Goal: Task Accomplishment & Management: Complete application form

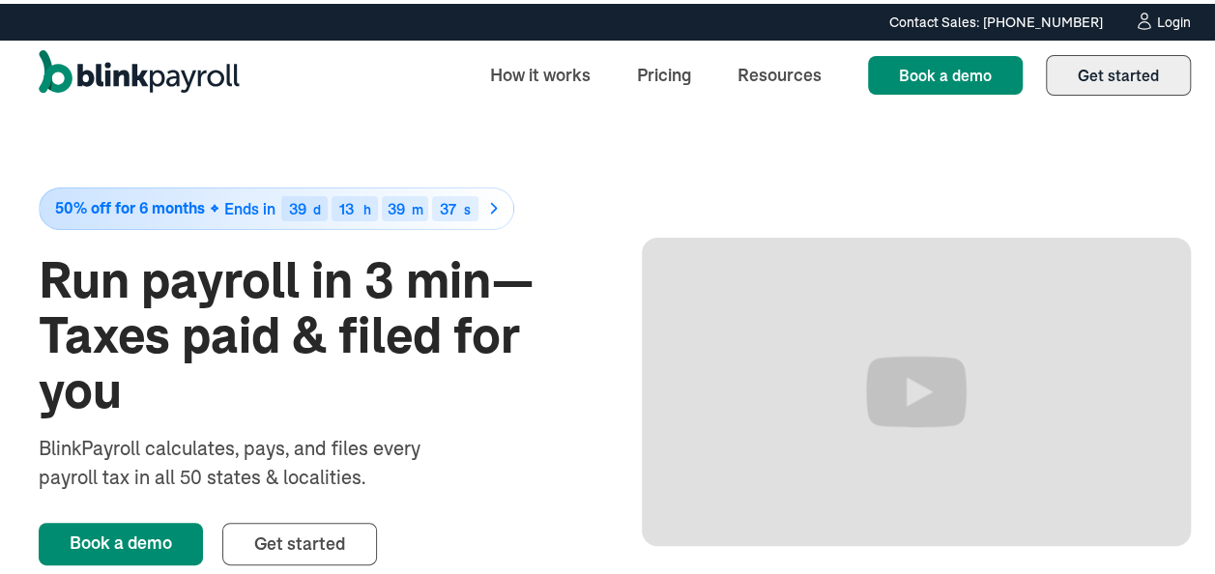
click at [1112, 77] on span "Get started" at bounding box center [1118, 71] width 81 height 19
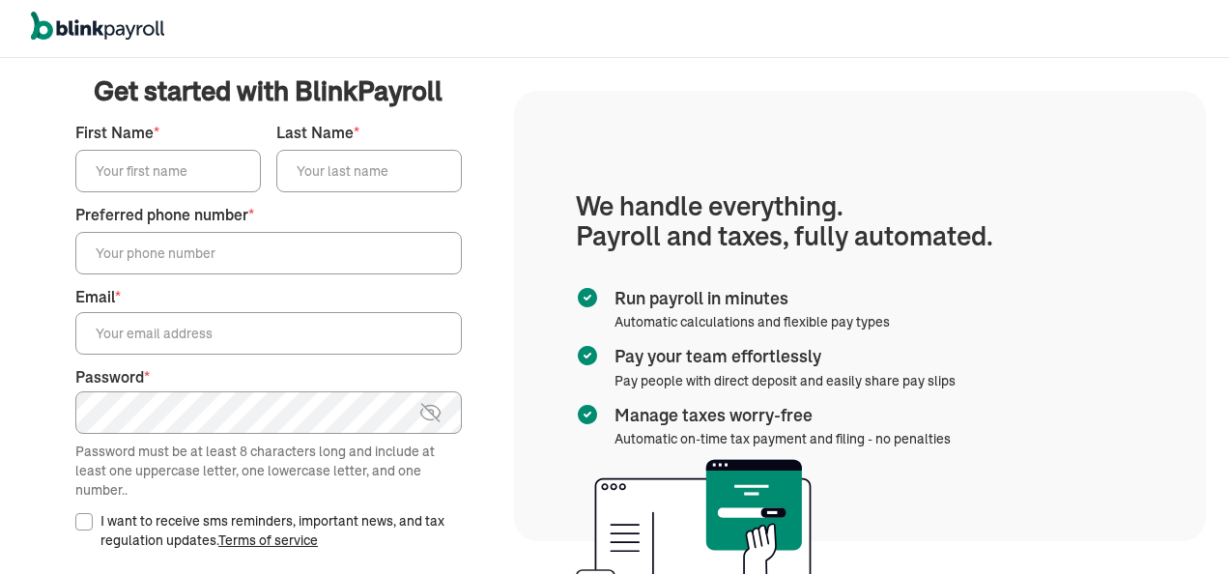
click at [174, 173] on input "First Name *" at bounding box center [168, 171] width 186 height 43
type input "Lisa"
type input "Ferrell"
type input "(301) 616-0404"
click at [236, 330] on input "Email *" at bounding box center [268, 333] width 387 height 43
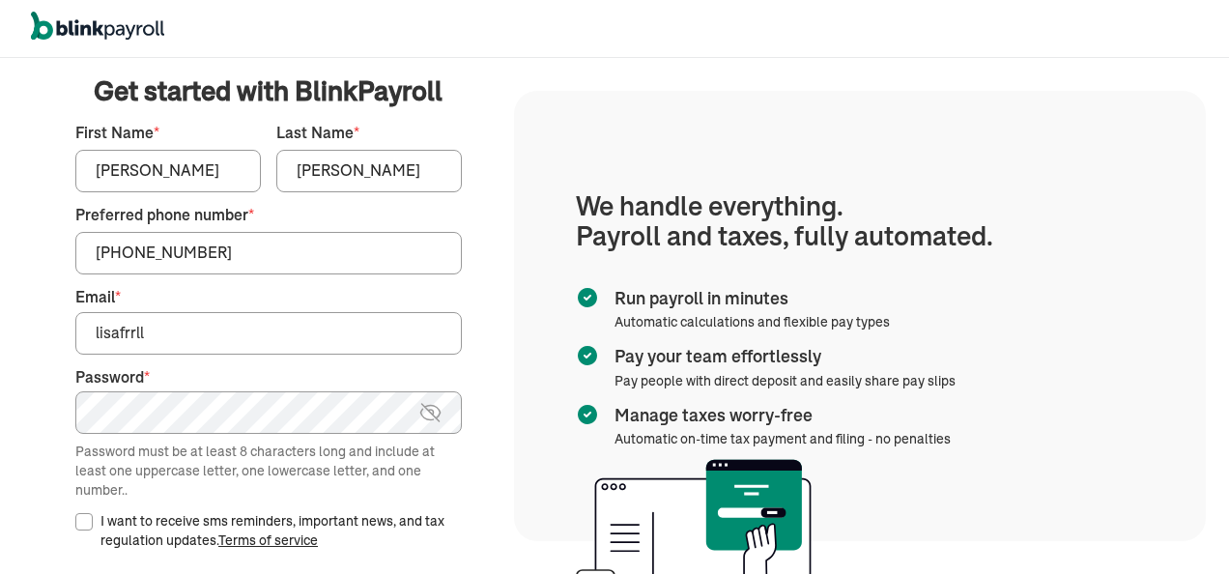
type input "lisafrrll@yahoo.com"
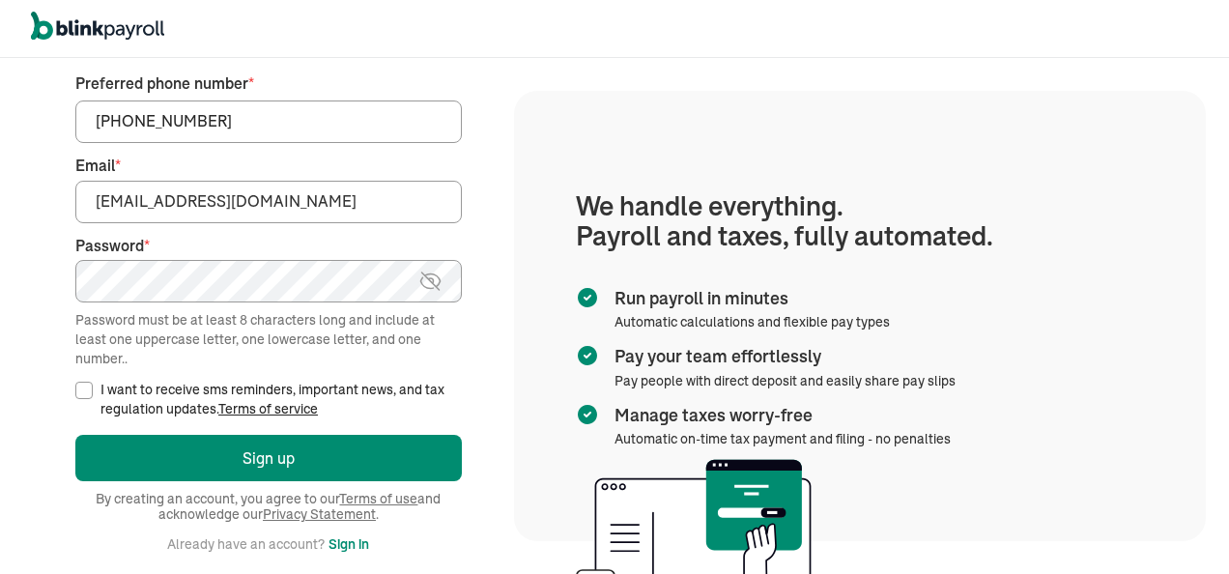
scroll to position [193, 0]
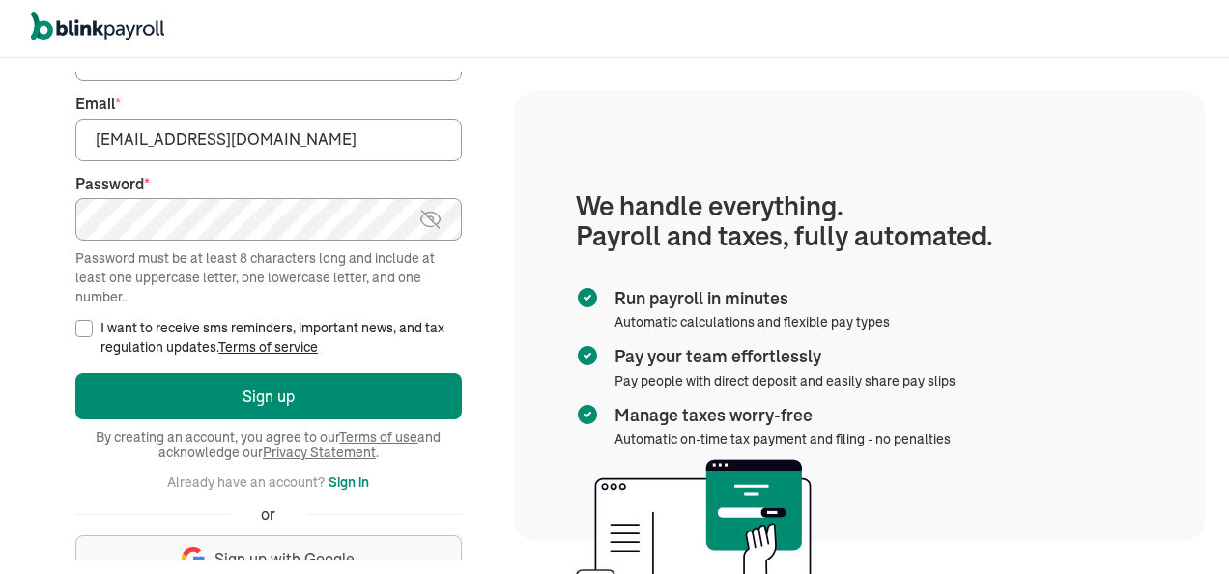
drag, startPoint x: 79, startPoint y: 329, endPoint x: 120, endPoint y: 358, distance: 49.9
click at [97, 341] on div "I want to receive sms reminders, important news, and tax regulation updates. Te…" at bounding box center [268, 337] width 387 height 39
click at [79, 327] on input "I want to receive sms reminders, important news, and tax regulation updates. Te…" at bounding box center [83, 328] width 17 height 17
checkbox input "true"
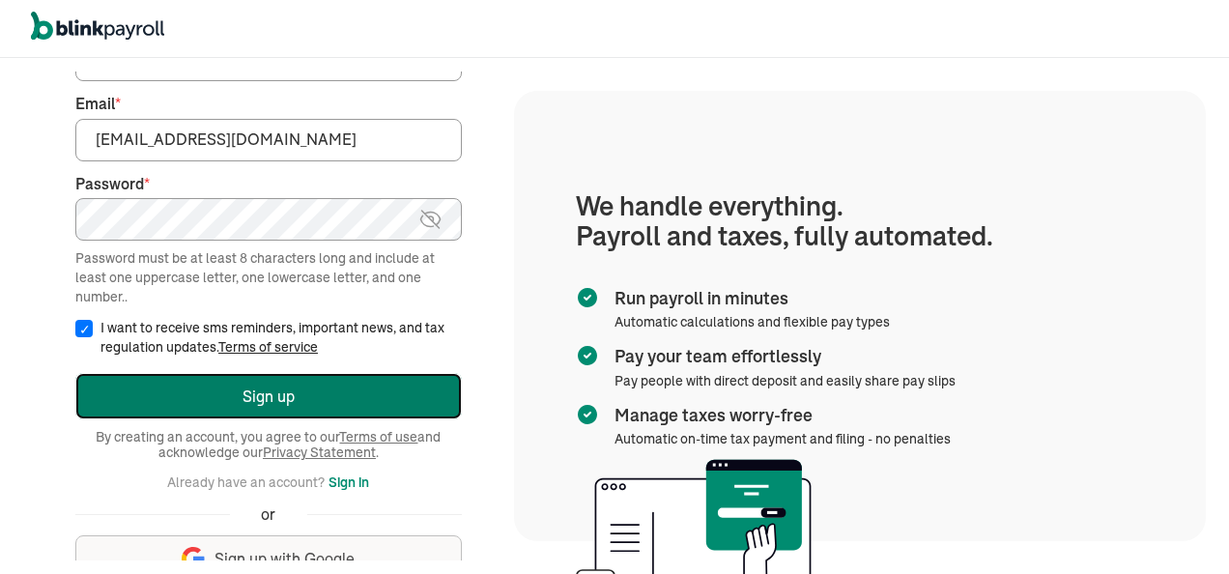
click at [279, 392] on button "Sign up" at bounding box center [268, 396] width 387 height 46
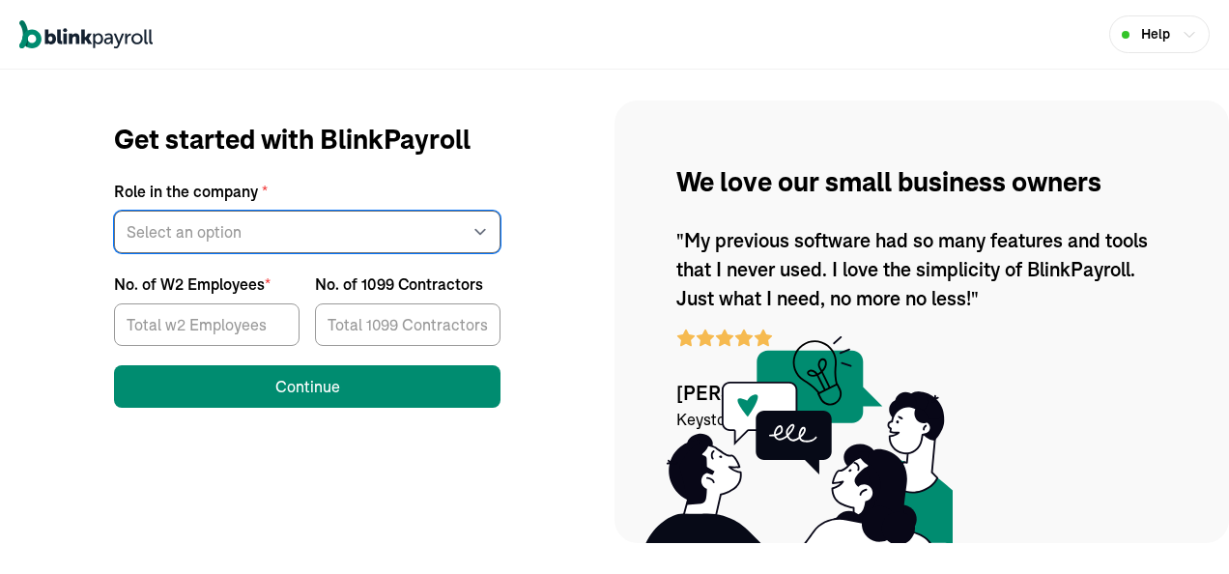
click at [246, 227] on select "Select an option Business owner HR CPA / Accountant Other" at bounding box center [307, 232] width 387 height 43
select select "hr"
click at [114, 211] on select "Select an option Business owner HR CPA / Accountant Other" at bounding box center [307, 232] width 387 height 43
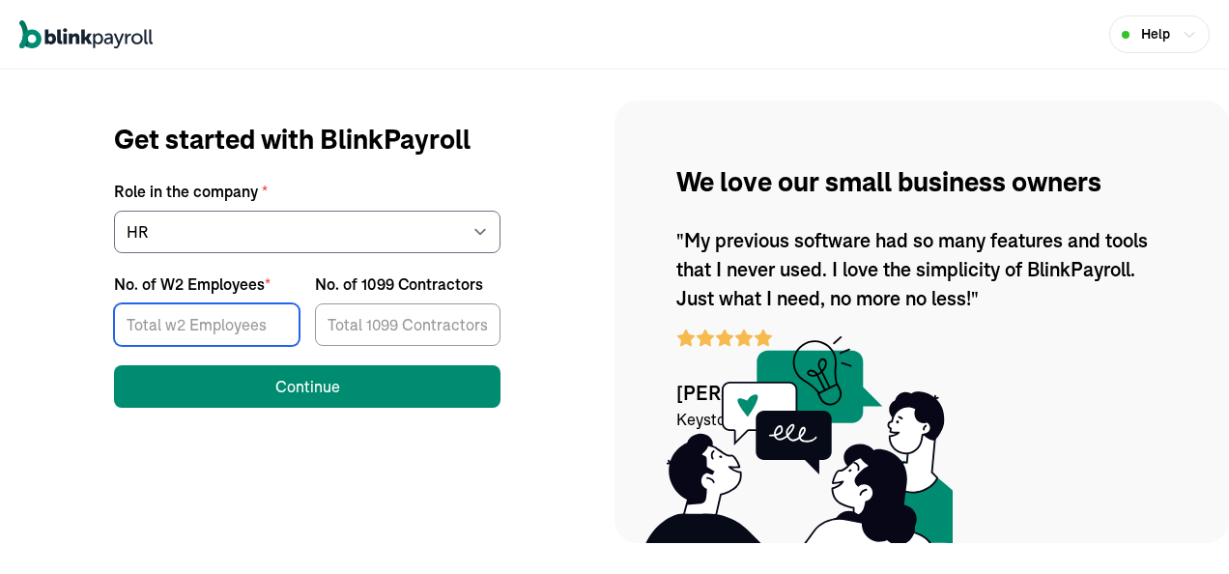
click at [196, 317] on input "No. of W2 Employees *" at bounding box center [207, 325] width 186 height 43
click at [255, 315] on input "No. of W2 Employees *" at bounding box center [207, 325] width 186 height 43
type input "5"
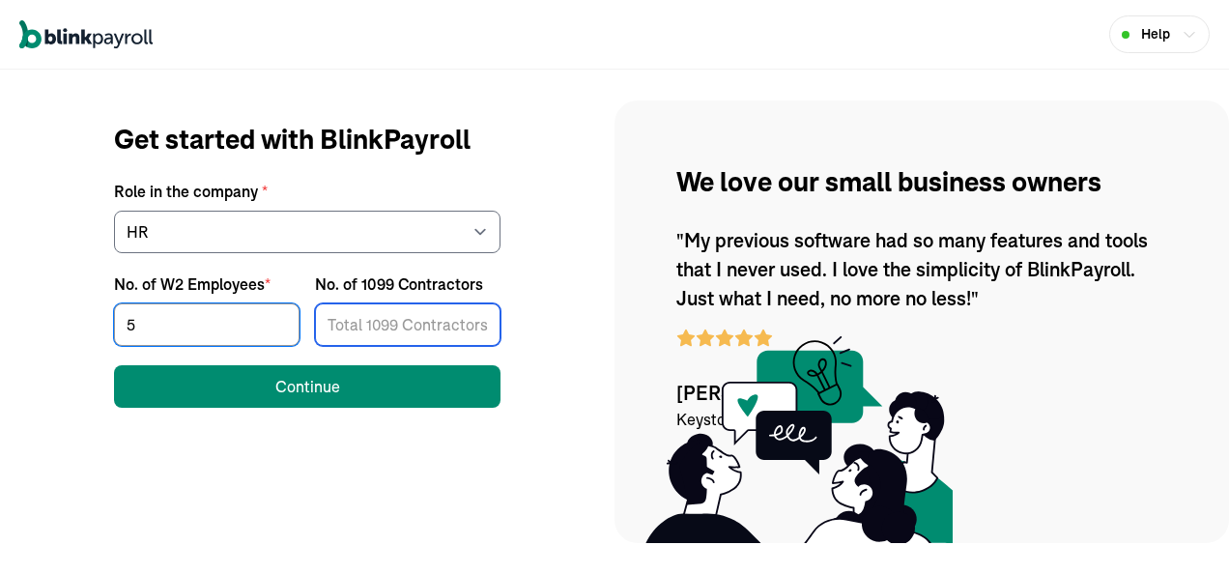
click at [377, 325] on input "No. of 1099 Contractors" at bounding box center [408, 325] width 186 height 43
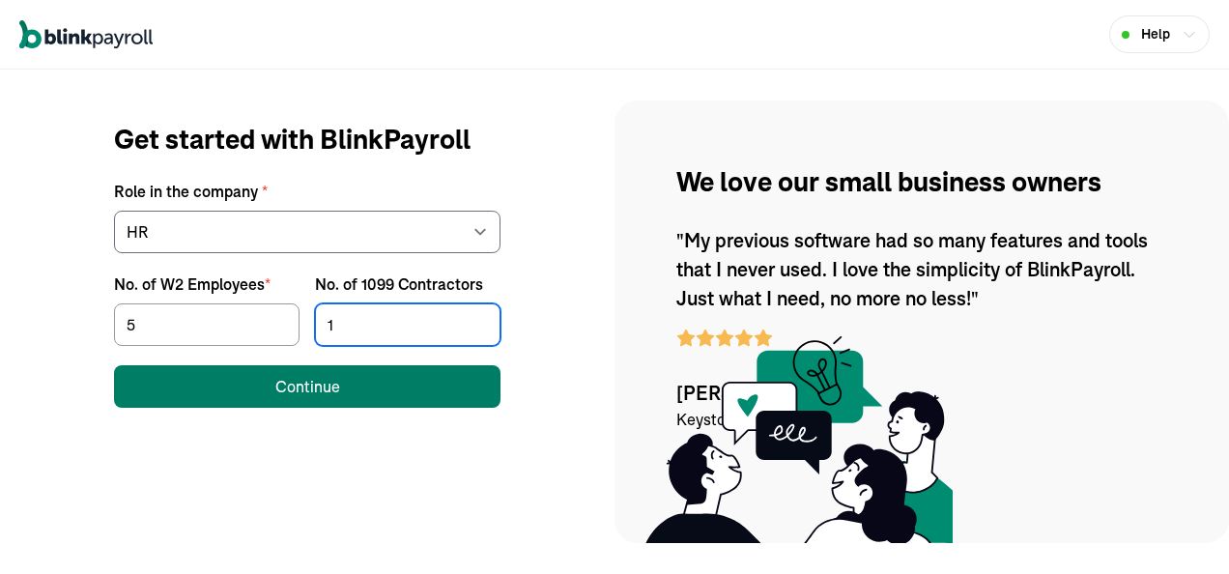
type input "1"
click at [333, 385] on div "Continue" at bounding box center [307, 386] width 65 height 23
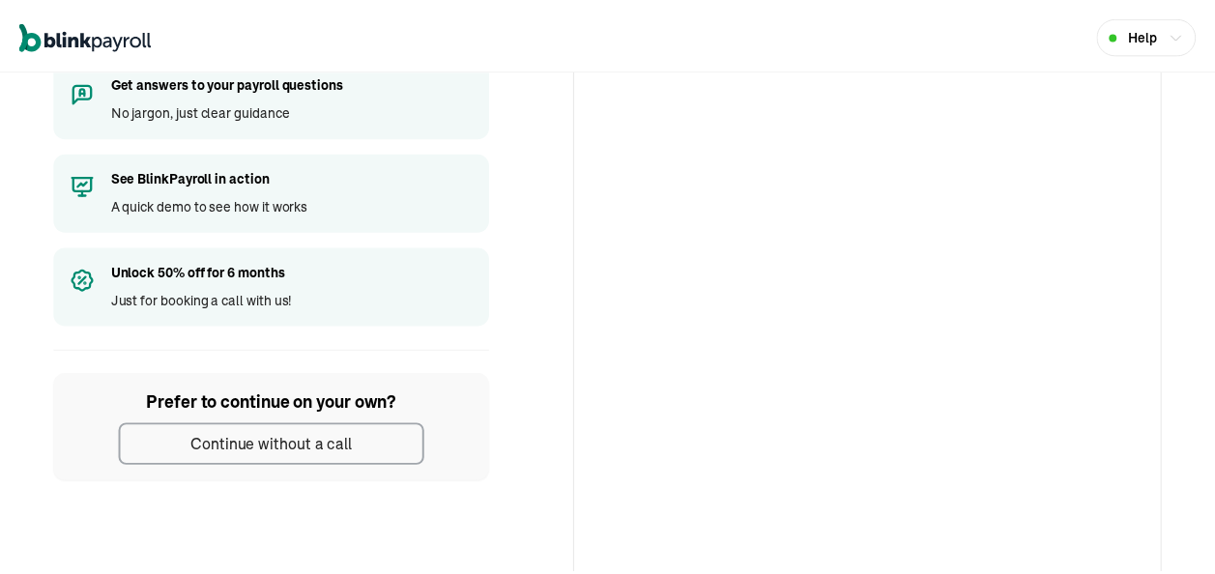
scroll to position [193, 0]
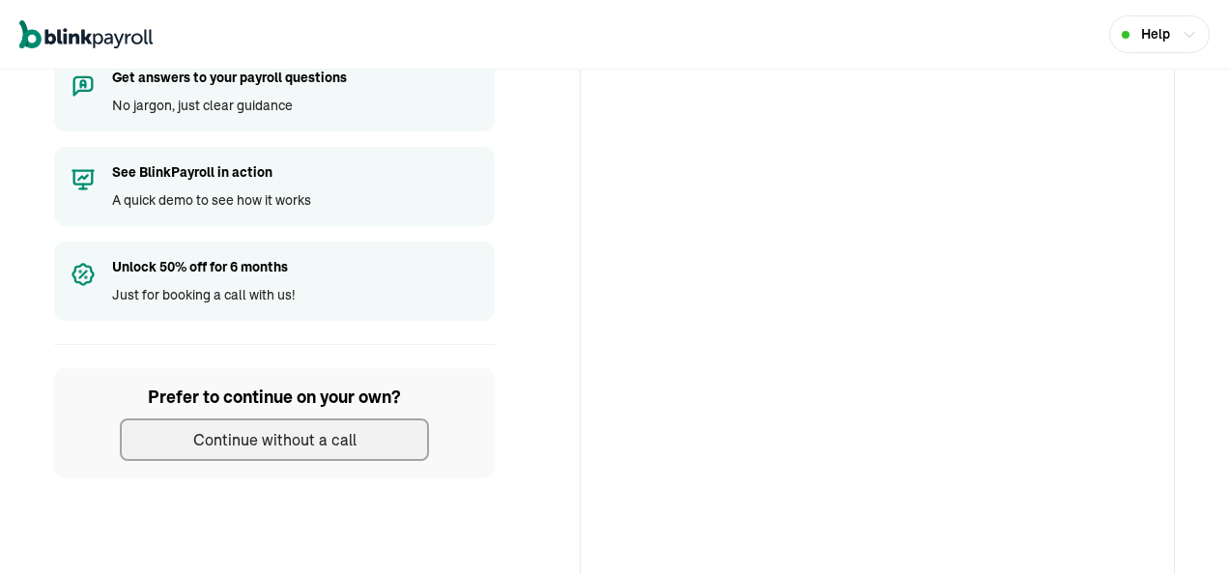
click at [276, 430] on div "Continue without a call" at bounding box center [274, 439] width 163 height 23
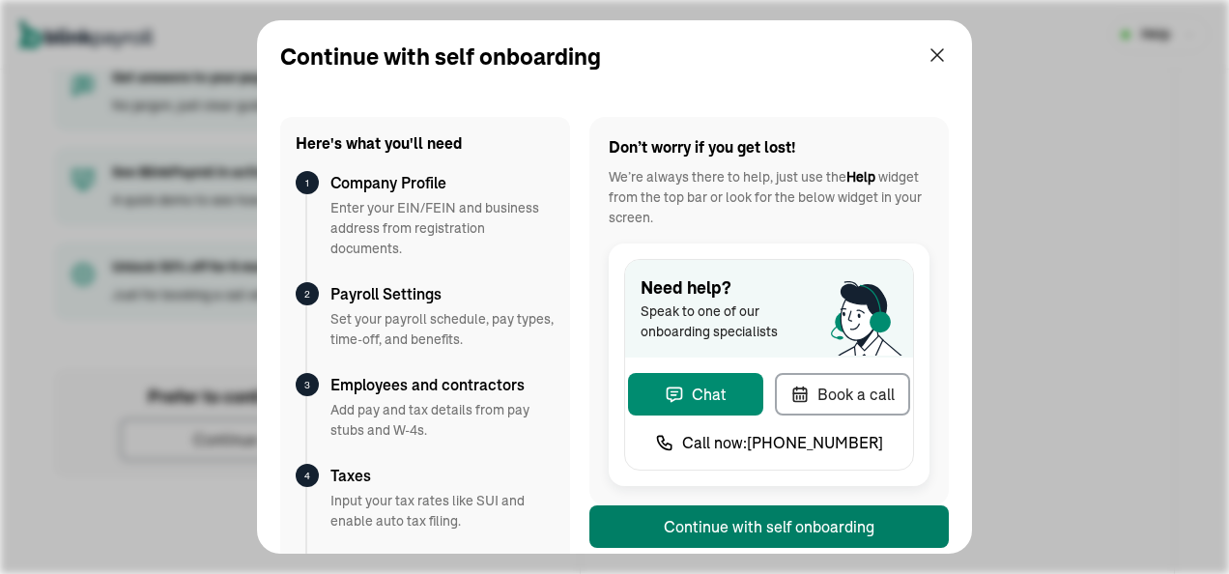
click at [768, 520] on div "Continue with self onboarding" at bounding box center [769, 526] width 211 height 23
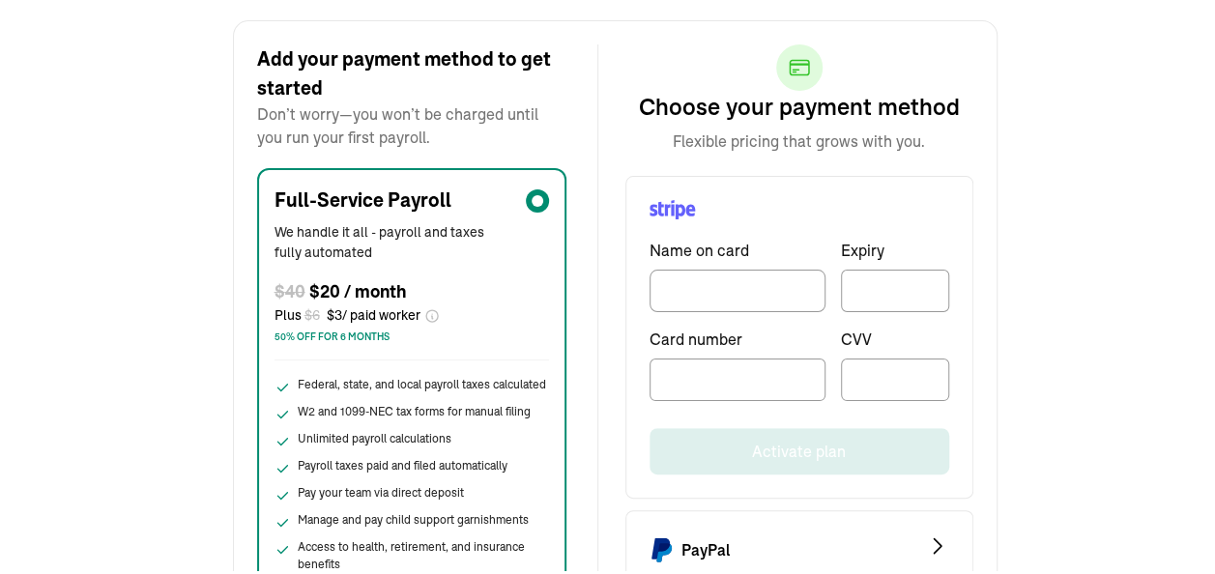
scroll to position [101, 0]
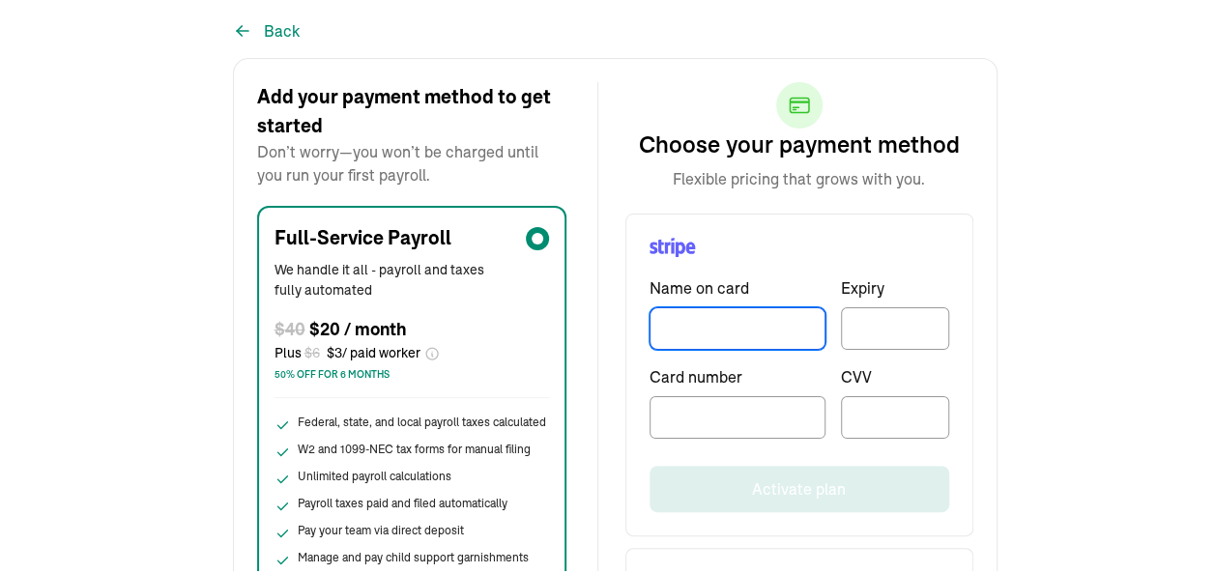
click at [704, 327] on input "TextInput" at bounding box center [738, 325] width 176 height 43
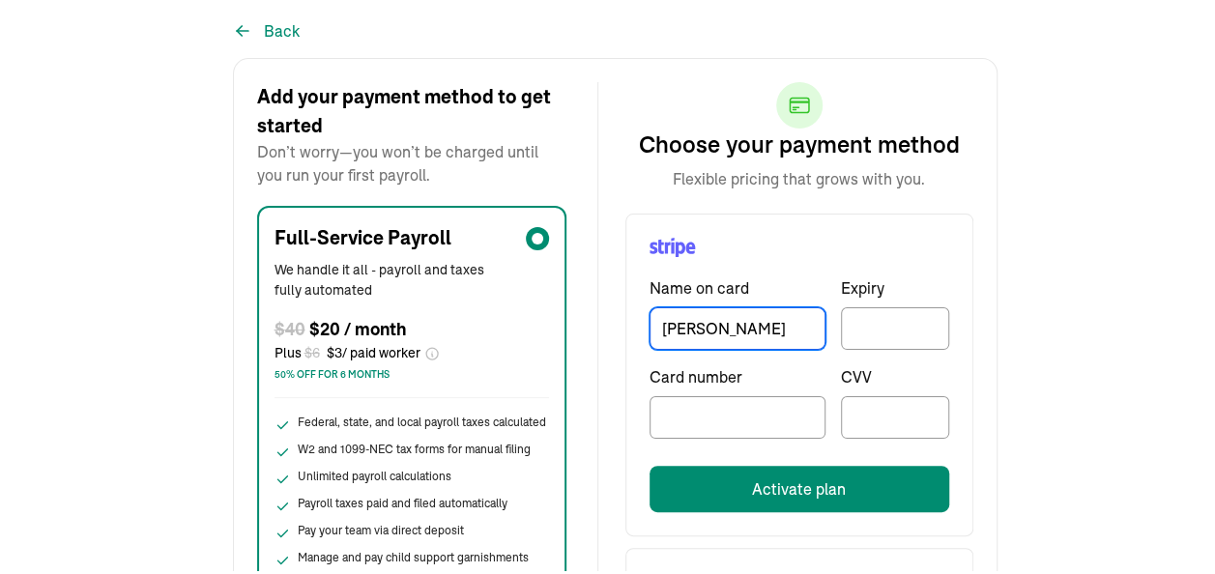
type input "[PERSON_NAME]"
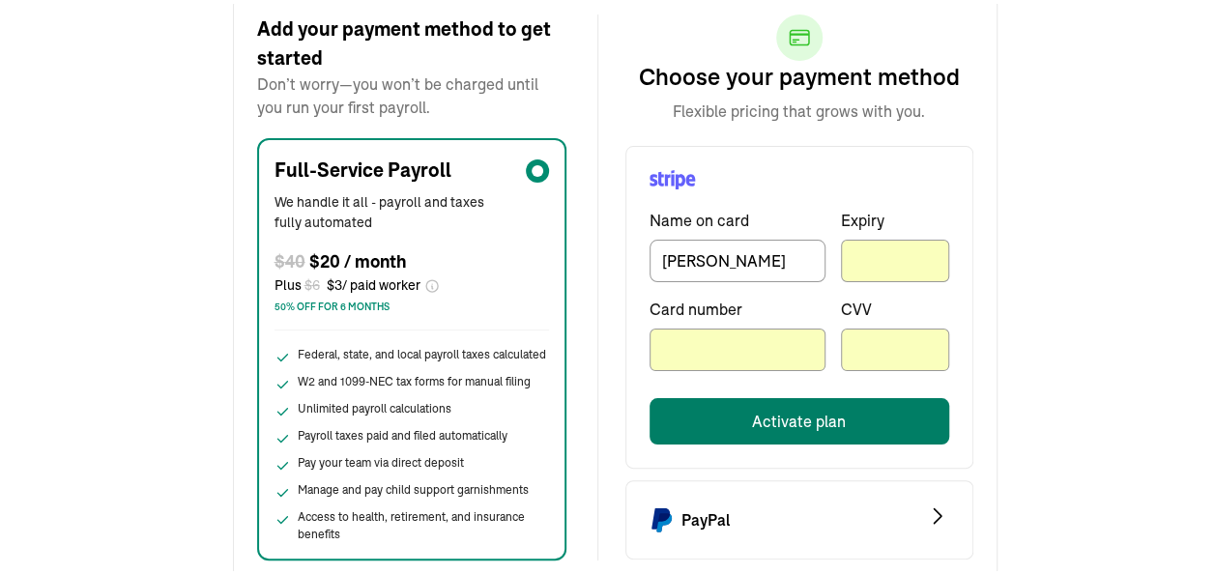
scroll to position [197, 0]
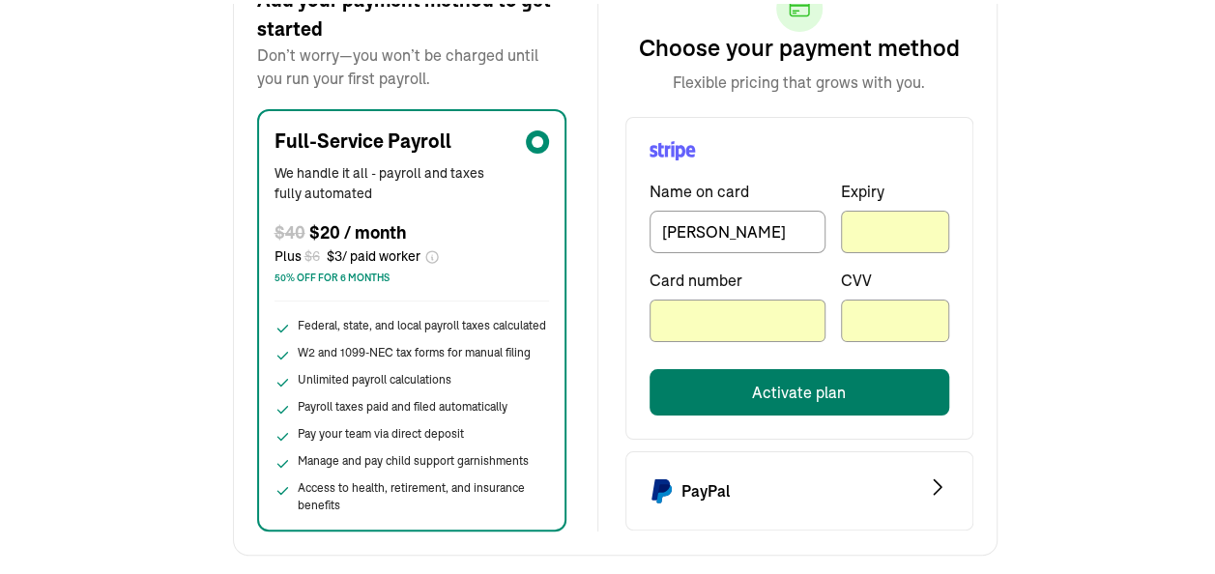
click at [783, 390] on button "Activate plan" at bounding box center [800, 388] width 300 height 46
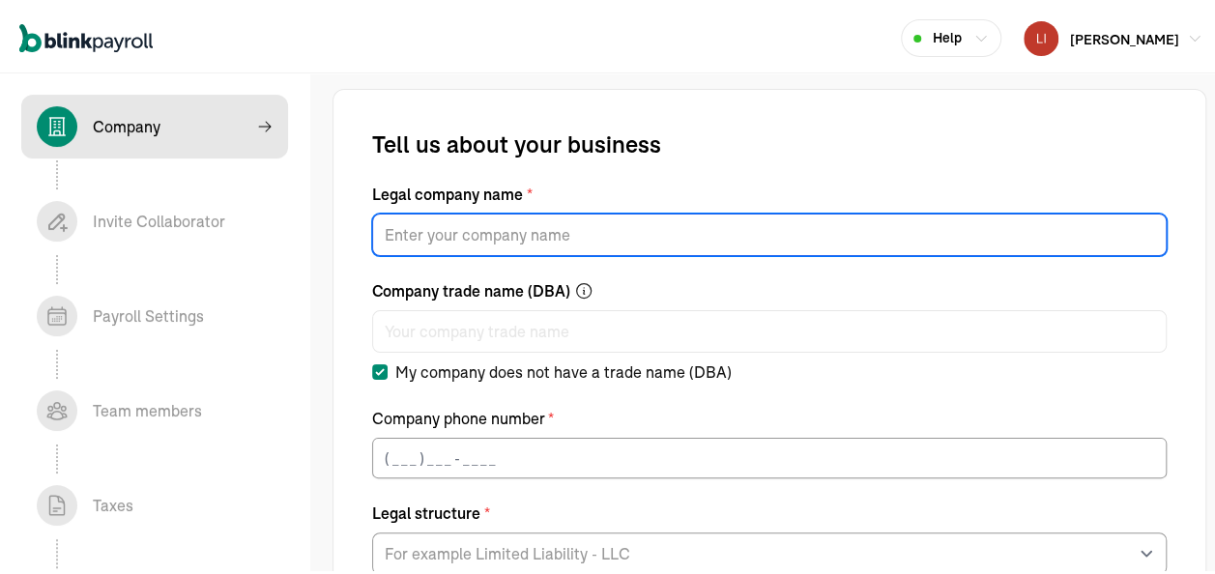
click at [589, 239] on input "Legal company name *" at bounding box center [769, 231] width 795 height 43
type input "Pro-Clean Facility Services, LLC"
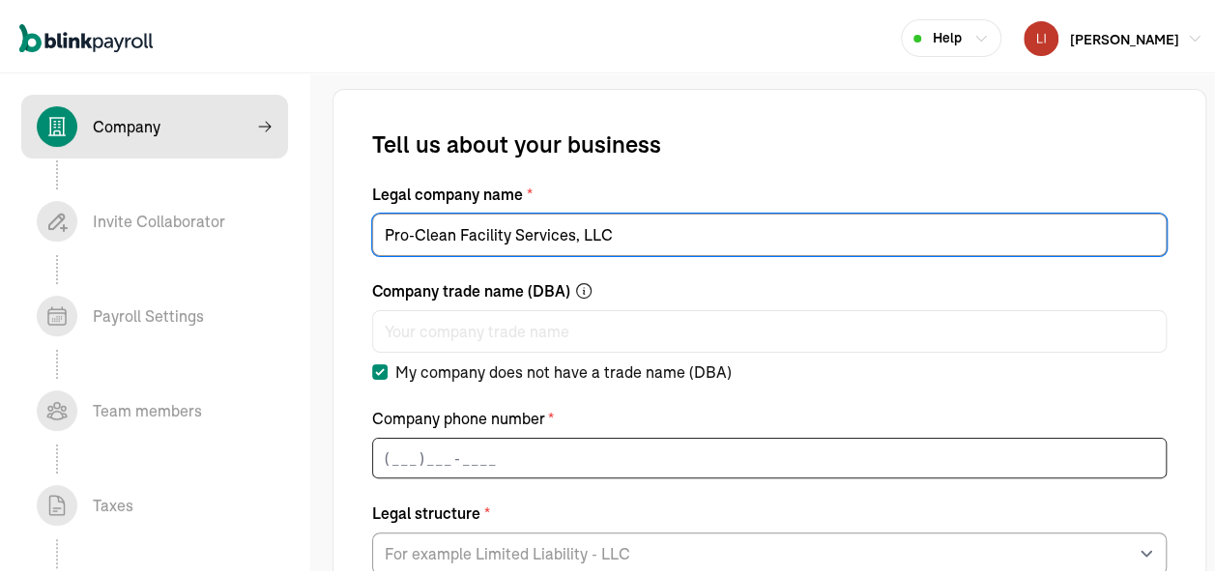
type input "[PHONE_NUMBER]"
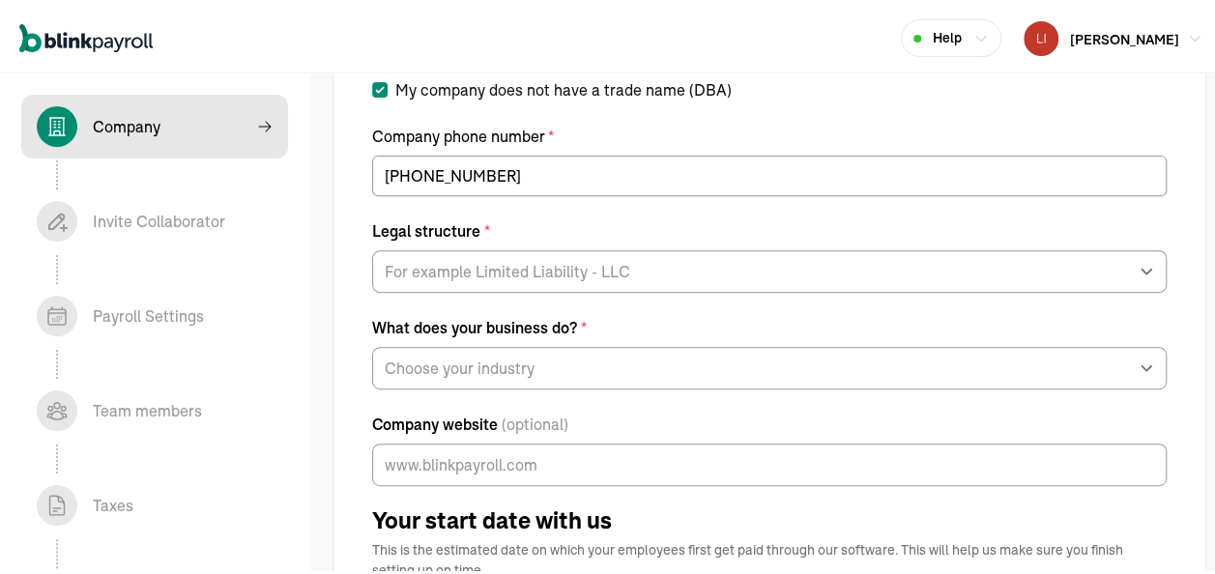
scroll to position [290, 0]
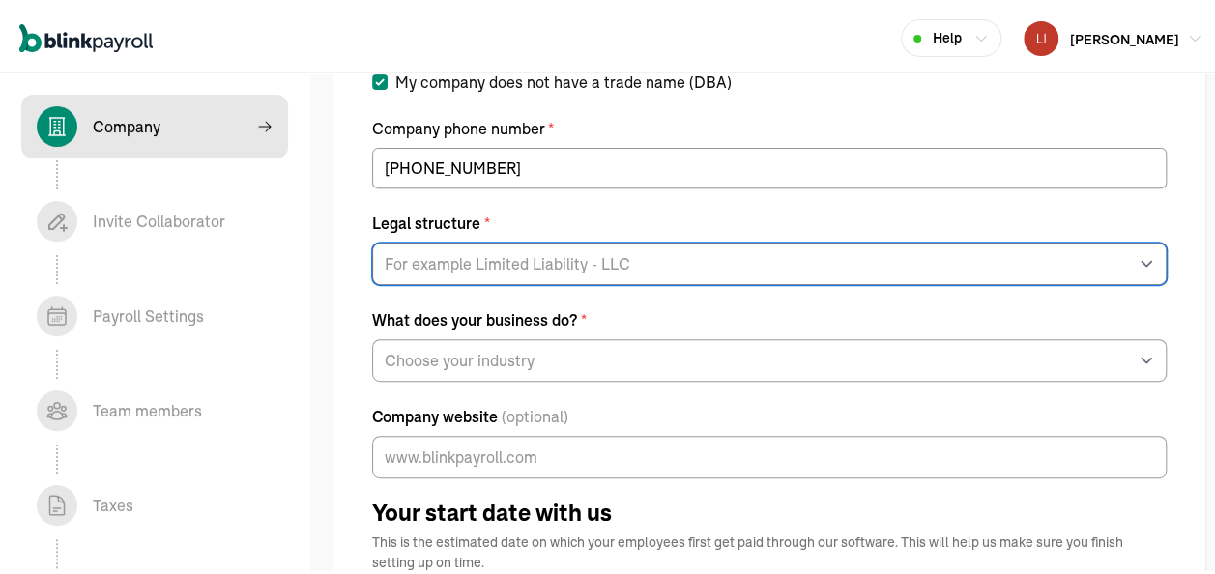
click at [542, 257] on select "For example Limited Liability - LLC Sole proprietorship Limited Partnership Lim…" at bounding box center [769, 260] width 795 height 43
select select "Limited Liability Company (LLC)"
click at [372, 239] on select "For example Limited Liability - LLC Sole proprietorship Limited Partnership Lim…" at bounding box center [769, 260] width 795 height 43
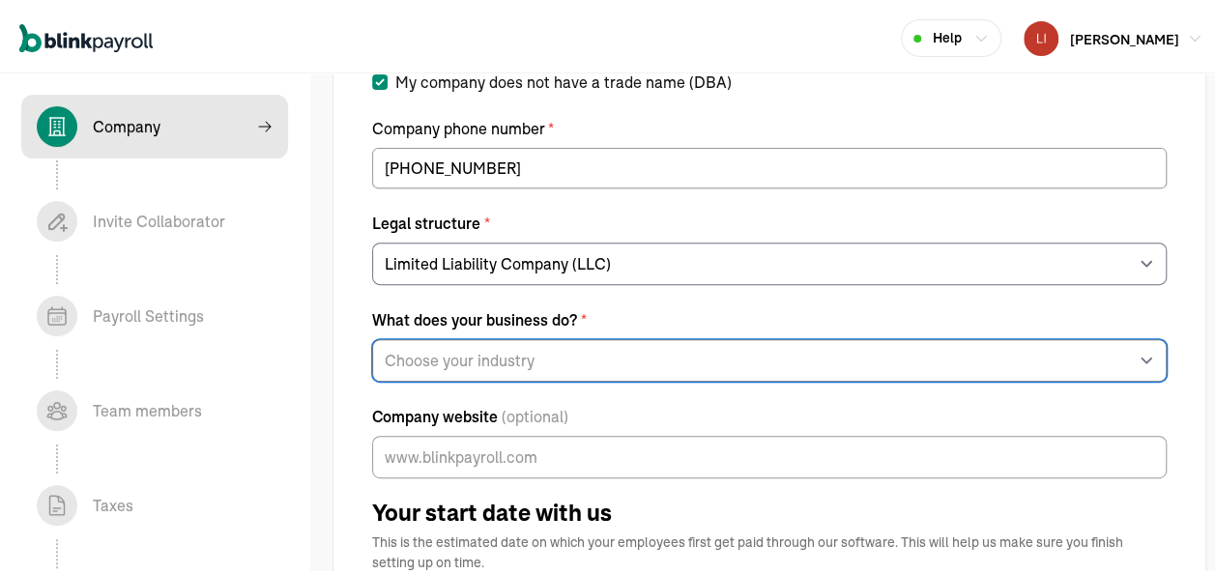
click at [578, 354] on select "Choose your industry Auto or Machine Sales Auto or Machine Repair Arts or Enter…" at bounding box center [769, 356] width 795 height 43
select select "General Construction or General Contracting"
click at [372, 335] on select "Choose your industry Auto or Machine Sales Auto or Machine Repair Arts or Enter…" at bounding box center [769, 356] width 795 height 43
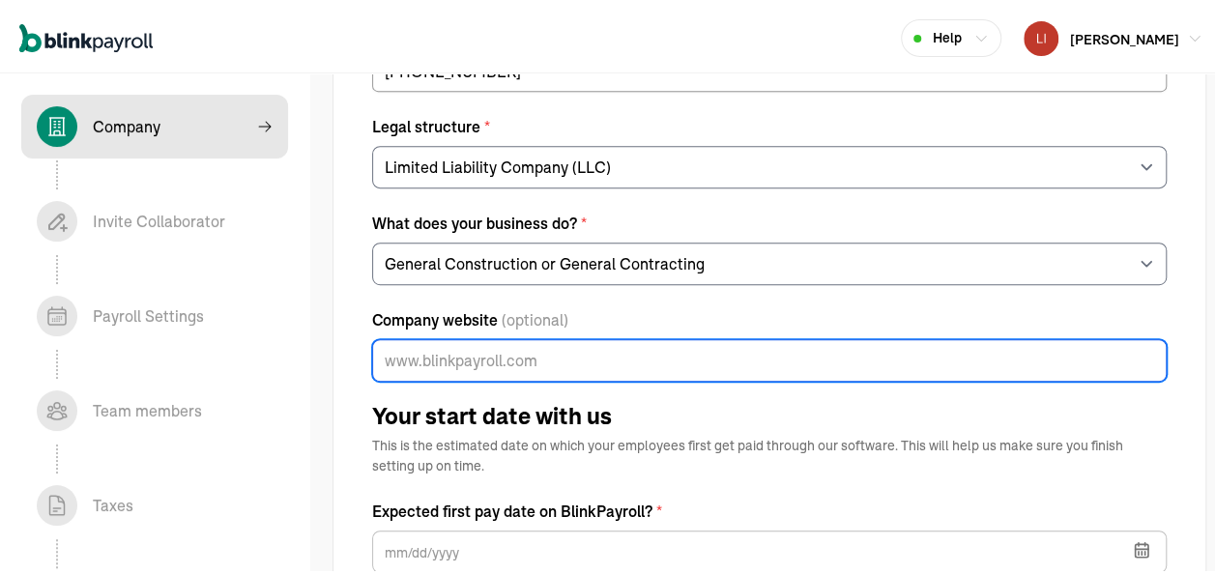
click at [626, 359] on input "Company website (optional)" at bounding box center [769, 356] width 795 height 43
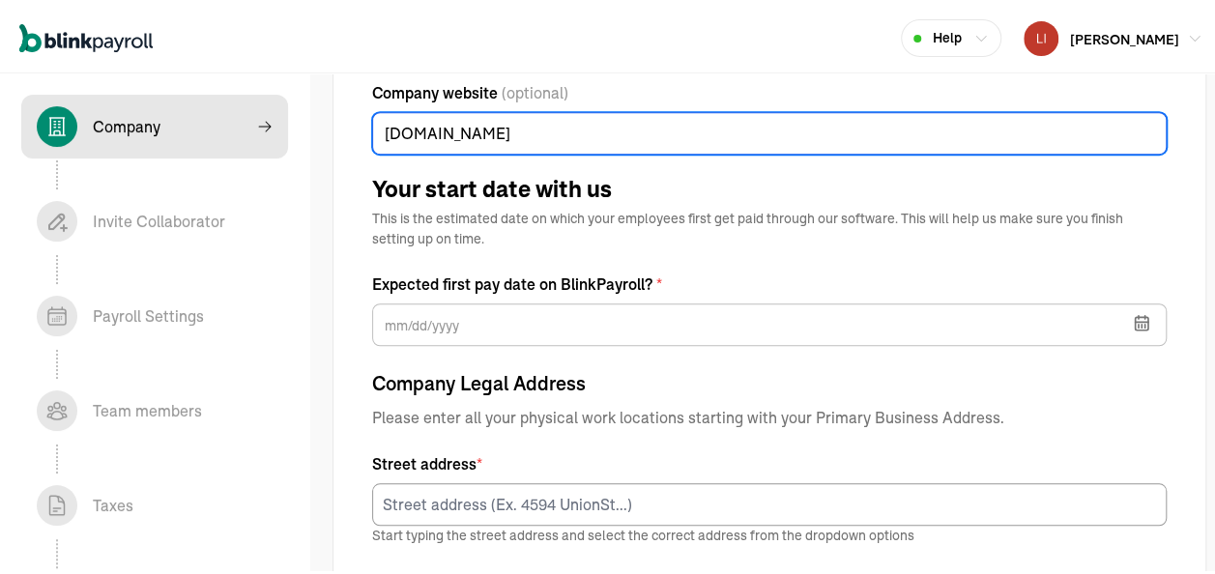
scroll to position [677, 0]
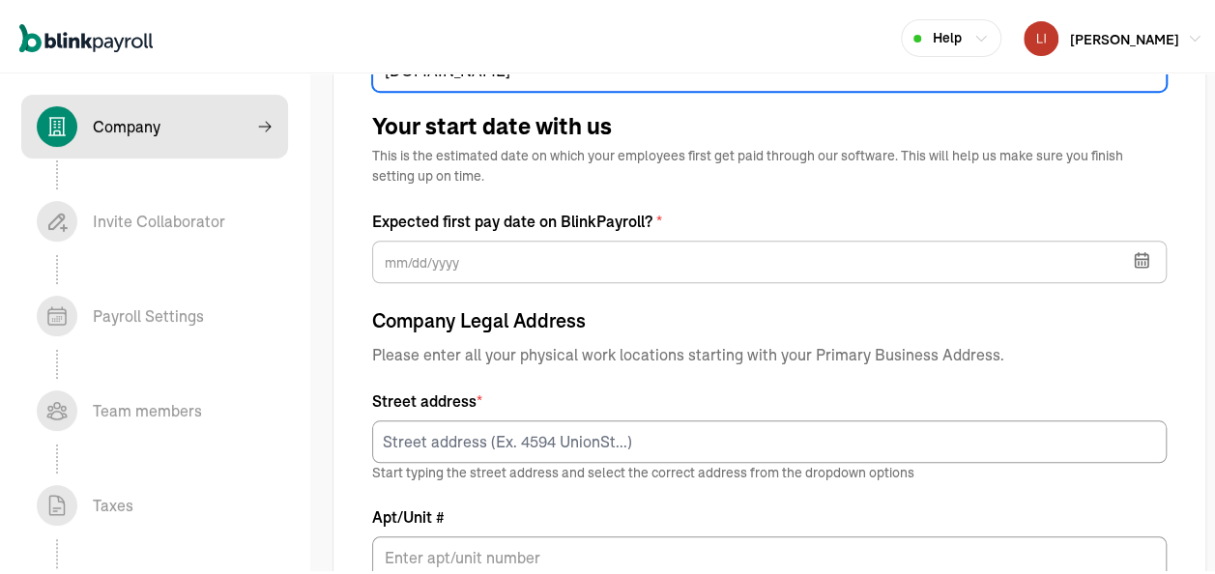
type input "[DOMAIN_NAME]"
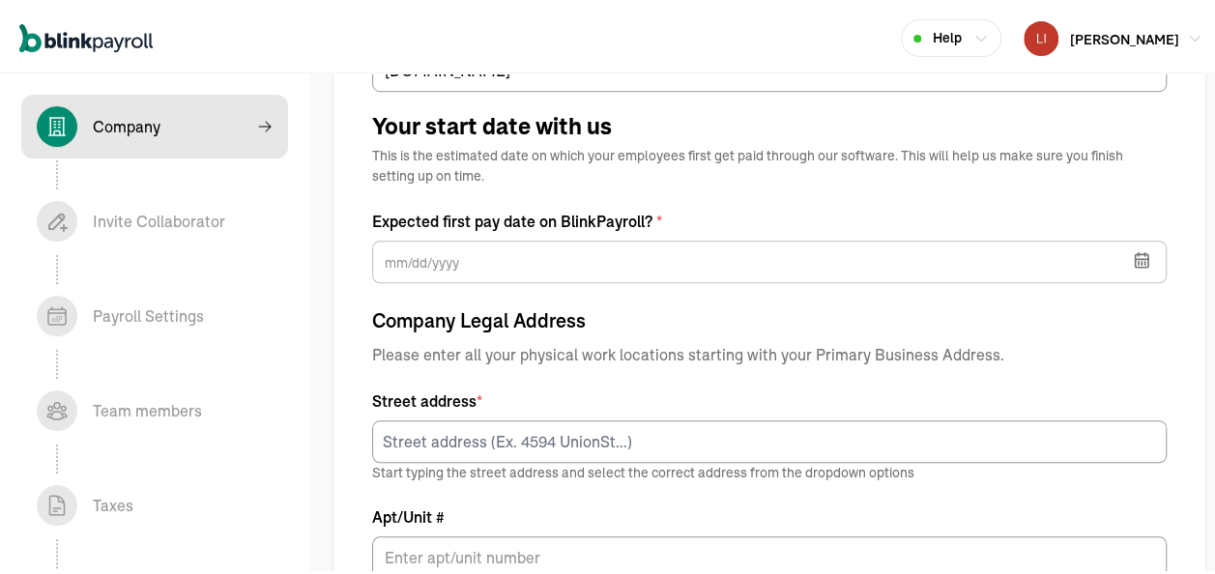
click at [1135, 255] on icon "button" at bounding box center [1141, 255] width 13 height 0
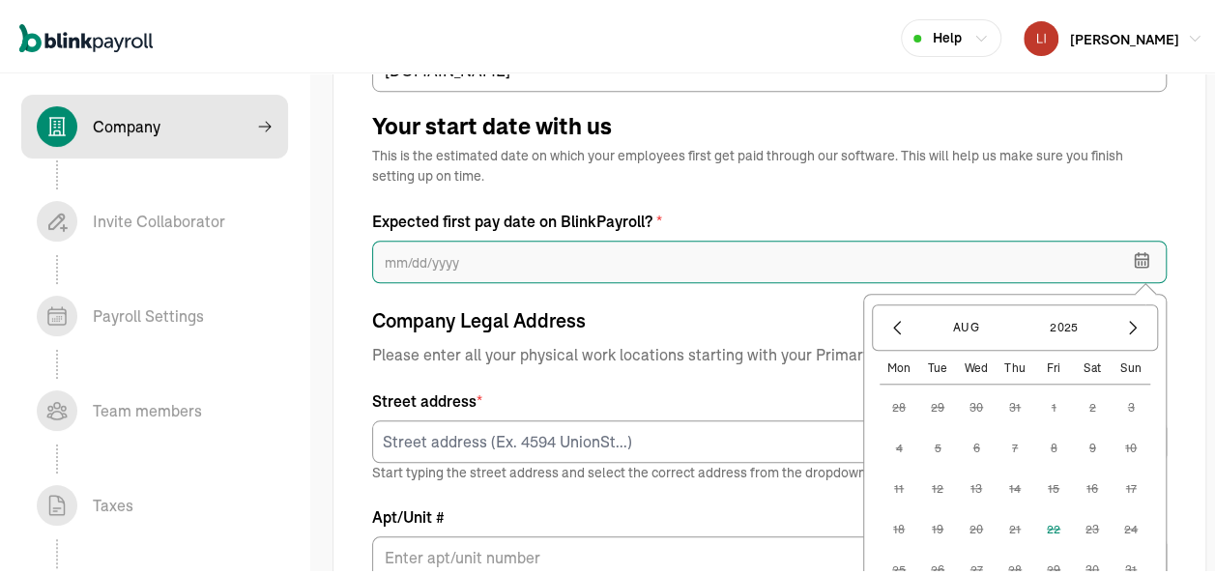
click at [497, 257] on input "text" at bounding box center [769, 258] width 795 height 43
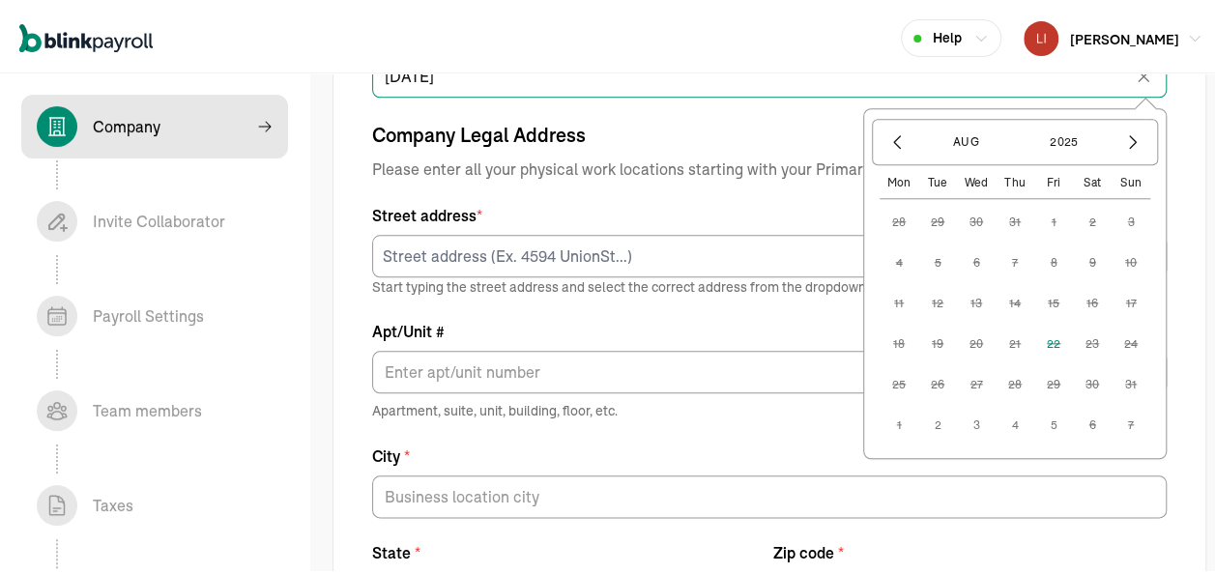
scroll to position [870, 0]
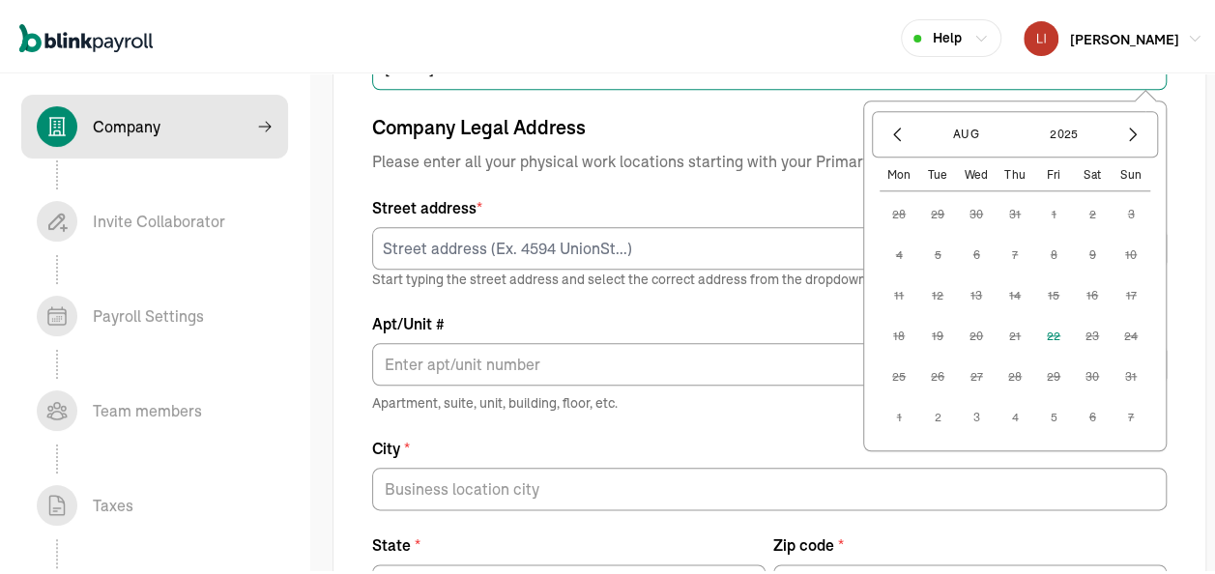
type input "[DATE]"
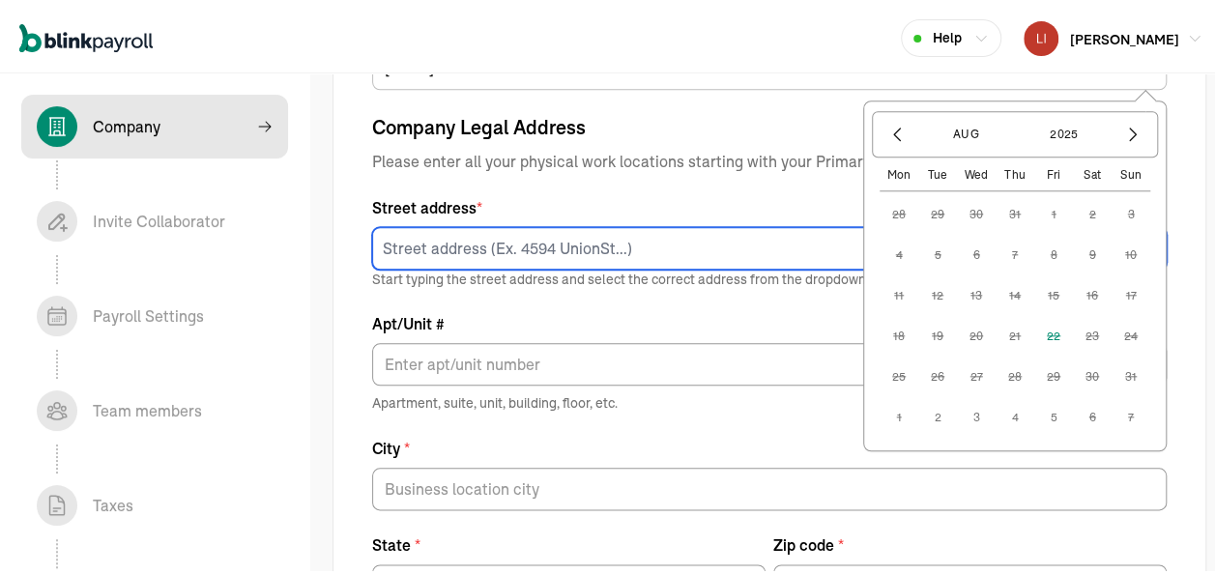
click at [548, 249] on input at bounding box center [769, 244] width 795 height 43
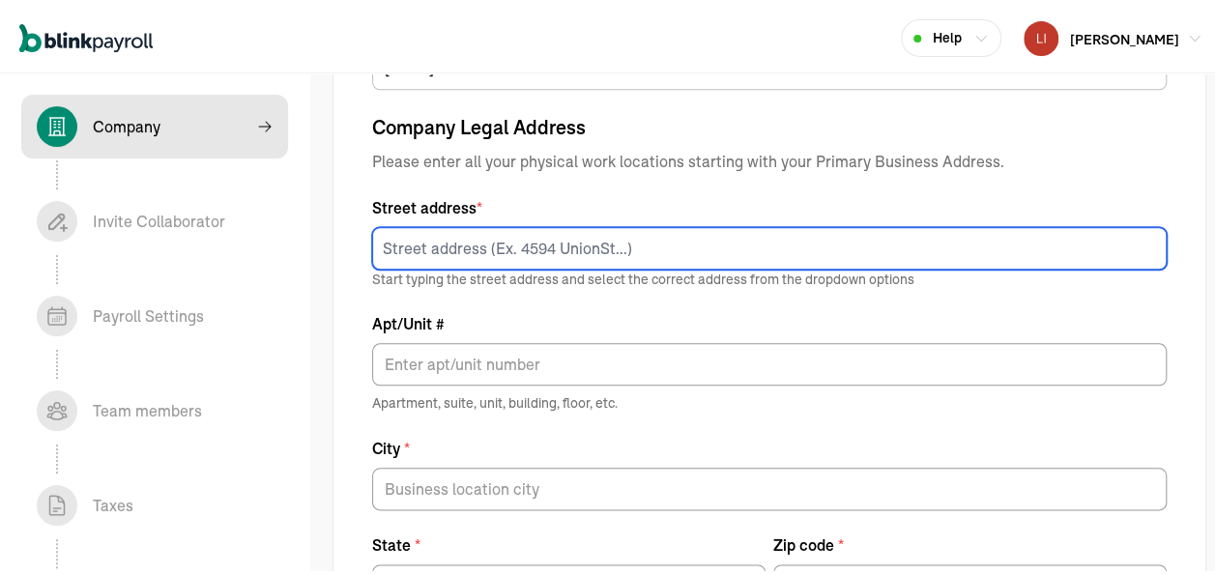
type input "[STREET_ADDRESS][PERSON_NAME]"
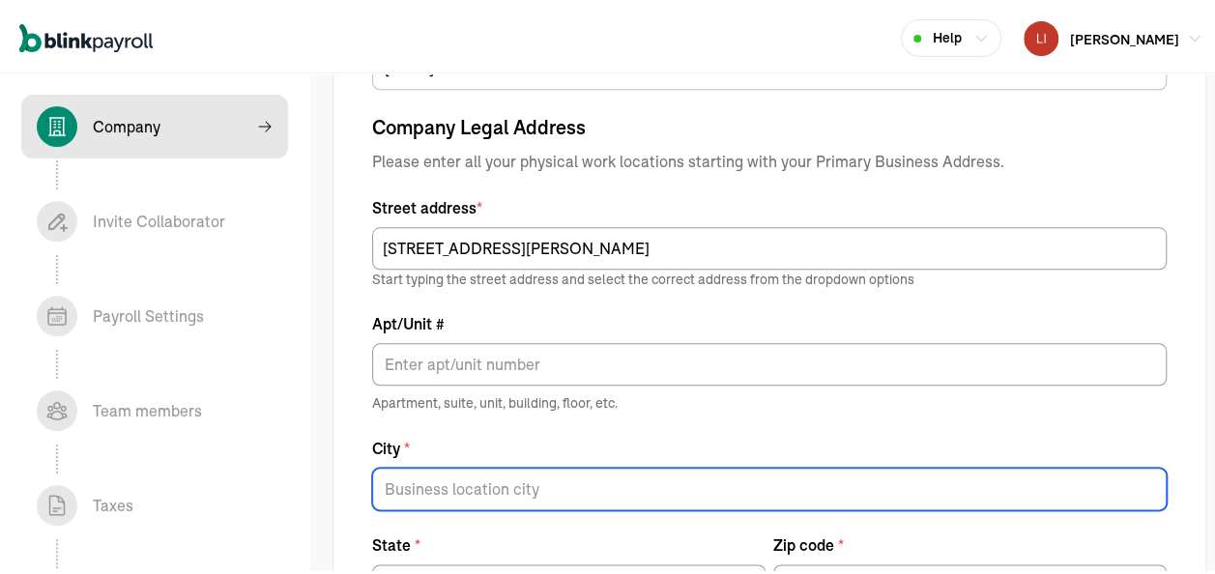
type input "MC [PERSON_NAME]"
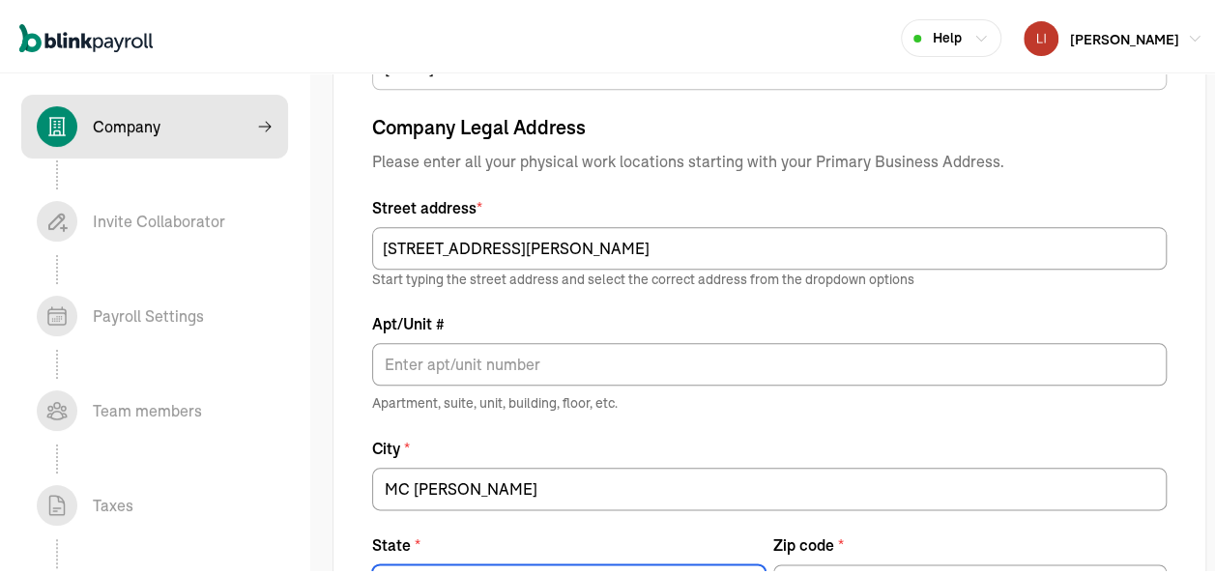
type input "MD"
type input "21541"
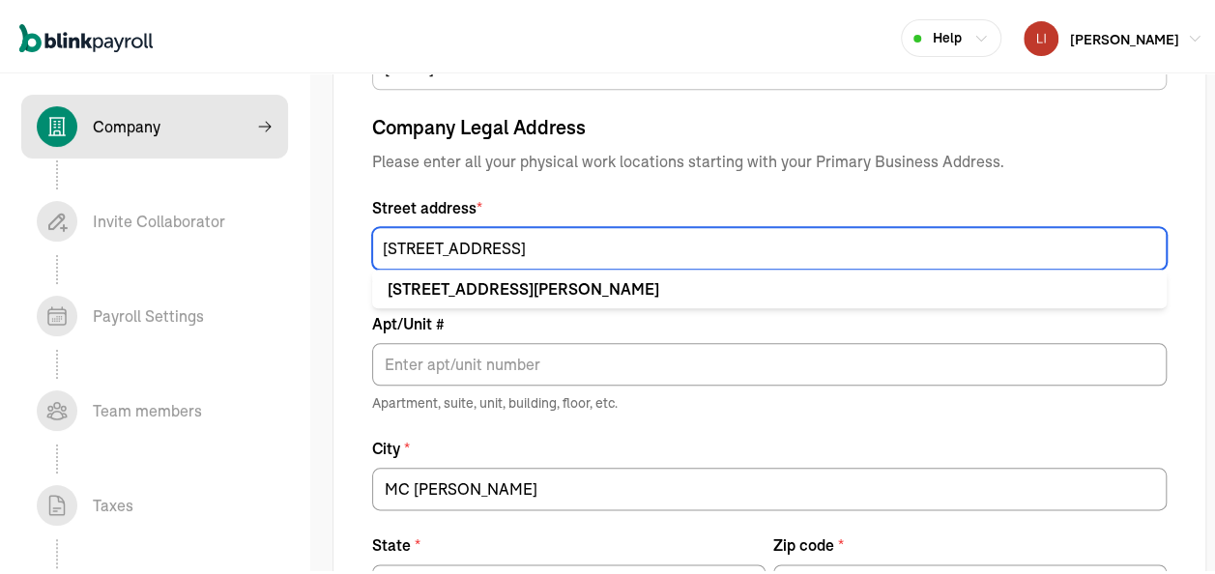
type input "[STREET_ADDRESS]"
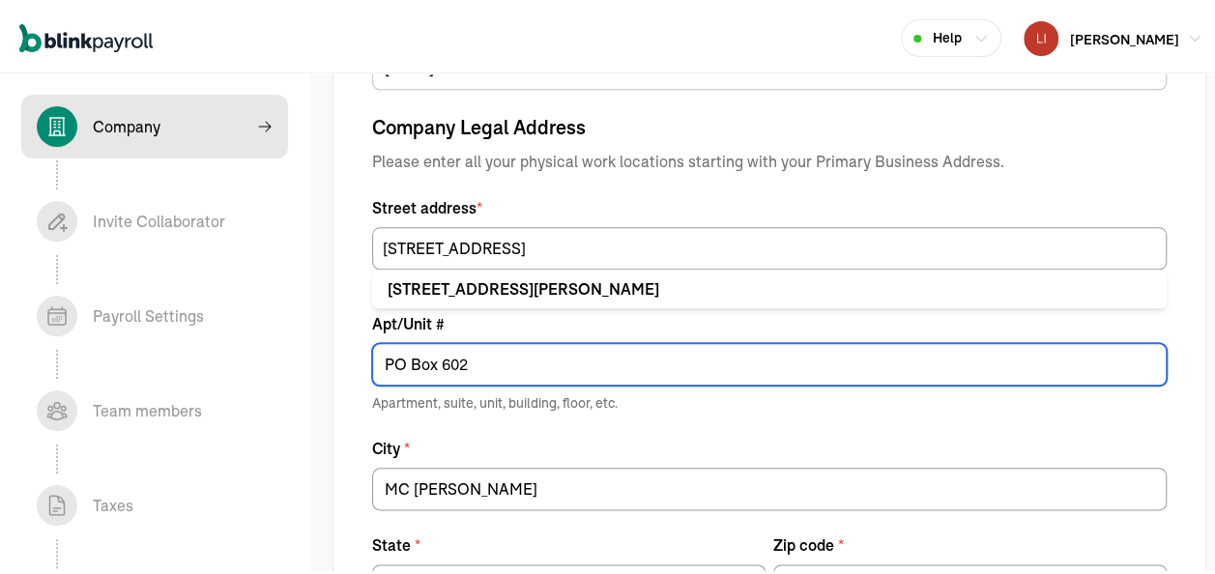
click at [491, 352] on input "PO Box 602" at bounding box center [769, 360] width 795 height 43
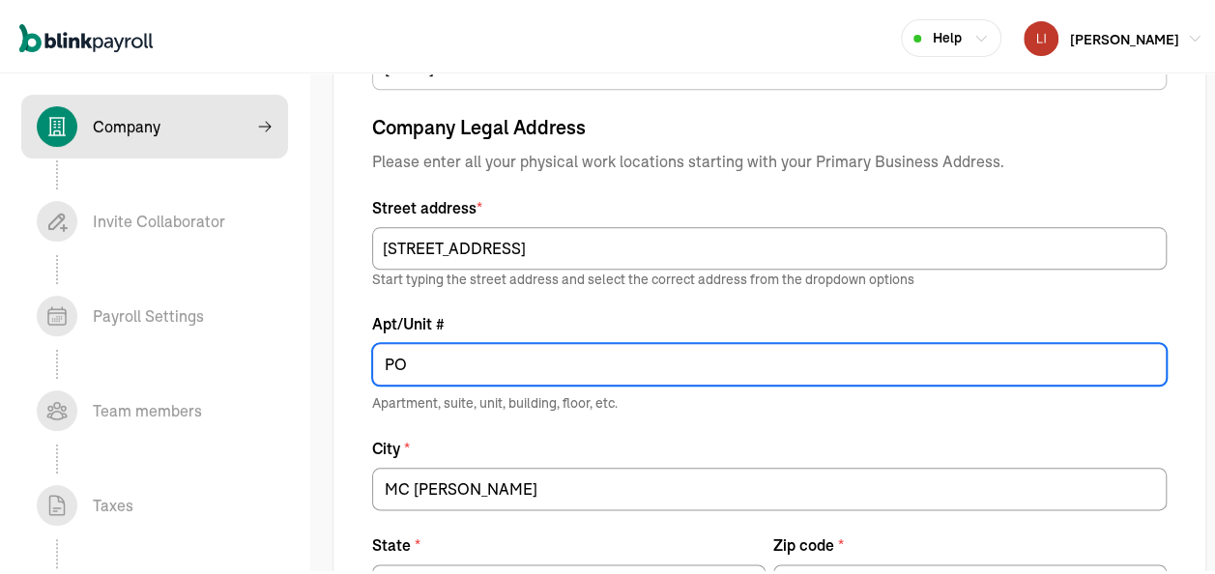
type input "P"
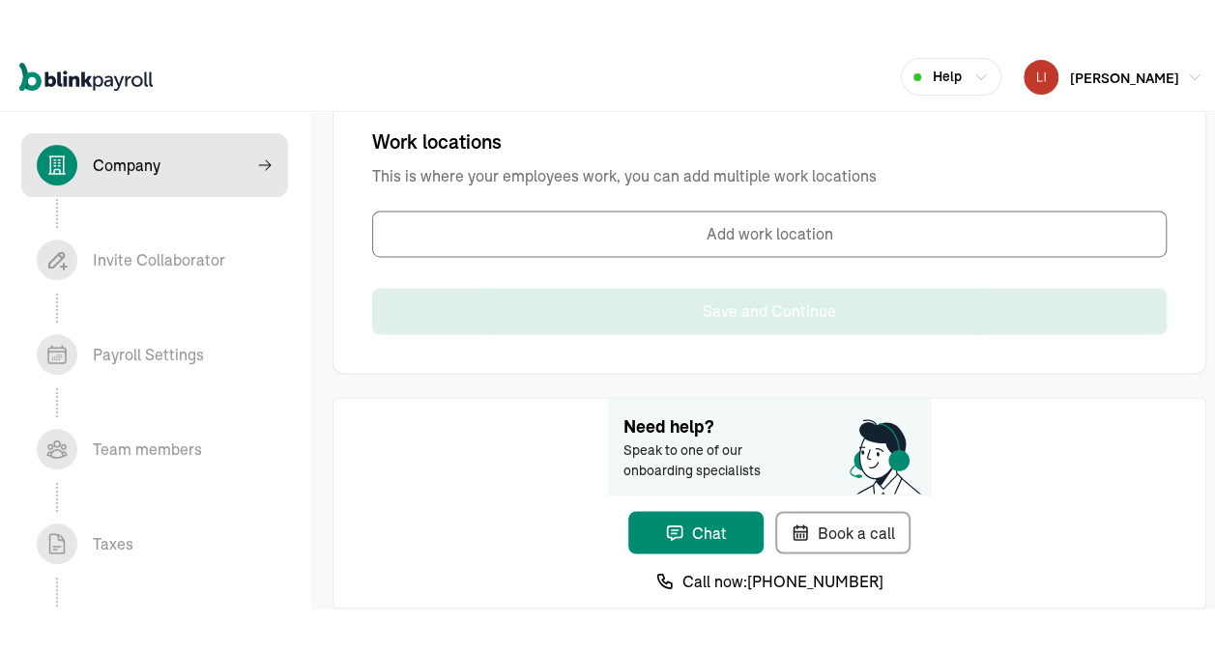
scroll to position [1257, 0]
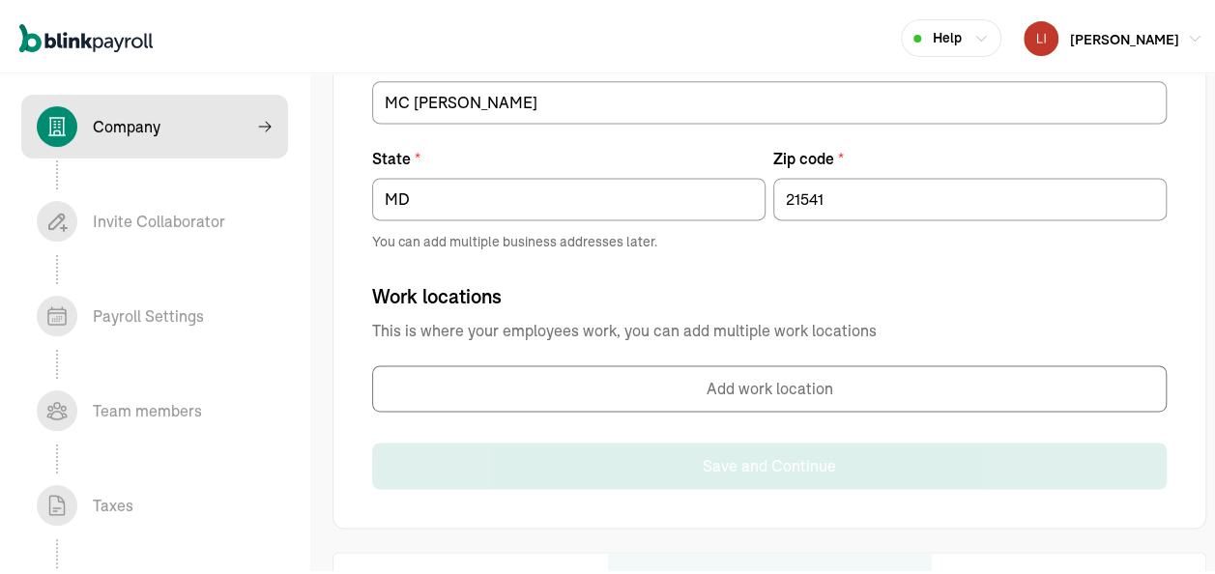
click at [602, 376] on button "Add work location" at bounding box center [769, 384] width 795 height 46
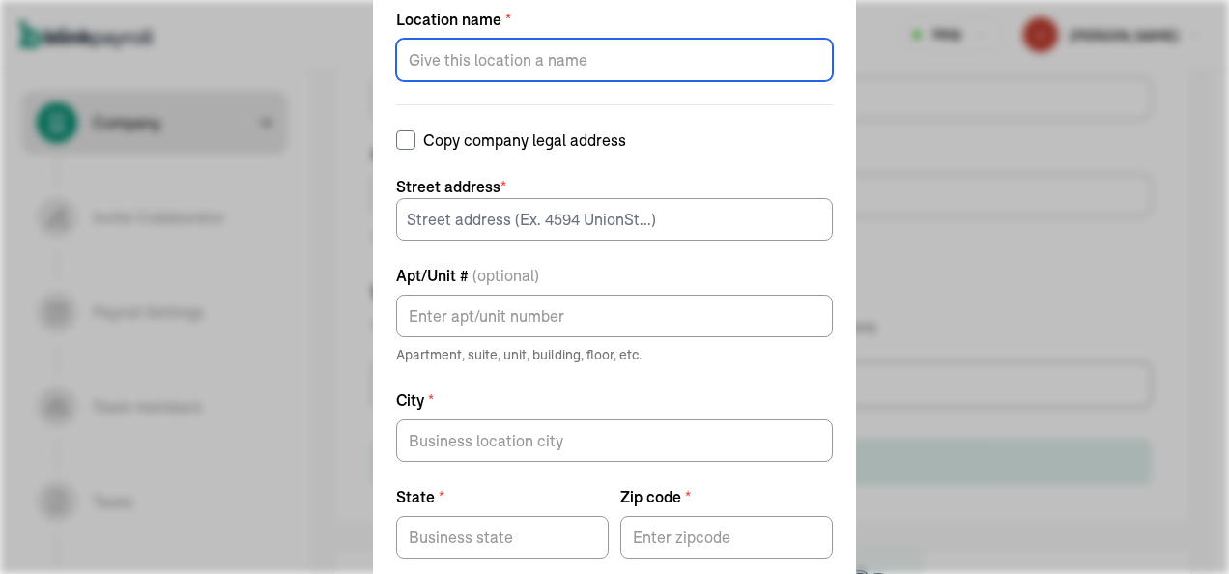
click at [527, 62] on input "Location name *" at bounding box center [614, 60] width 437 height 43
type input "[GEOGRAPHIC_DATA]"
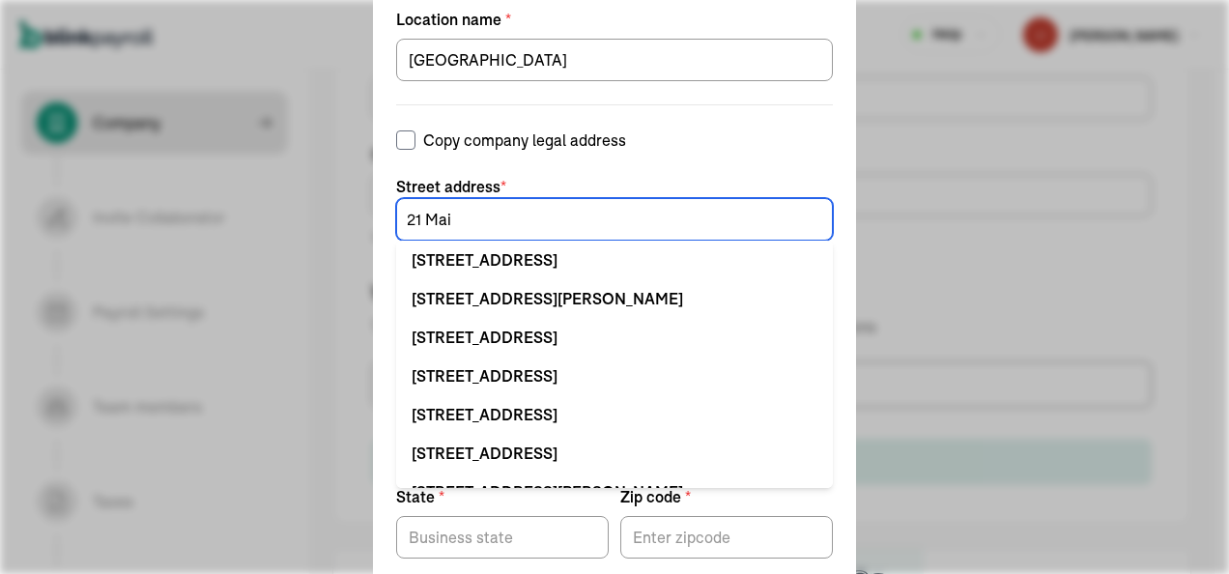
type input "[STREET_ADDRESS]"
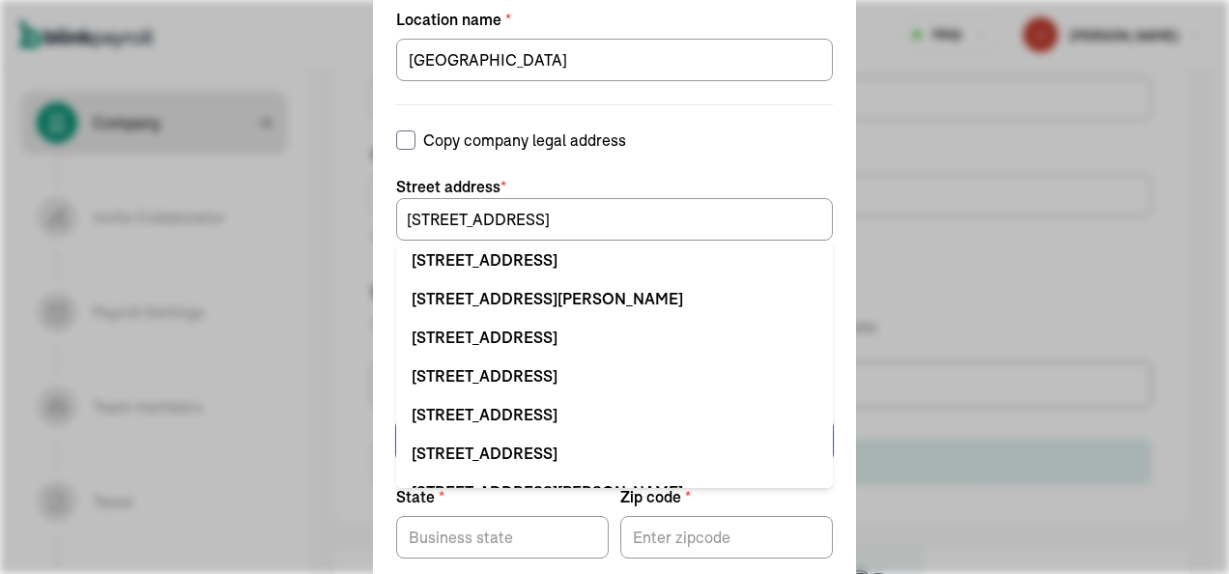
type input "[GEOGRAPHIC_DATA], [US_STATE]"
type input "MD"
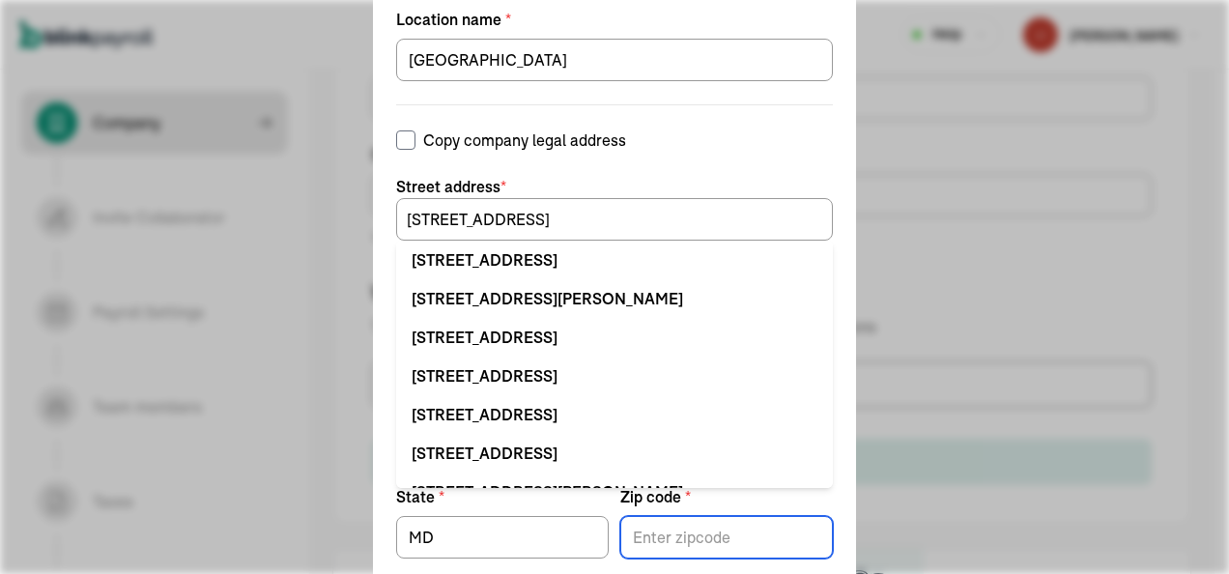
type input "21550"
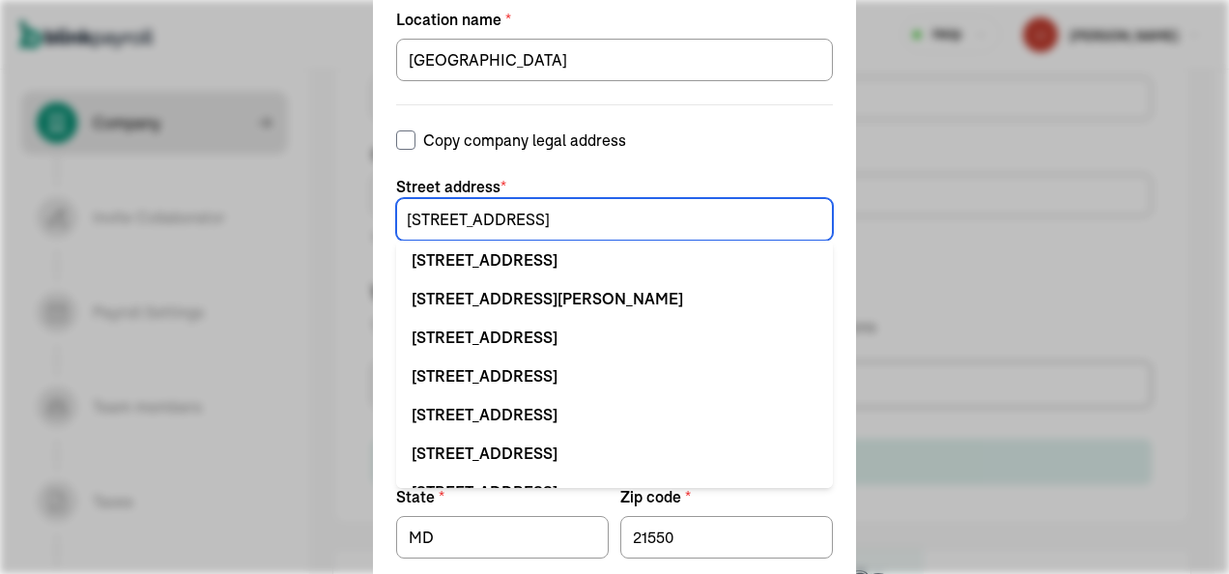
click at [523, 224] on input "[STREET_ADDRESS]" at bounding box center [614, 219] width 437 height 43
click at [398, 245] on div "Add work location Location name * [GEOGRAPHIC_DATA] Copy company legal address …" at bounding box center [614, 287] width 483 height 721
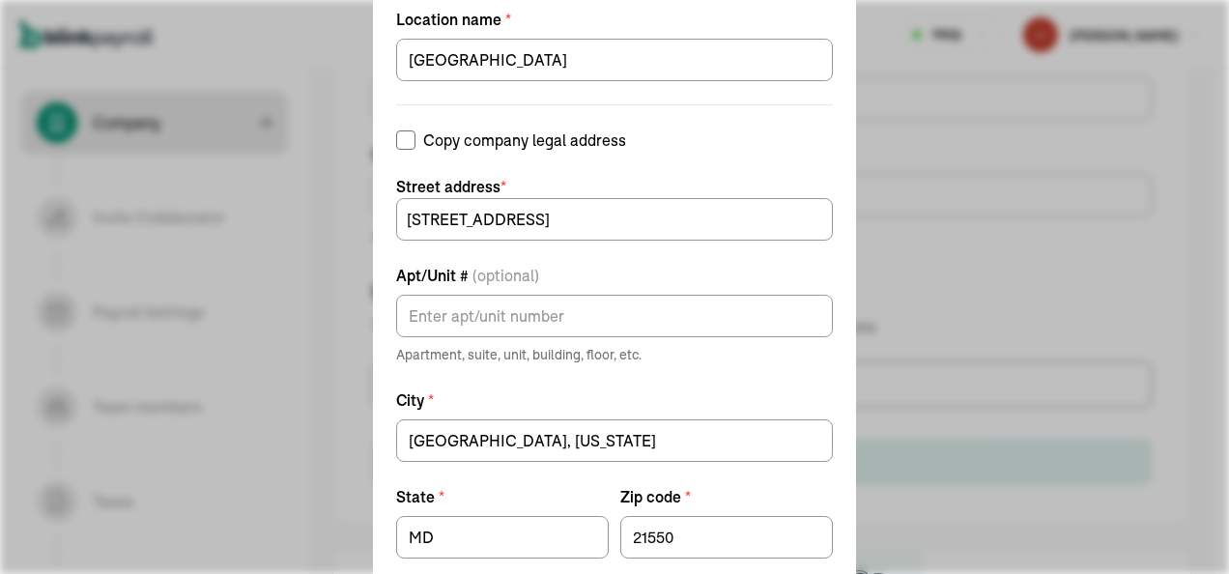
click at [834, 342] on div "Add work location Location name * [GEOGRAPHIC_DATA] Copy company legal address …" at bounding box center [614, 287] width 483 height 721
click at [816, 149] on div "Add work location Location name * [GEOGRAPHIC_DATA] Copy company legal address …" at bounding box center [614, 287] width 483 height 721
click at [736, 565] on form "Location name * [GEOGRAPHIC_DATA] Copy company legal address Street address * […" at bounding box center [614, 316] width 437 height 617
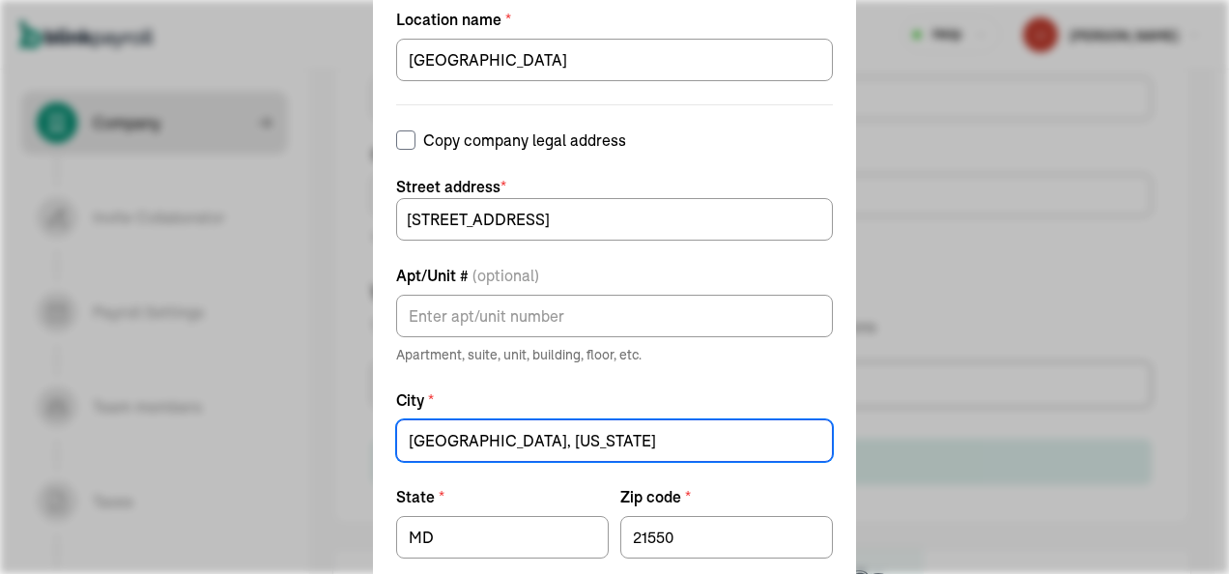
click at [570, 441] on input "[GEOGRAPHIC_DATA], [US_STATE]" at bounding box center [614, 440] width 437 height 43
type input "[GEOGRAPHIC_DATA]"
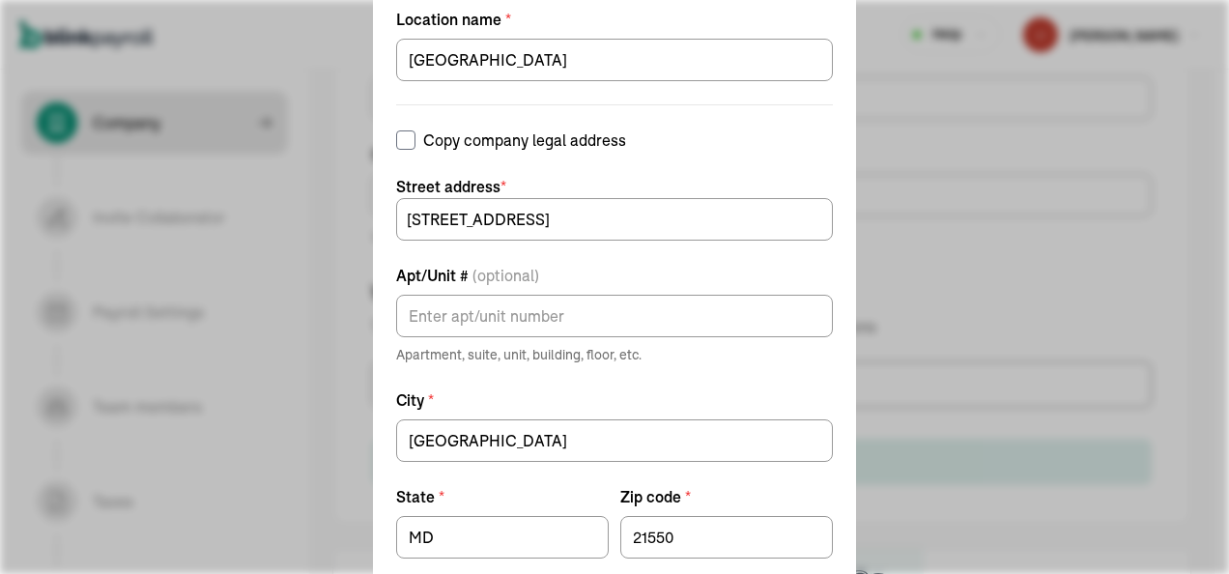
click at [795, 483] on form "Location name * [GEOGRAPHIC_DATA] Copy company legal address Street address * […" at bounding box center [614, 316] width 437 height 617
click at [729, 13] on label "Location name *" at bounding box center [614, 19] width 437 height 23
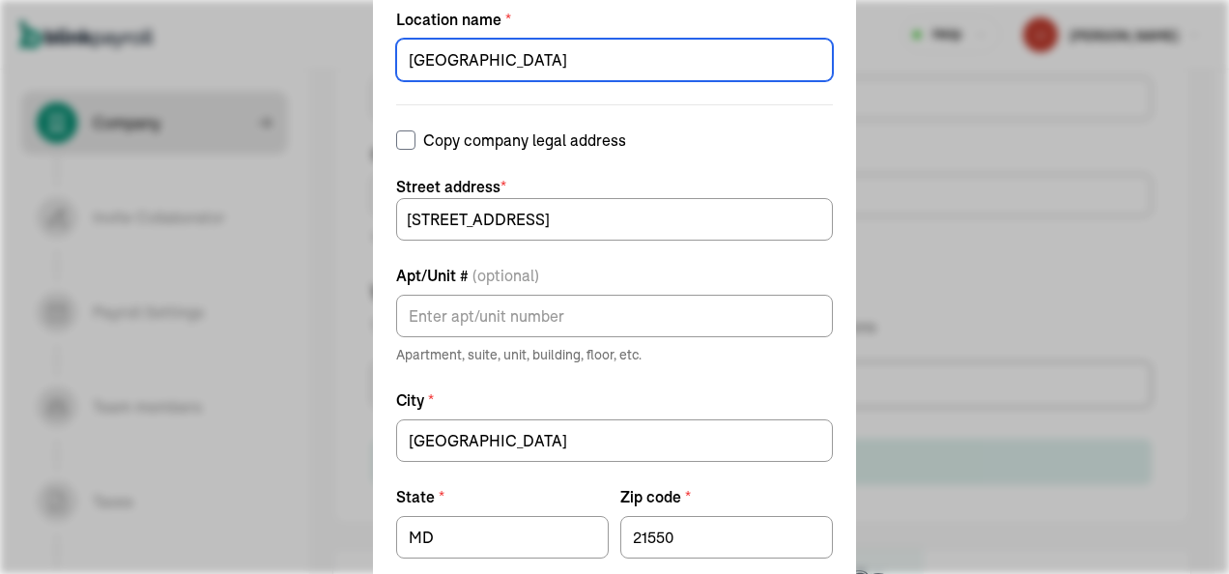
click at [729, 39] on input "[GEOGRAPHIC_DATA]" at bounding box center [614, 60] width 437 height 43
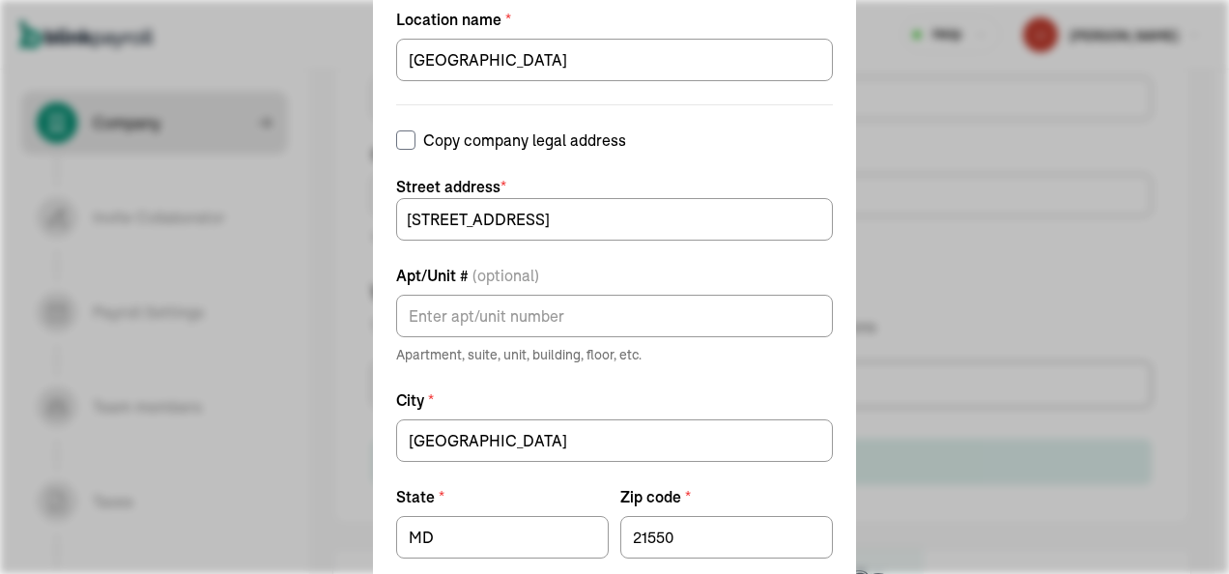
click at [729, 13] on label "Location name *" at bounding box center [614, 19] width 437 height 23
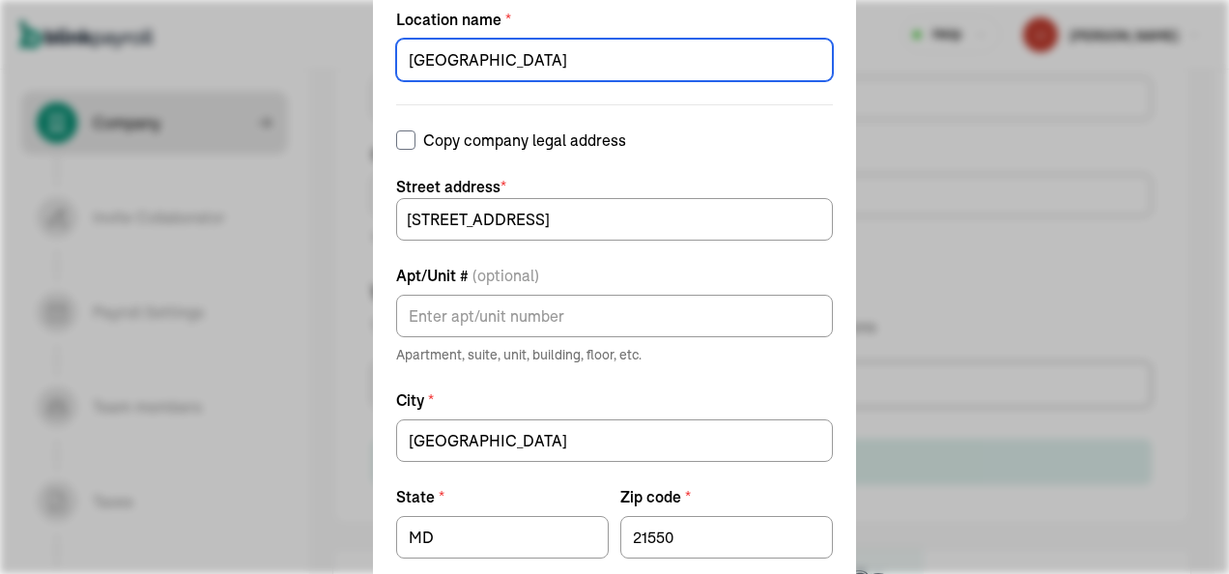
click at [729, 39] on input "[GEOGRAPHIC_DATA]" at bounding box center [614, 60] width 437 height 43
click at [729, 14] on label "Location name *" at bounding box center [614, 19] width 437 height 23
click at [729, 39] on input "[GEOGRAPHIC_DATA]" at bounding box center [614, 60] width 437 height 43
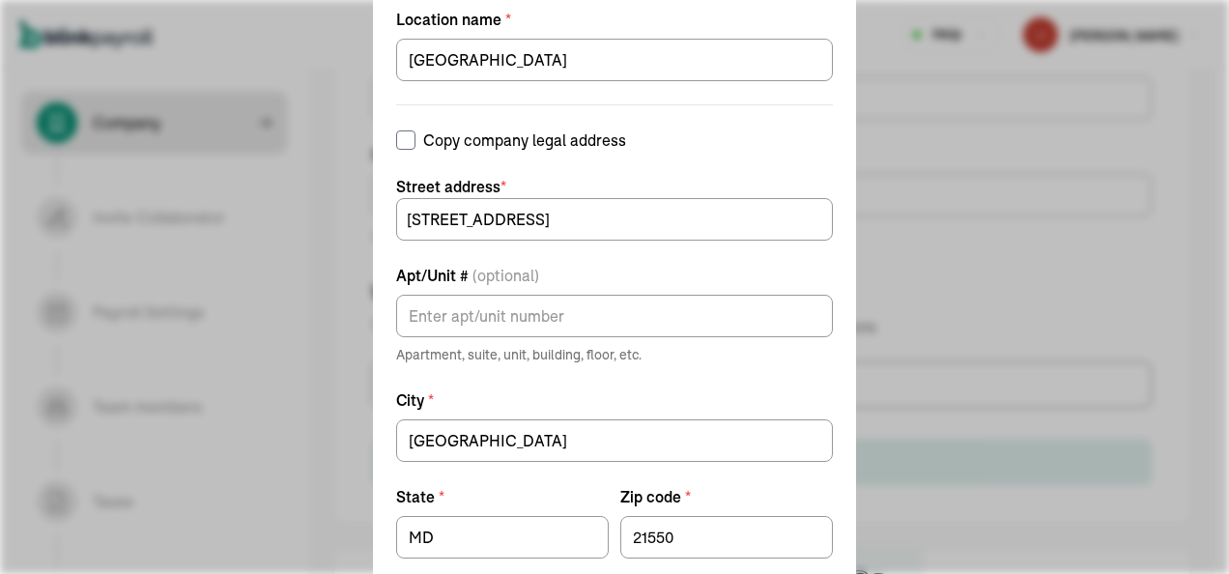
click at [729, 14] on label "Location name *" at bounding box center [614, 19] width 437 height 23
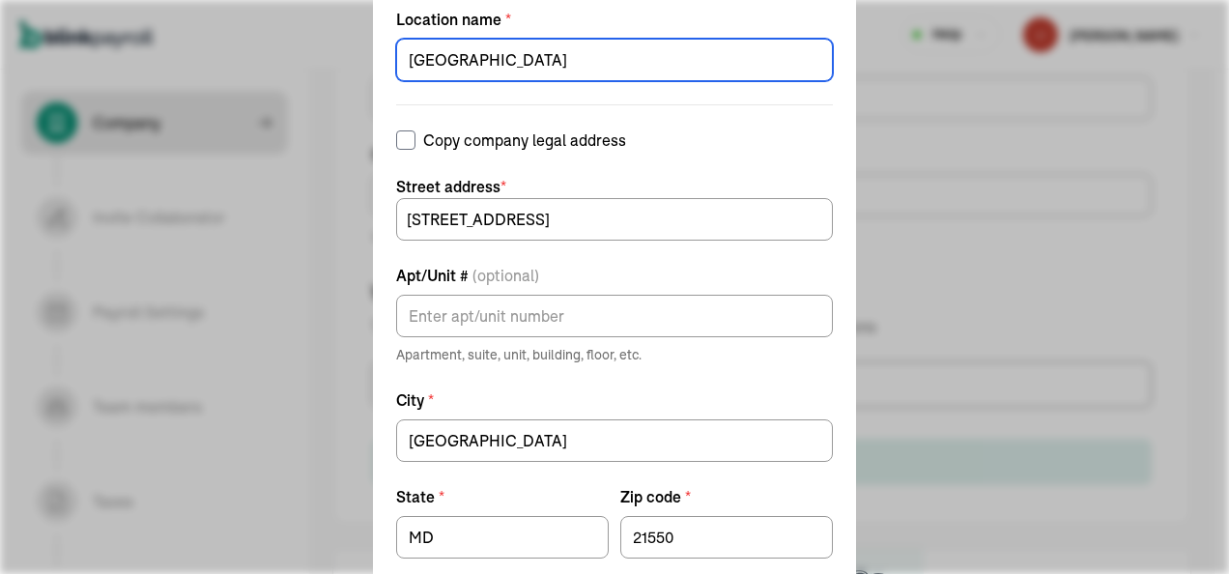
click at [729, 39] on input "[GEOGRAPHIC_DATA]" at bounding box center [614, 60] width 437 height 43
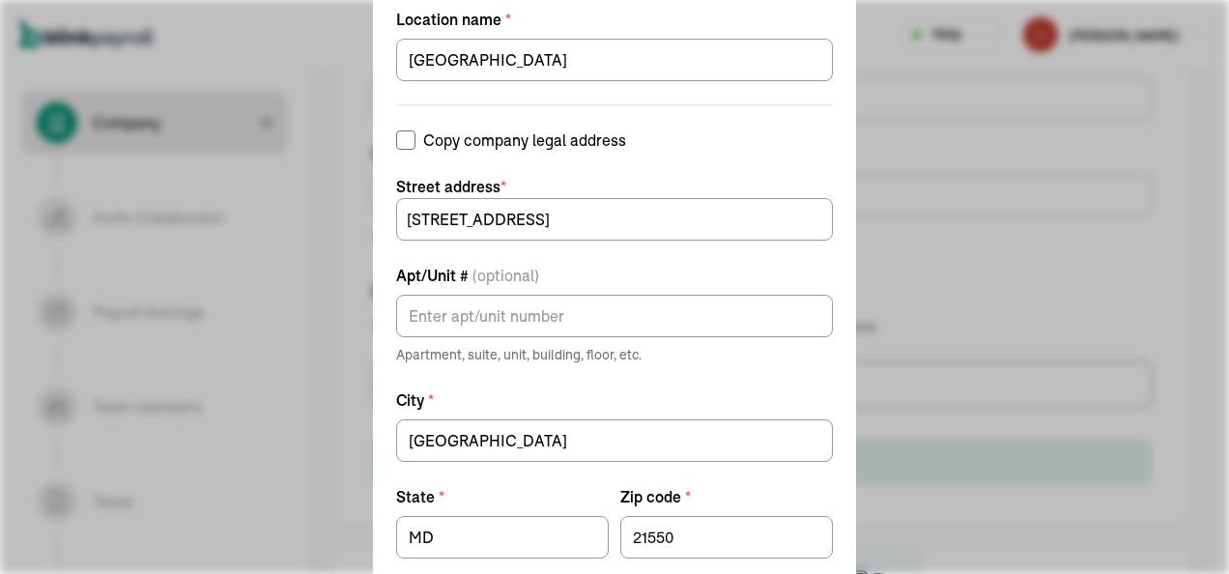
click at [918, 141] on div "Add work location Location name * [GEOGRAPHIC_DATA] Copy company legal address …" at bounding box center [614, 287] width 1229 height 574
click at [217, 17] on div "Add work location Location name * [GEOGRAPHIC_DATA] Copy company legal address …" at bounding box center [614, 287] width 1229 height 574
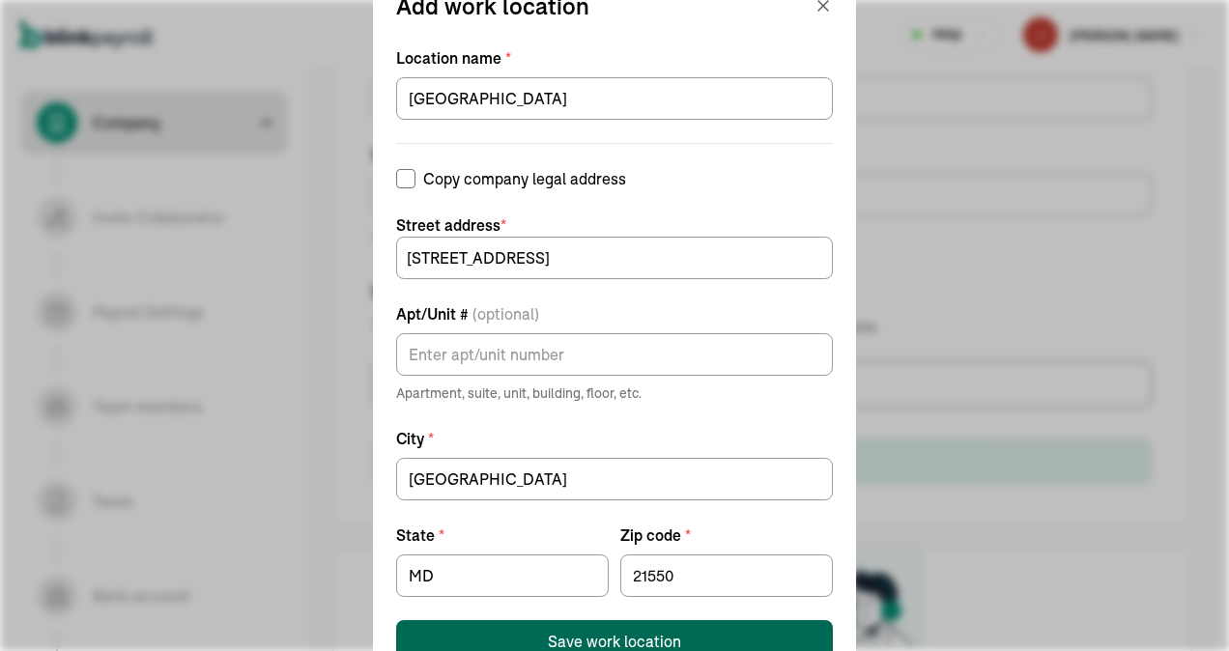
click at [602, 573] on div "Save work location" at bounding box center [614, 641] width 133 height 23
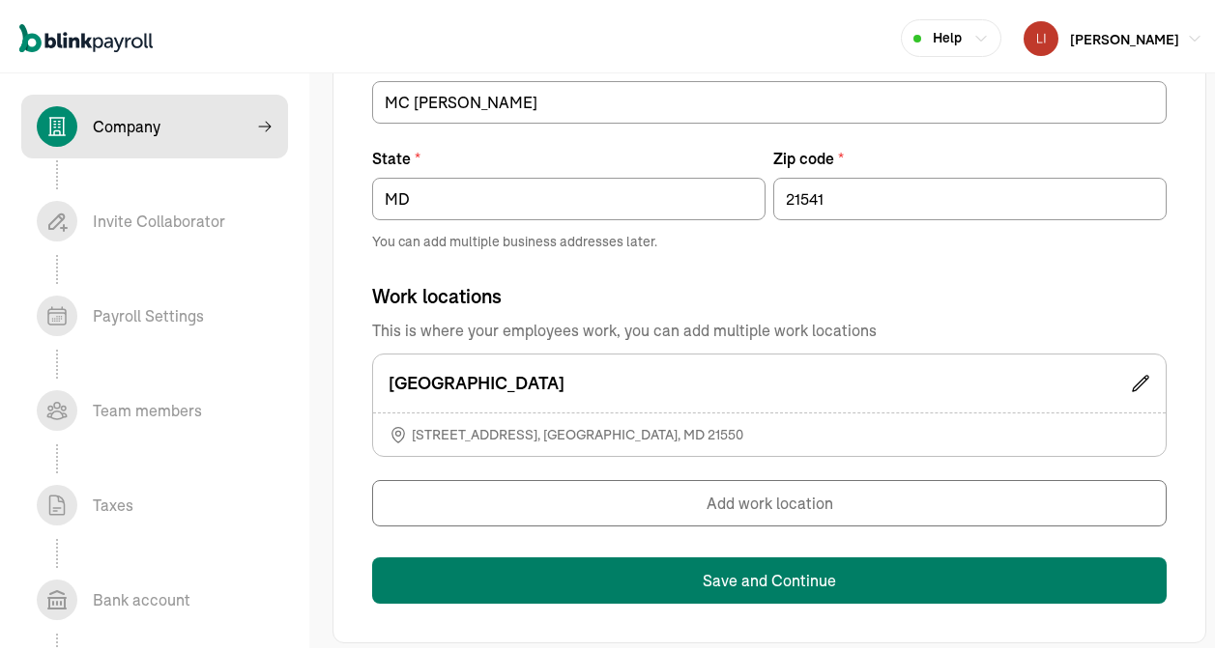
click at [751, 573] on button "Save and Continue" at bounding box center [769, 577] width 795 height 46
click at [743, 570] on button "Save and Continue" at bounding box center [769, 577] width 795 height 46
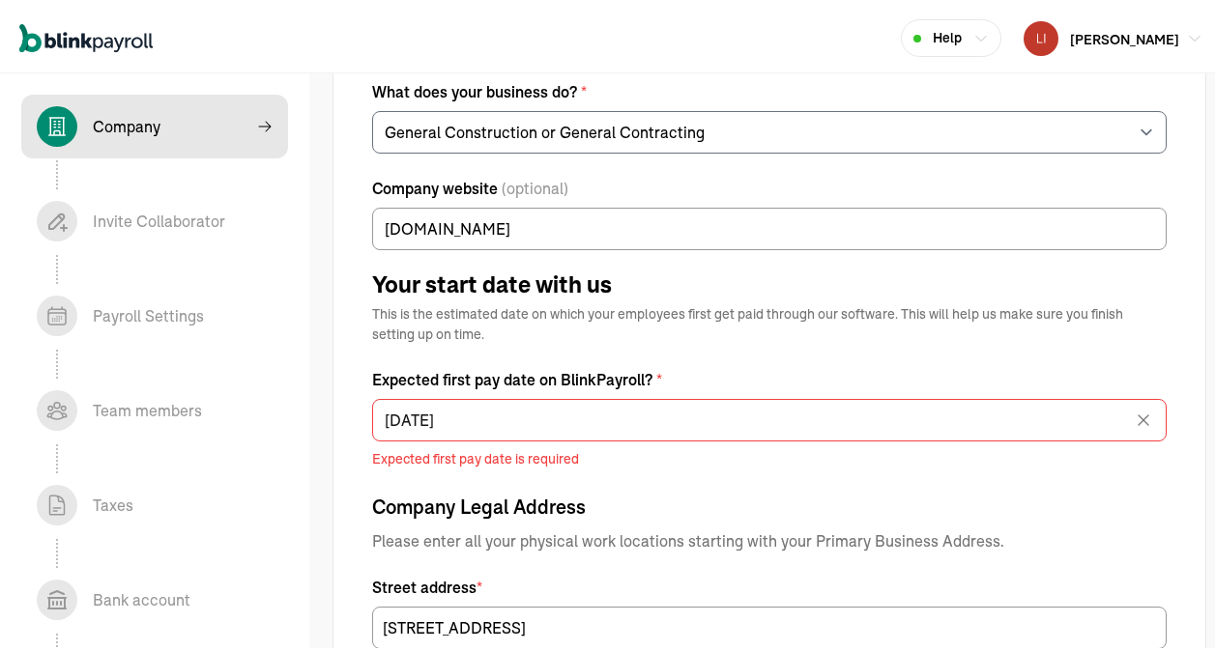
scroll to position [511, 0]
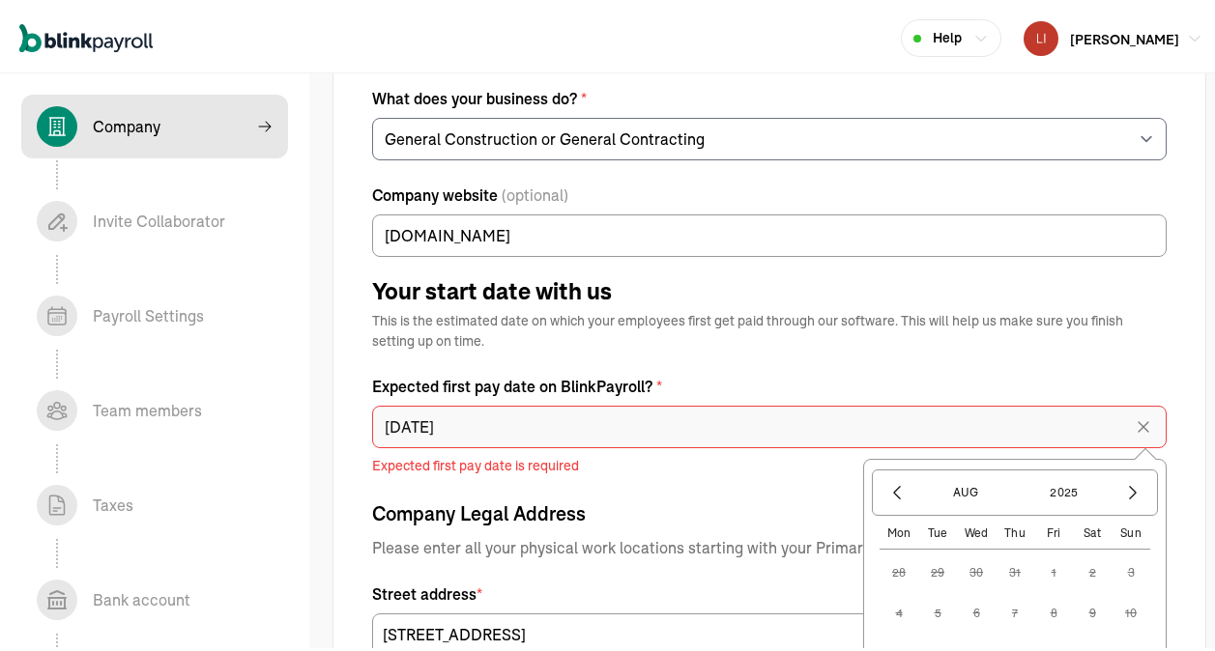
click at [487, 427] on input "[DATE]" at bounding box center [769, 423] width 795 height 43
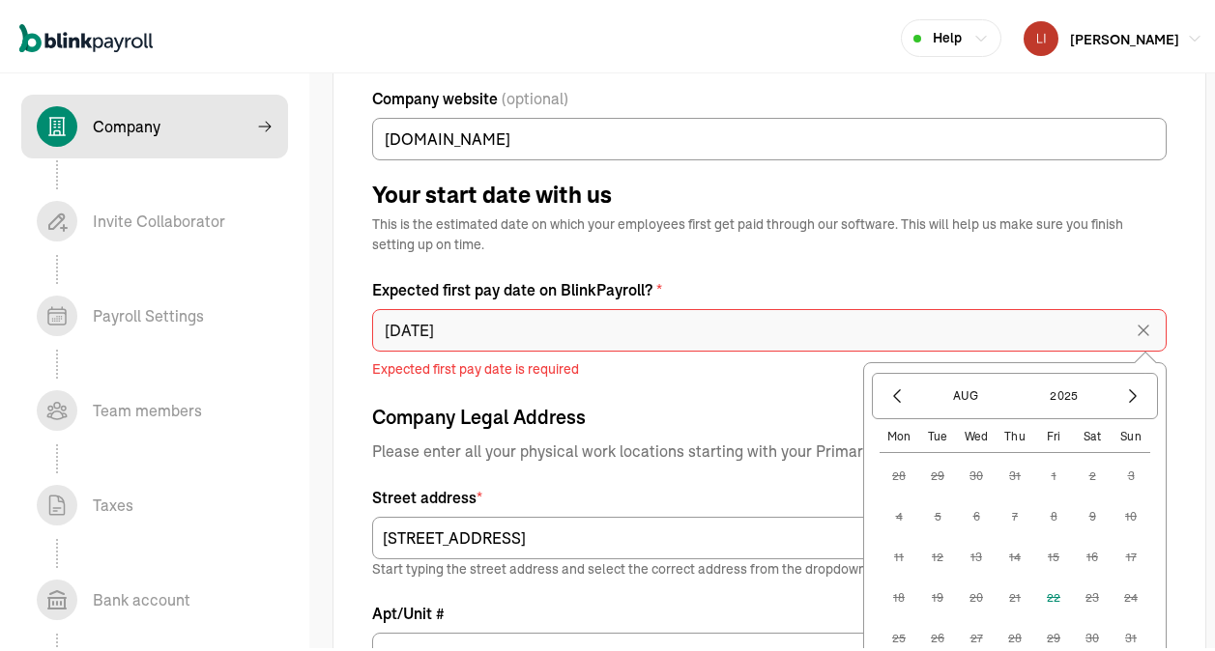
click at [473, 326] on input "[DATE]" at bounding box center [769, 326] width 795 height 43
click at [949, 390] on button "Aug" at bounding box center [965, 392] width 93 height 33
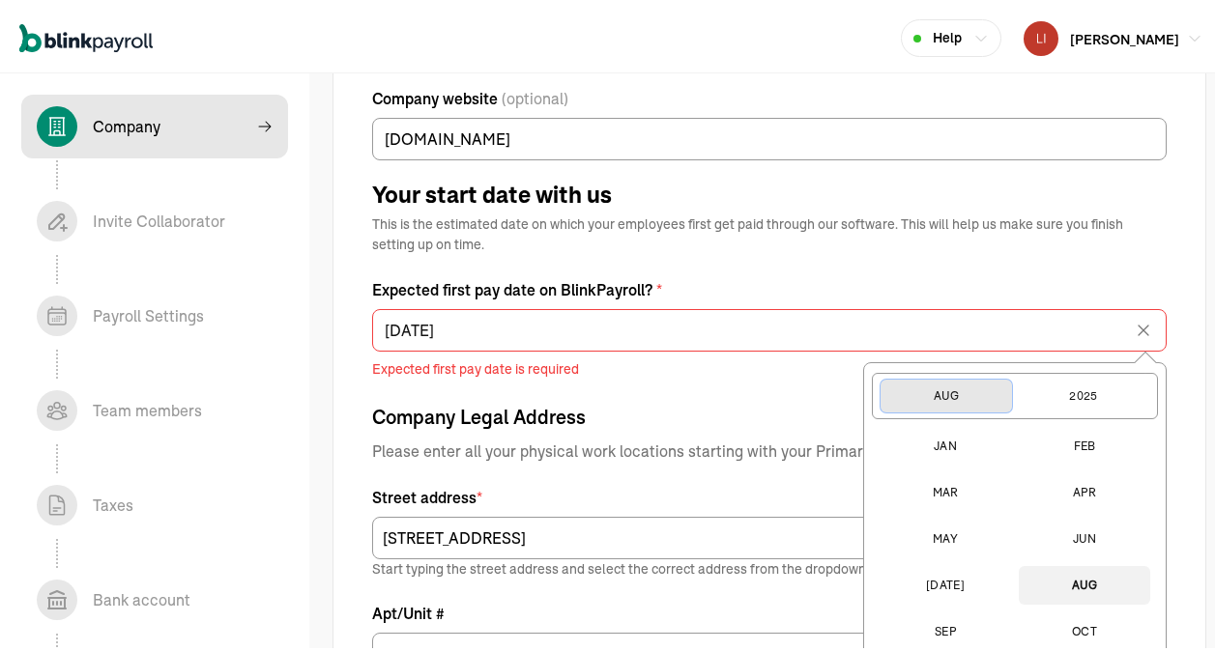
click at [953, 397] on button "Aug" at bounding box center [946, 392] width 131 height 33
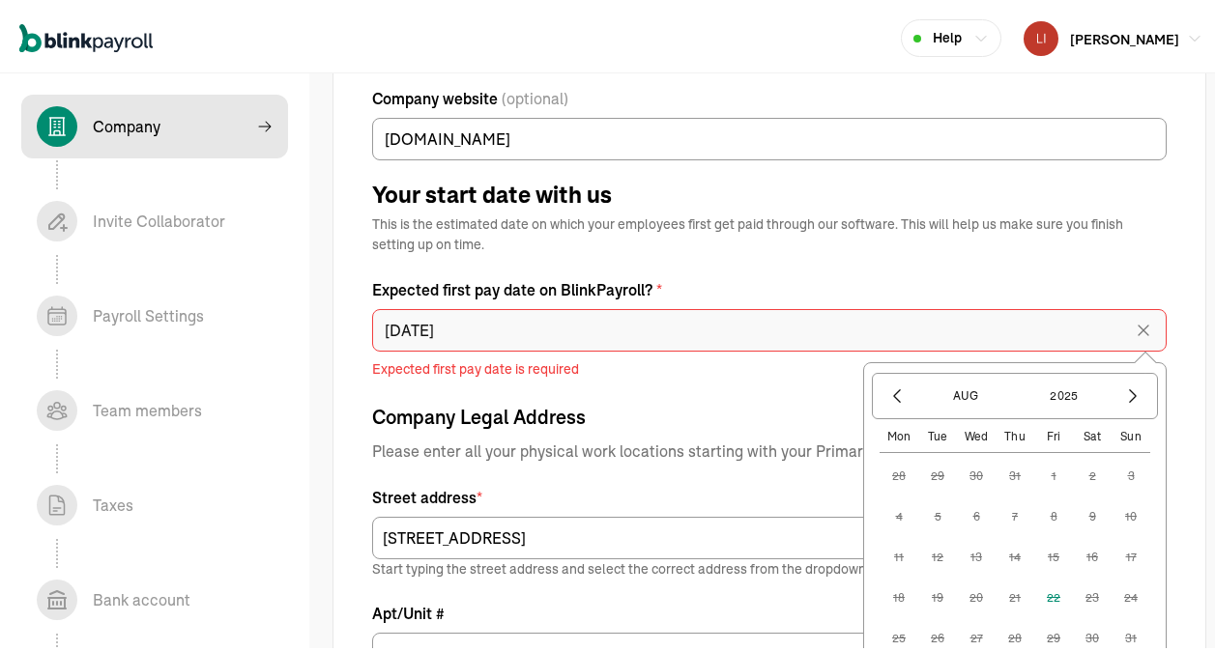
click at [487, 322] on input "[DATE]" at bounding box center [769, 326] width 795 height 43
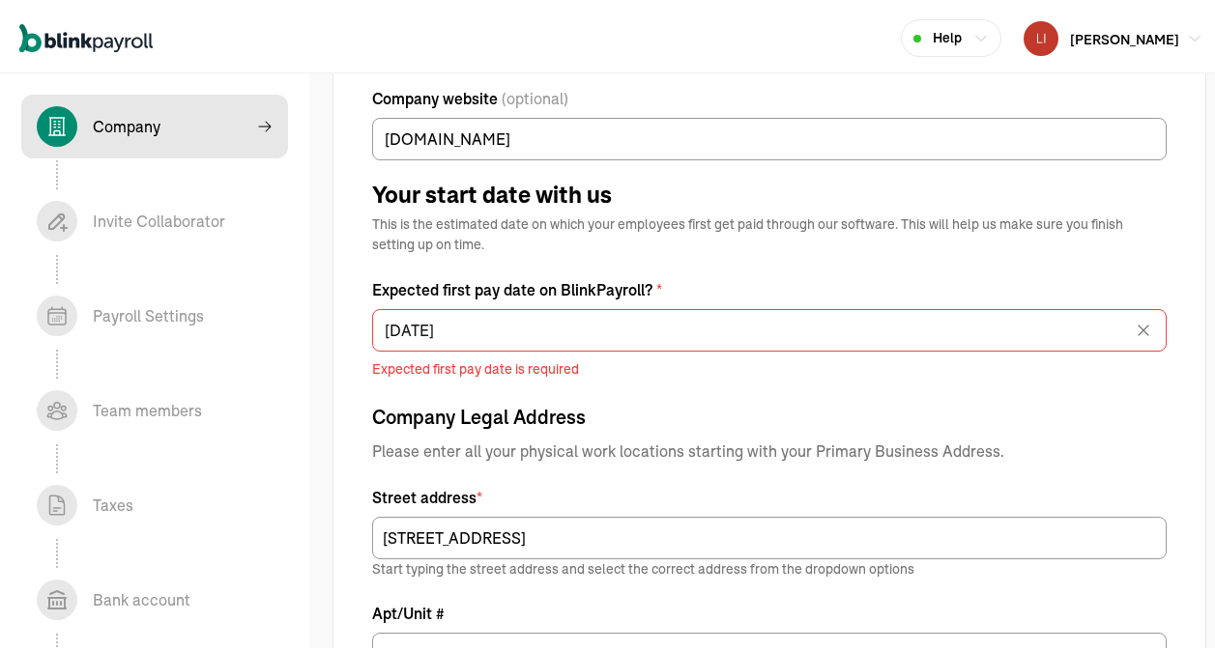
click at [635, 366] on span "Expected first pay date is required" at bounding box center [769, 366] width 795 height 20
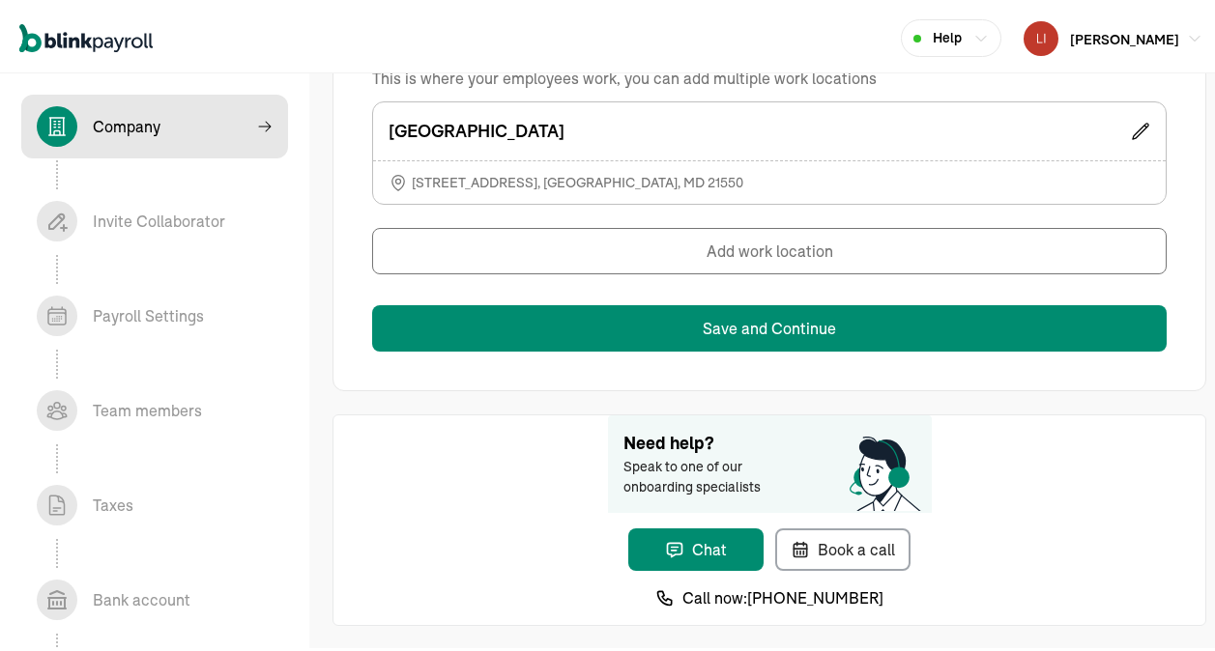
scroll to position [1539, 0]
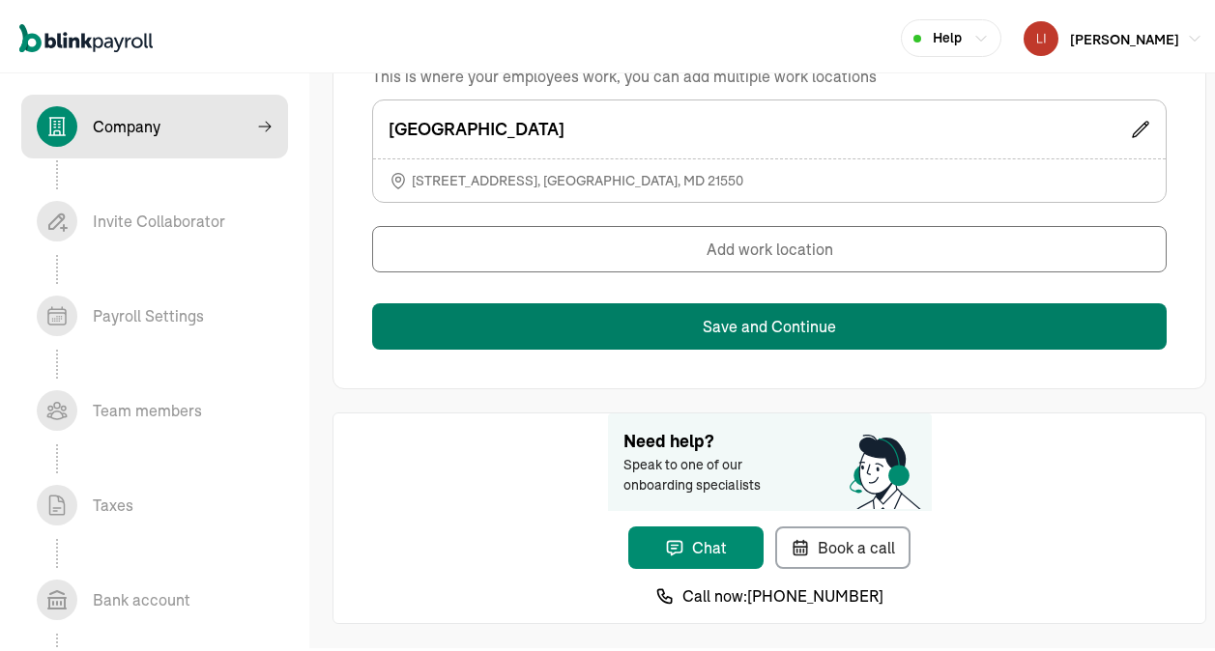
click at [754, 320] on button "Save and Continue" at bounding box center [769, 323] width 795 height 46
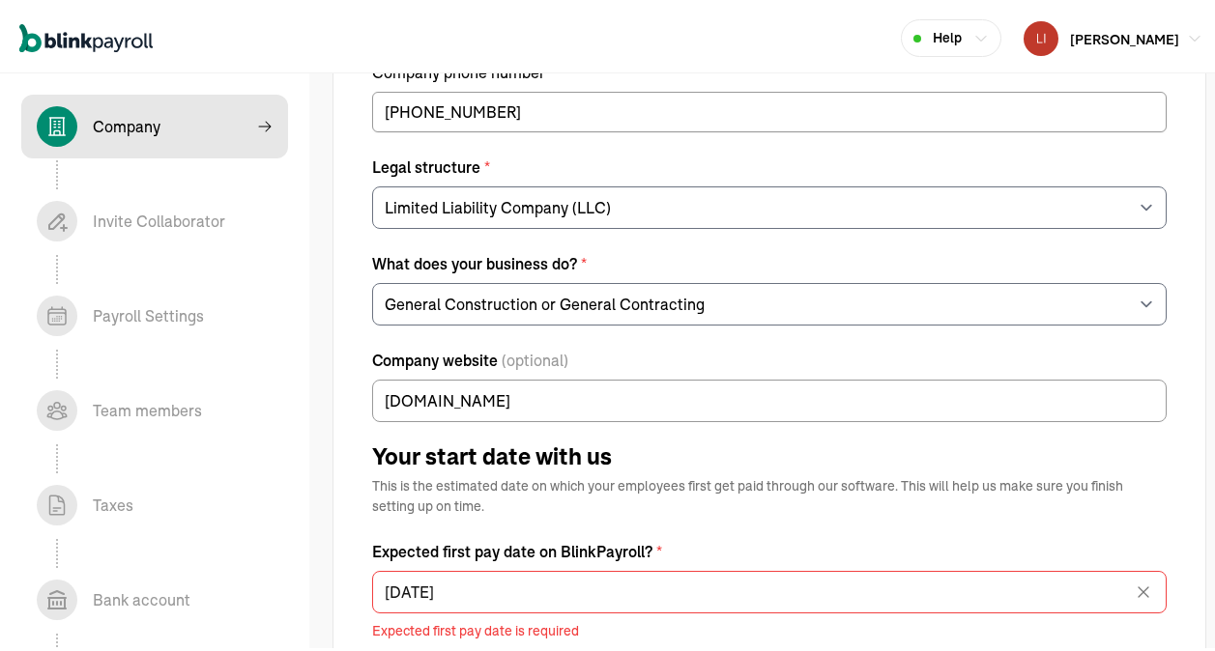
scroll to position [572, 0]
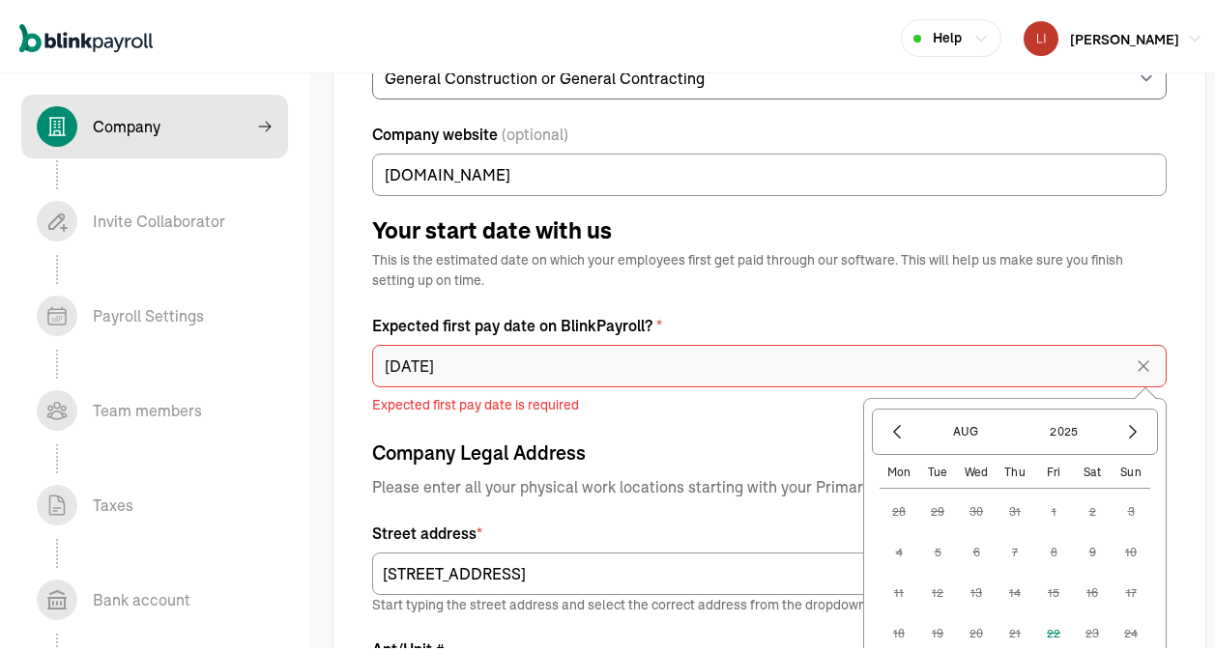
click at [606, 361] on input "[DATE]" at bounding box center [769, 362] width 795 height 43
type input "0"
click at [682, 397] on span "Expected first pay date is required" at bounding box center [769, 401] width 795 height 20
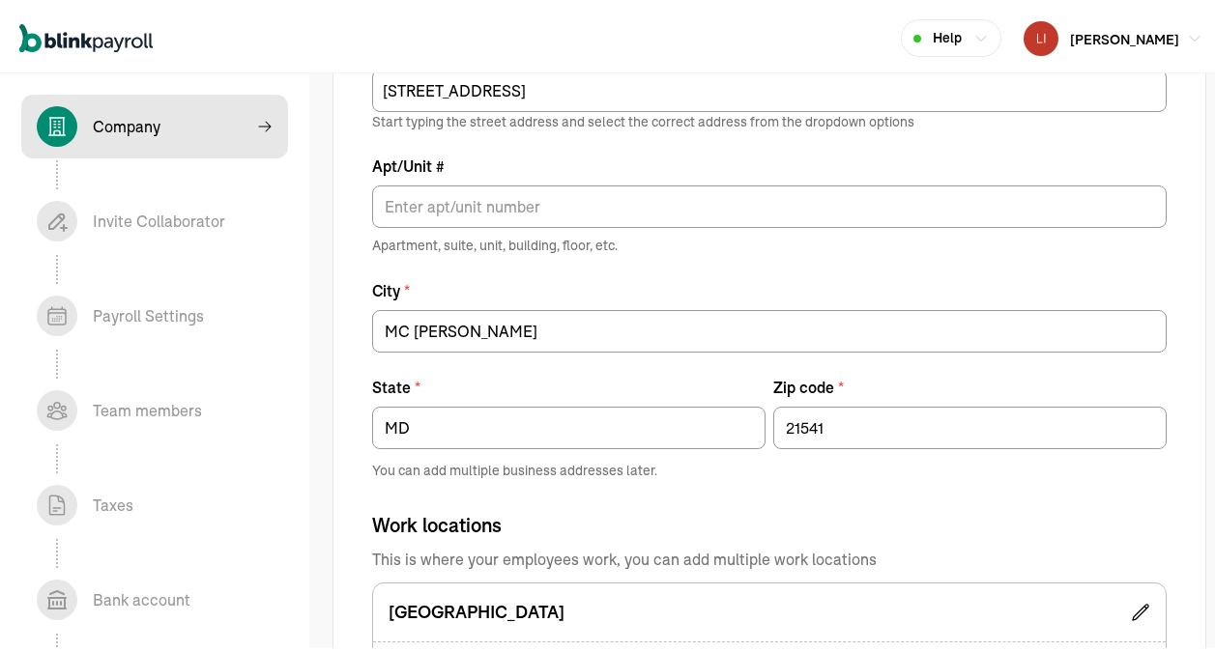
scroll to position [1539, 0]
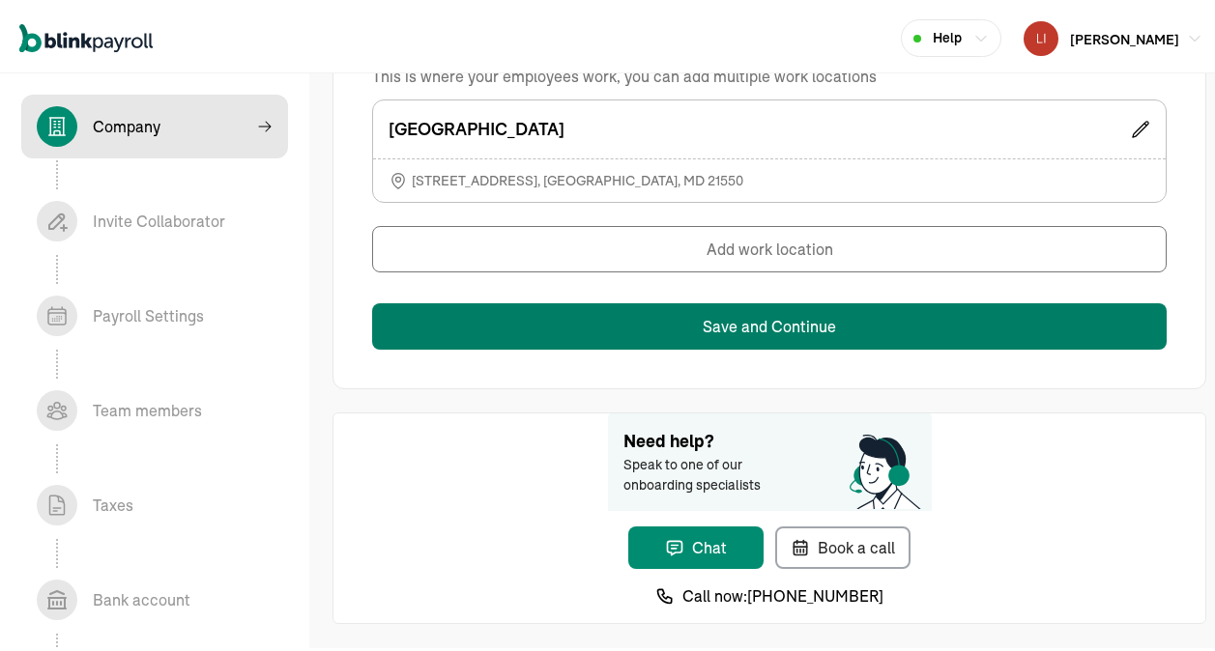
click at [727, 327] on button "Save and Continue" at bounding box center [769, 323] width 795 height 46
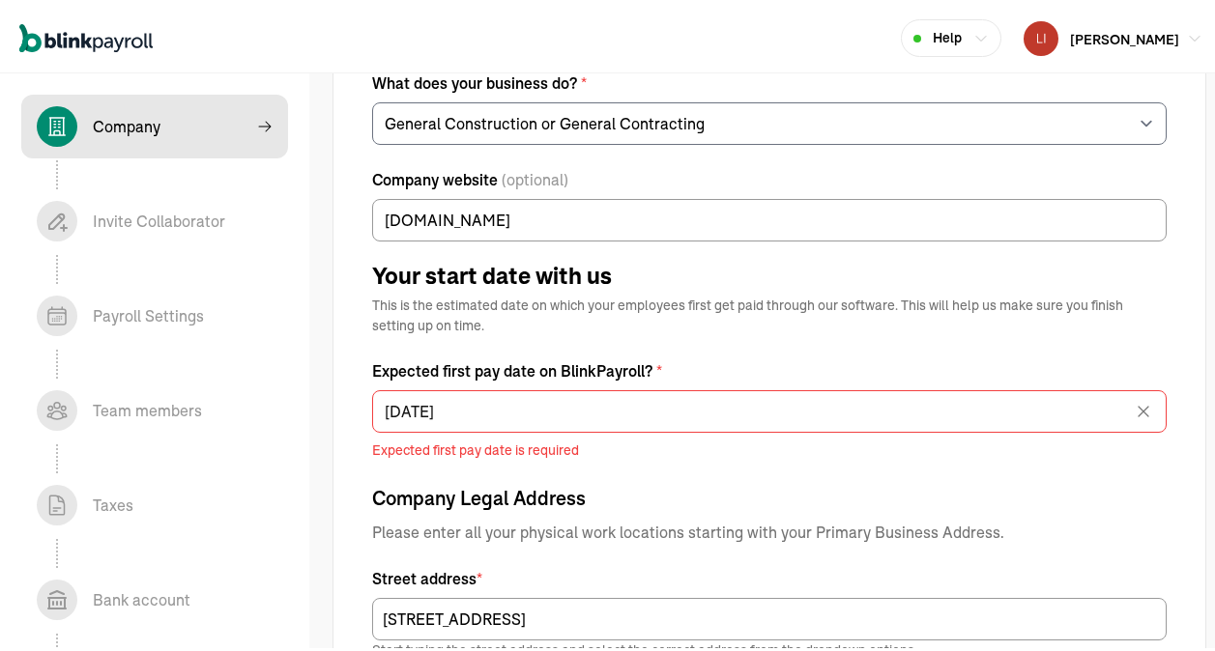
scroll to position [572, 0]
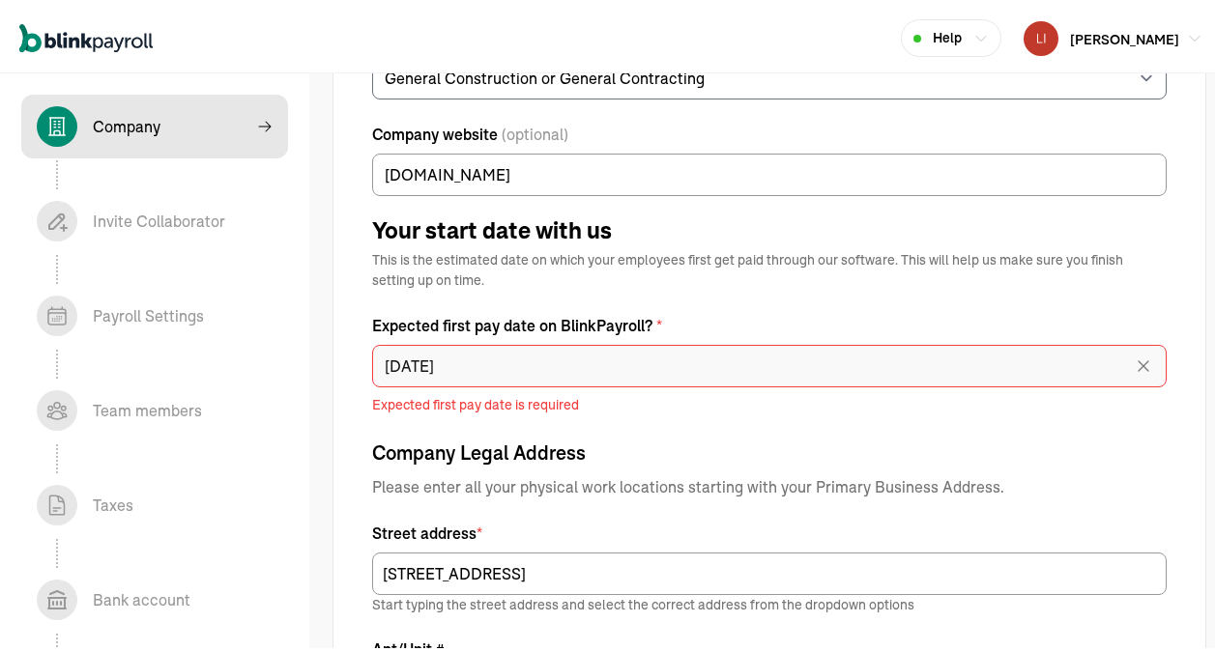
click at [647, 355] on input "[DATE]" at bounding box center [769, 362] width 795 height 43
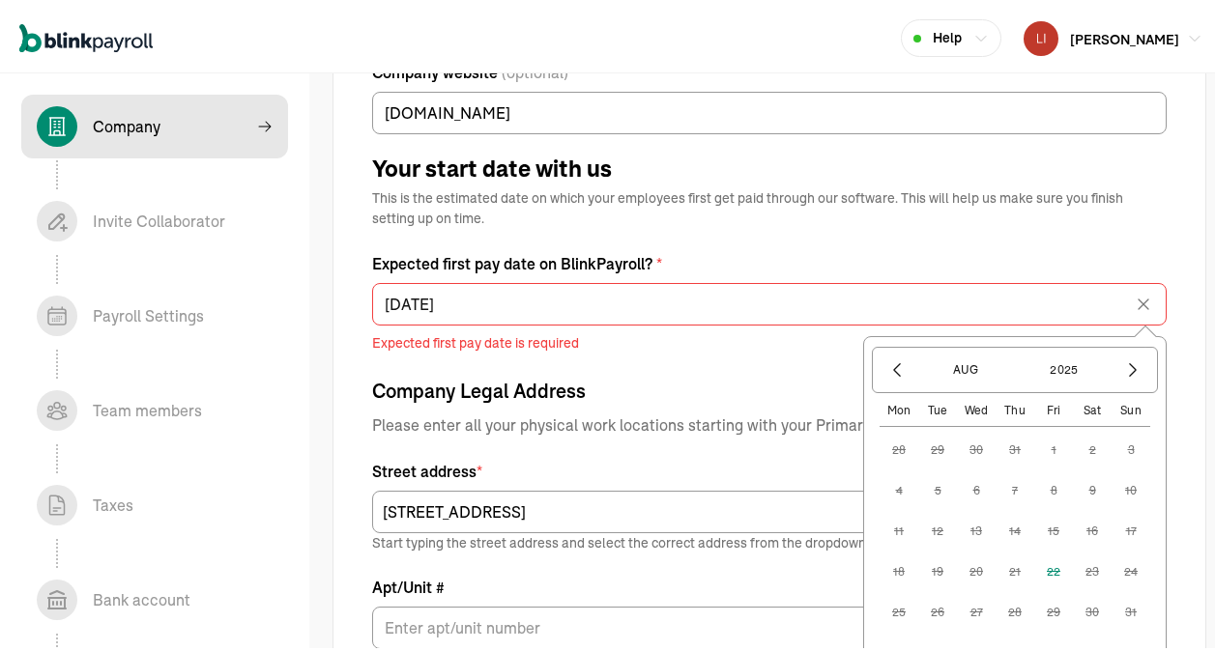
scroll to position [669, 0]
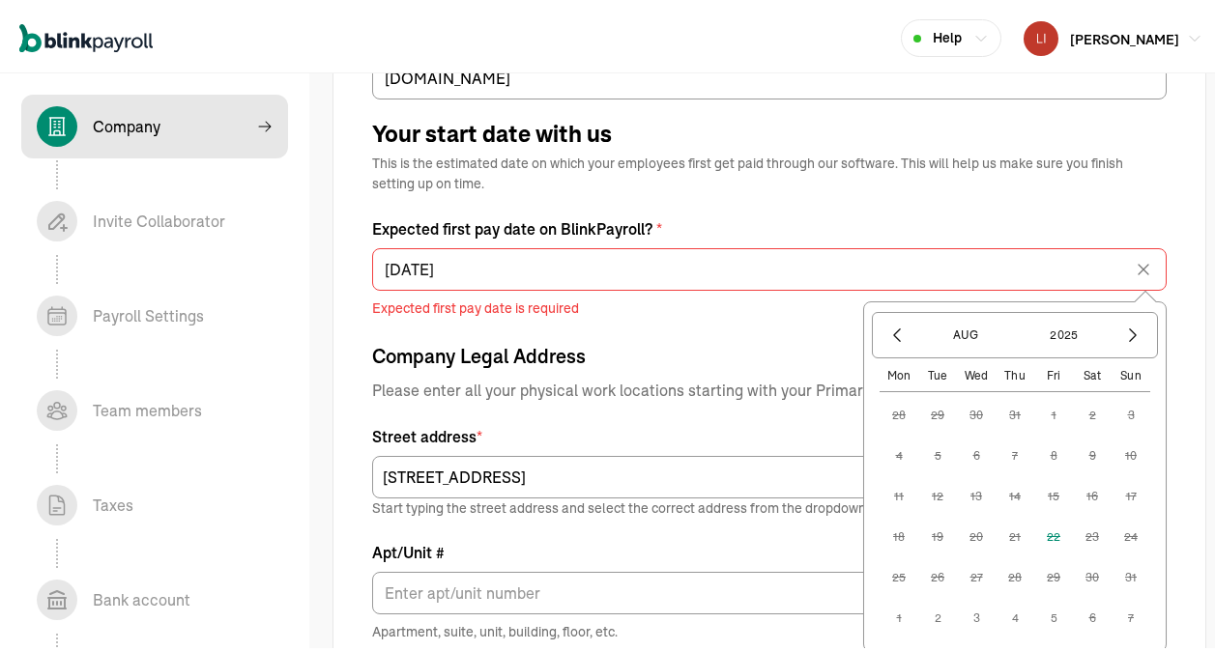
click at [1037, 573] on button "5" at bounding box center [1053, 614] width 39 height 39
type input "[DATE]"
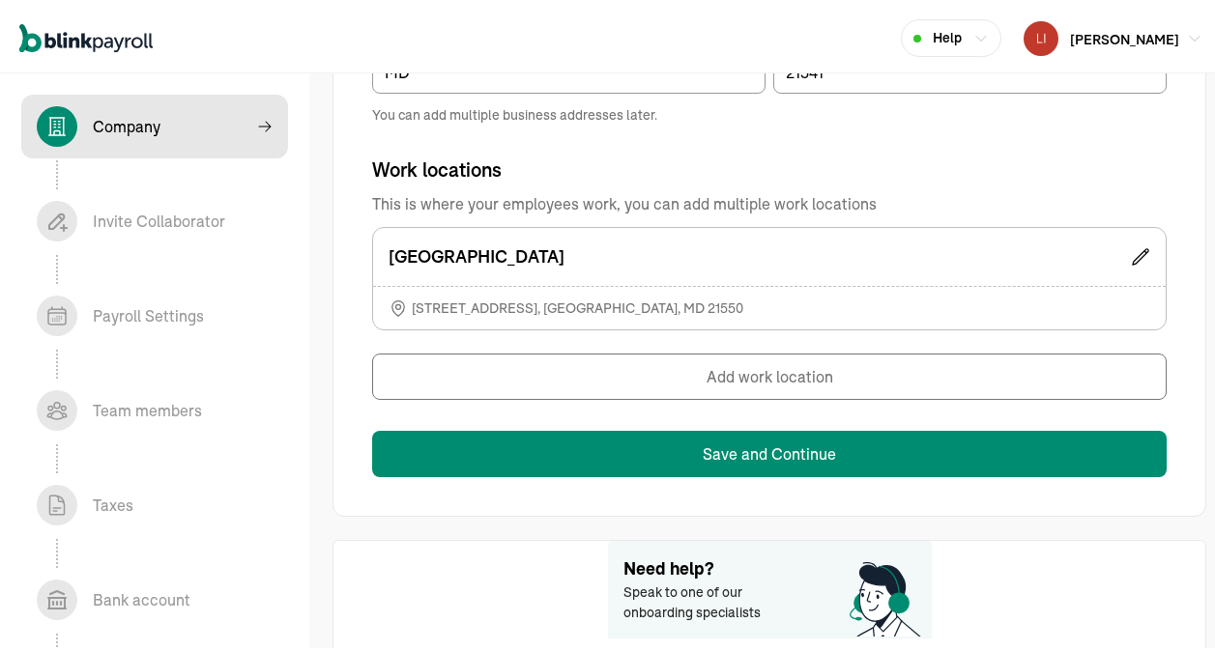
scroll to position [1442, 0]
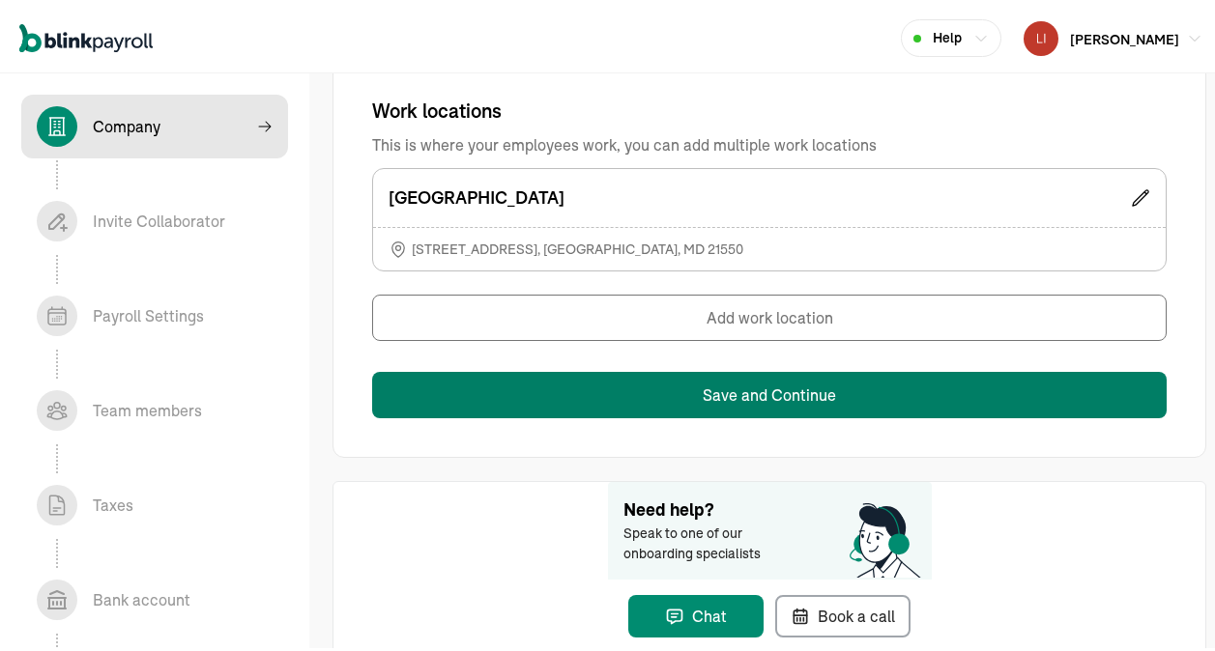
click at [751, 389] on button "Save and Continue" at bounding box center [769, 391] width 795 height 46
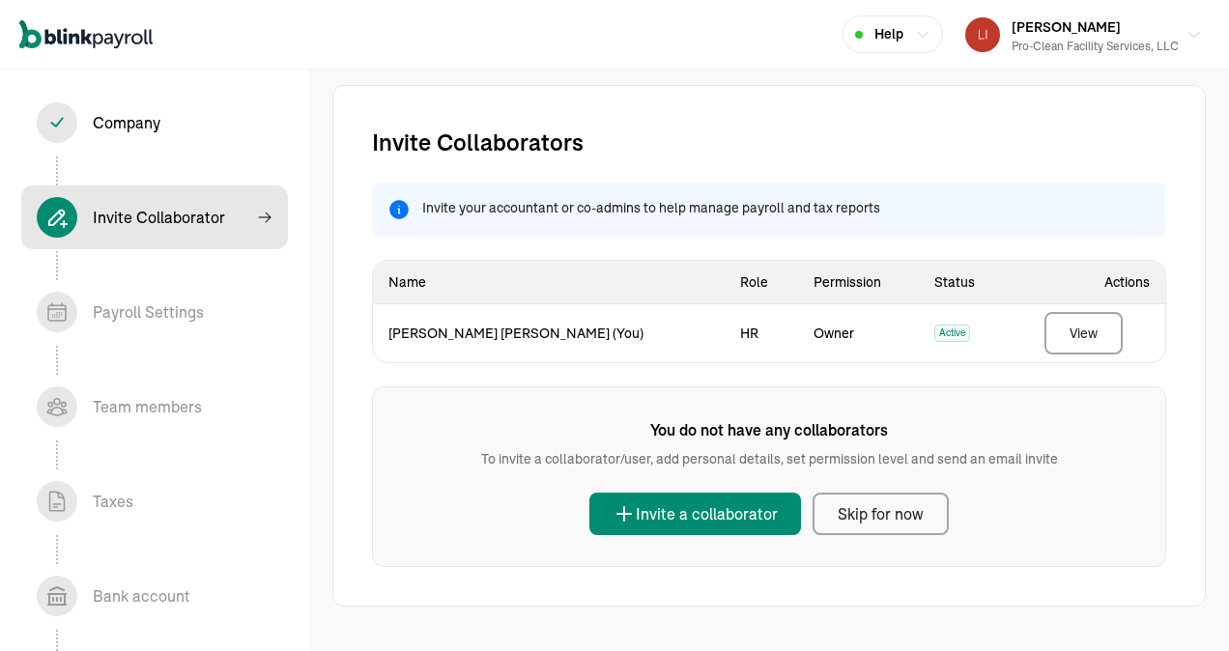
click at [862, 514] on div "Skip for now" at bounding box center [881, 514] width 86 height 23
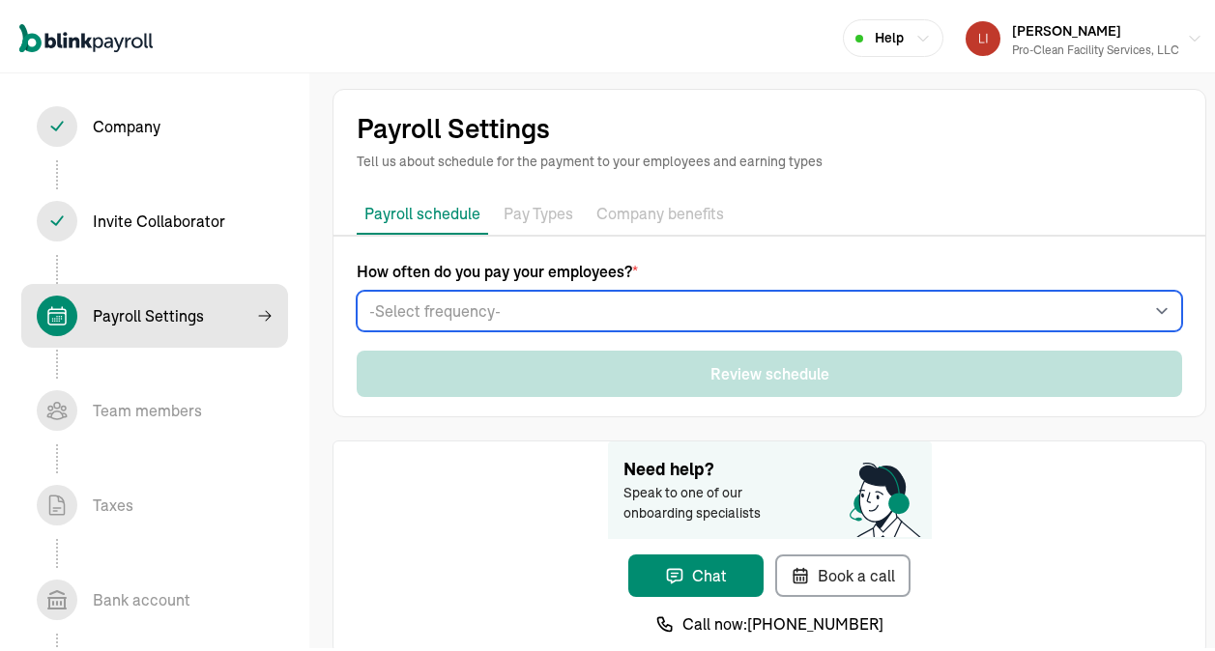
click at [687, 306] on select "-Select frequency- Weekly Bi-weekly Semi-monthly Monthly" at bounding box center [769, 307] width 825 height 41
select select "weekly"
click at [357, 287] on select "-Select frequency- Weekly Bi-weekly Semi-monthly Monthly" at bounding box center [769, 307] width 825 height 41
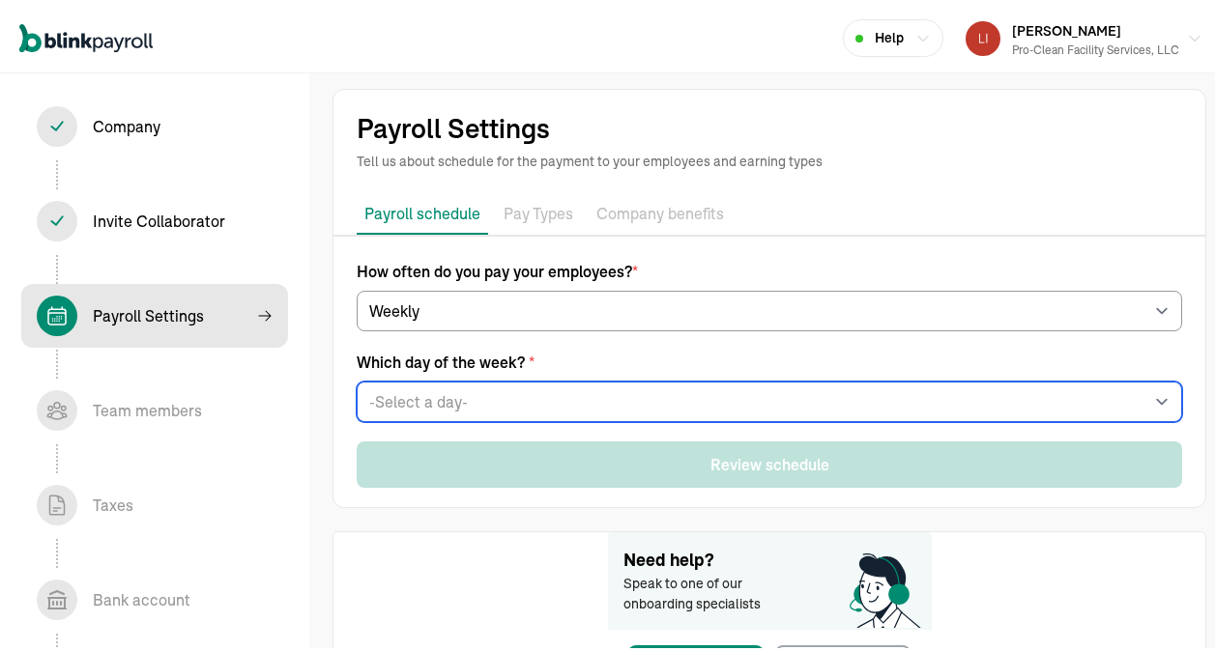
click at [668, 390] on select "-Select a day- Every [DATE] Every [DATE] Every [DATE] Every [DATE] Every [DATE]" at bounding box center [769, 398] width 825 height 41
select select "[DATE]"
click at [357, 378] on select "-Select a day- Every [DATE] Every [DATE] Every [DATE] Every [DATE] Every [DATE]" at bounding box center [769, 398] width 825 height 41
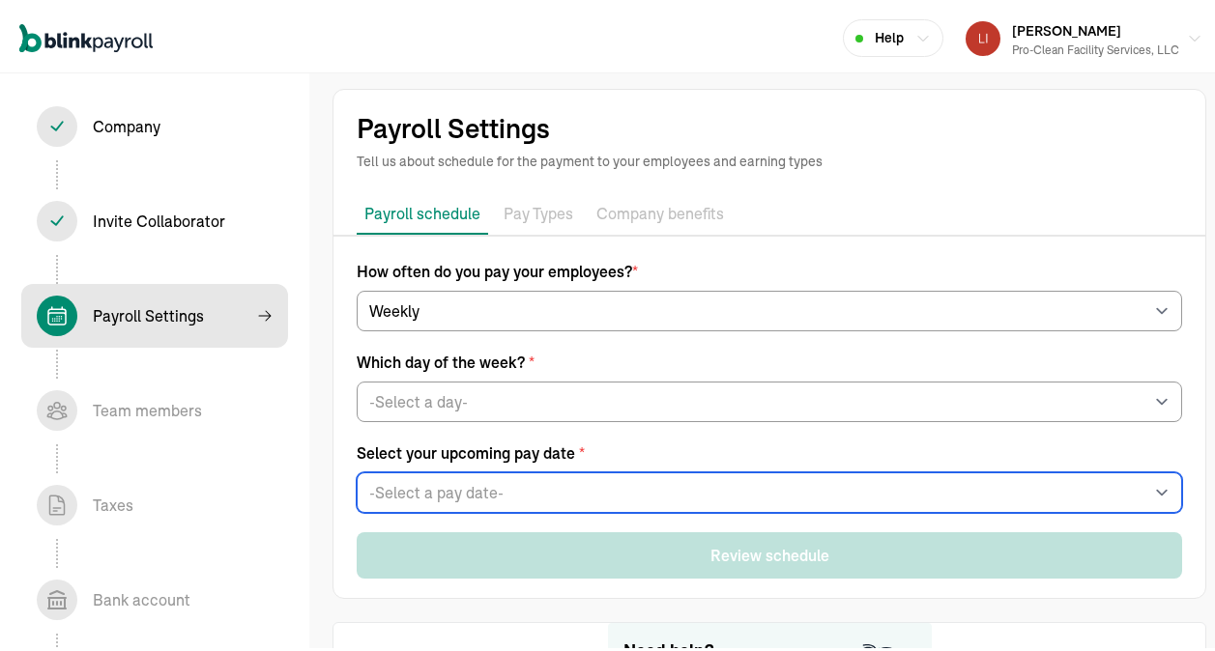
click at [572, 490] on select "-Select a pay date- [DATE] [DATE] [DATE] [DATE] [DATE] [DATE] [DATE] [DATE] [DA…" at bounding box center [769, 489] width 825 height 41
select select "[DATE]"
click at [357, 469] on select "-Select a pay date- [DATE] [DATE] [DATE] [DATE] [DATE] [DATE] [DATE] [DATE] [DA…" at bounding box center [769, 489] width 825 height 41
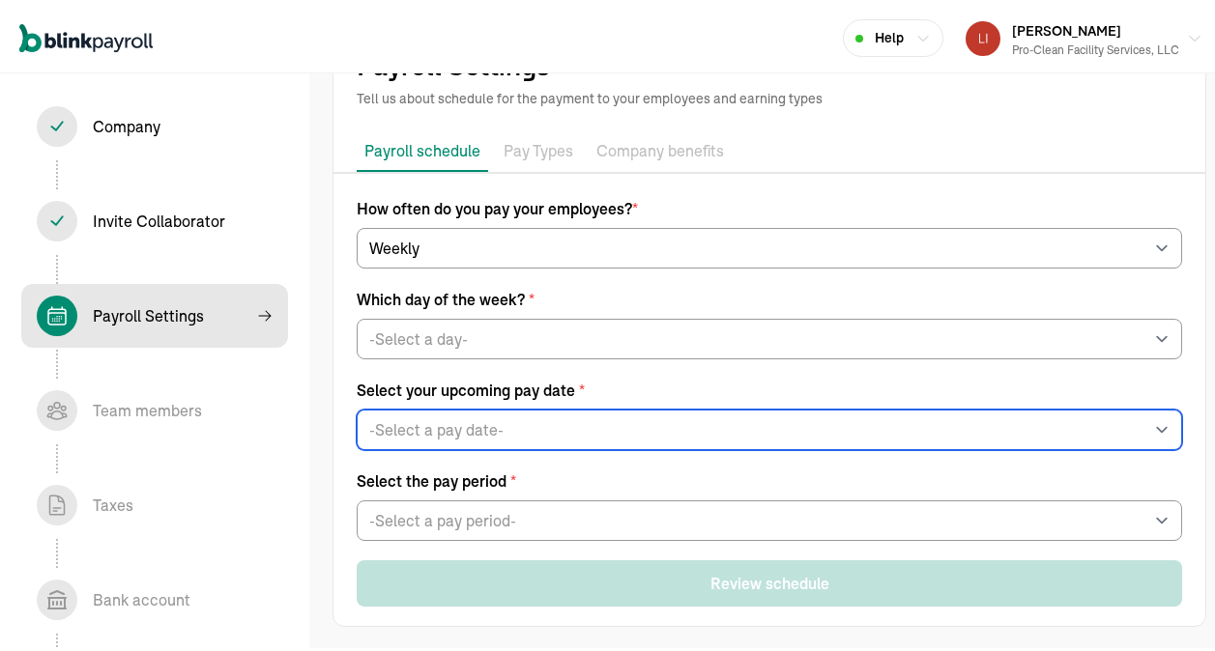
scroll to position [97, 0]
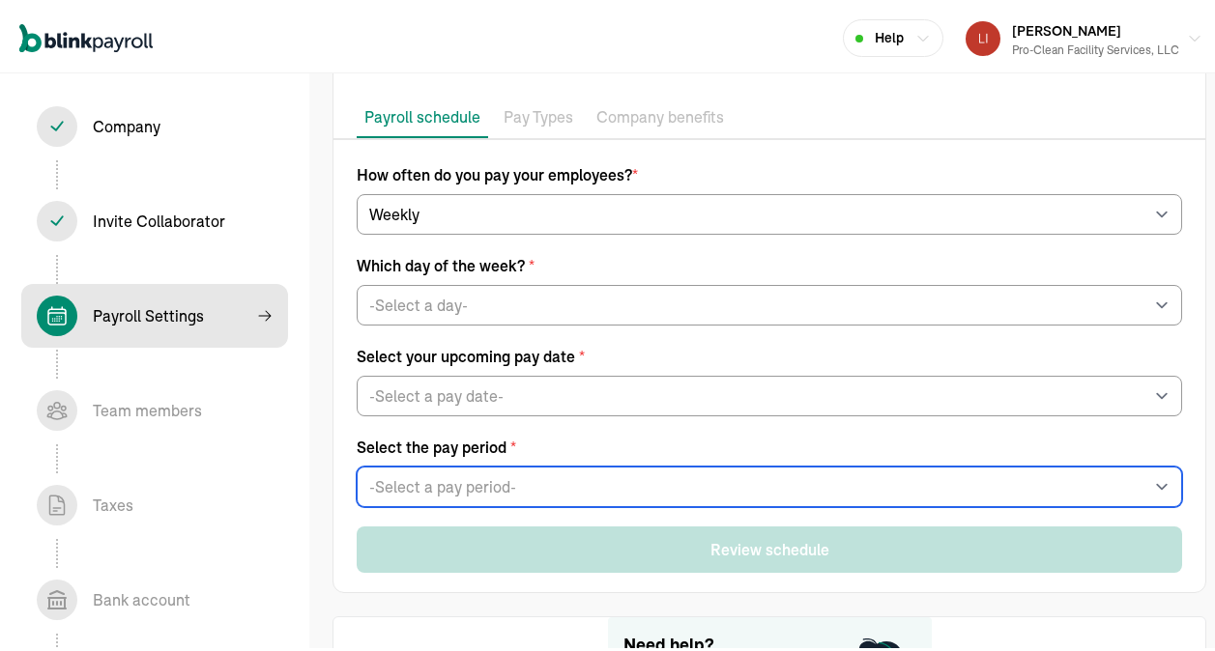
click at [559, 472] on select "-Select a pay period- [DATE] - [DATE] [DATE] - [DATE] Custom Pay Period" at bounding box center [769, 483] width 825 height 41
select select "[DATE] - [DATE]"
click at [357, 463] on select "-Select a pay period- [DATE] - [DATE] [DATE] - [DATE] Custom Pay Period" at bounding box center [769, 483] width 825 height 41
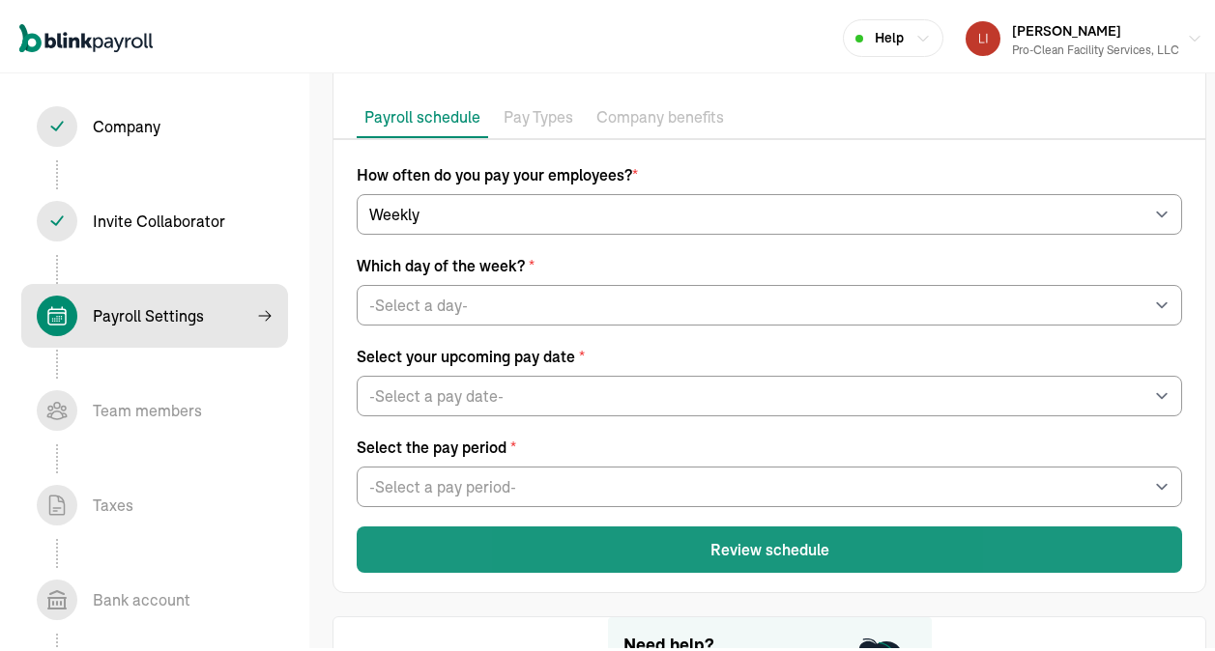
click at [744, 548] on button "Review schedule" at bounding box center [769, 546] width 825 height 46
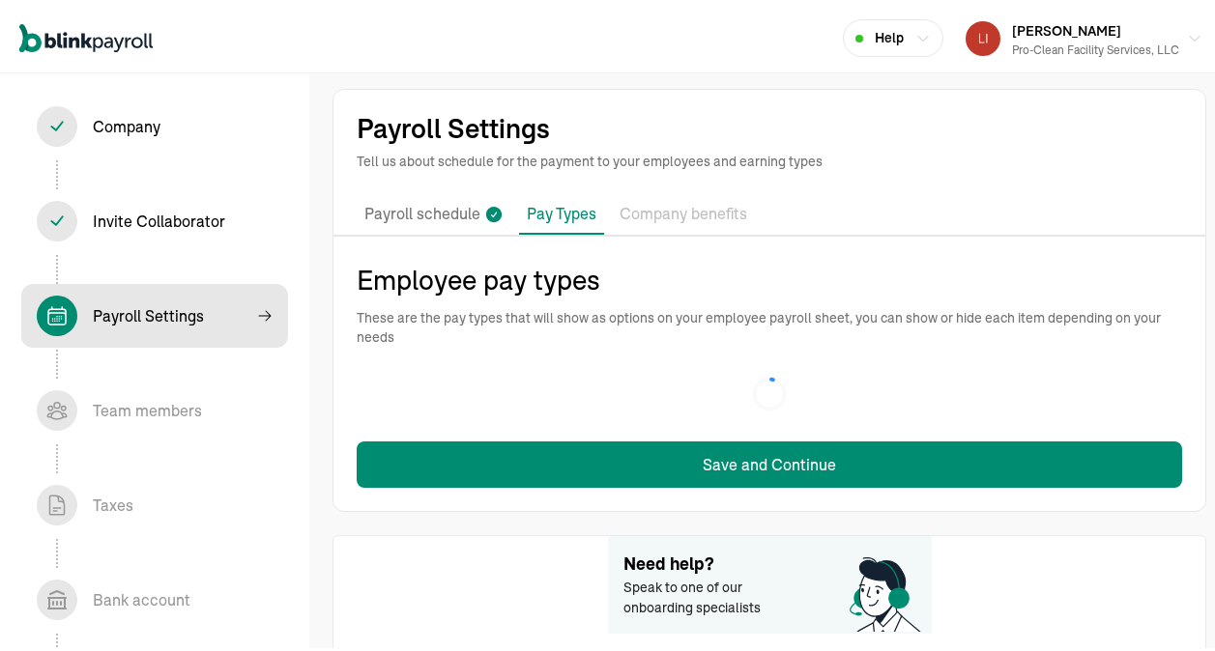
scroll to position [123, 0]
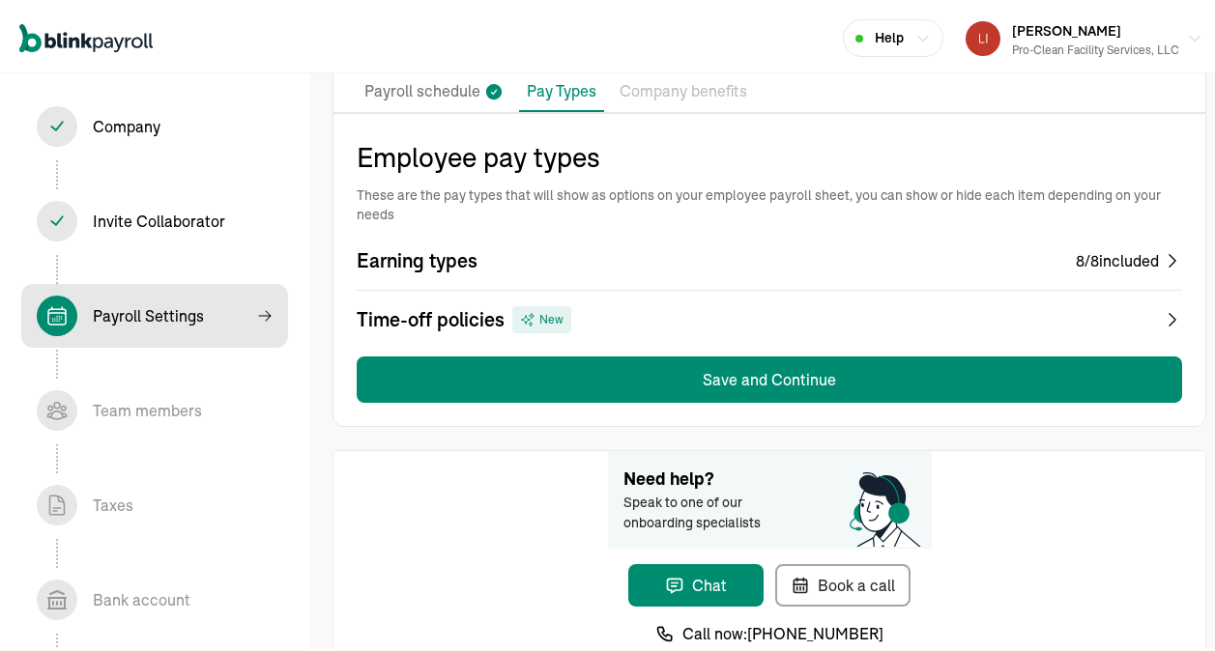
click at [1163, 253] on icon at bounding box center [1172, 256] width 19 height 19
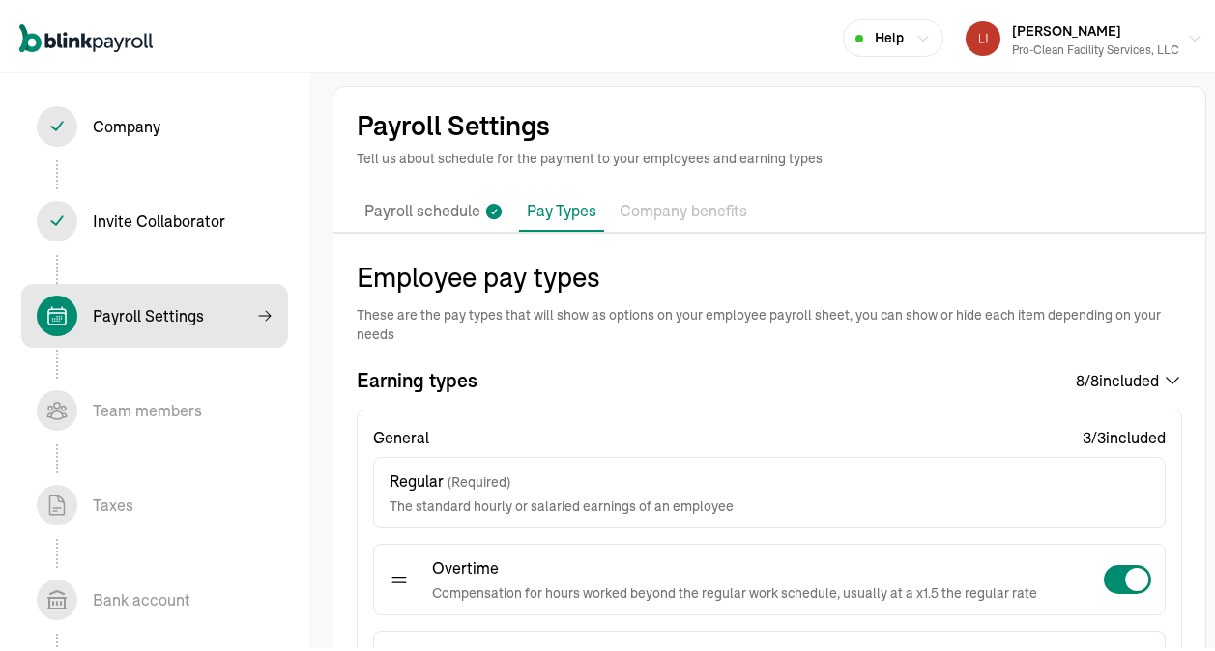
scroll to position [0, 0]
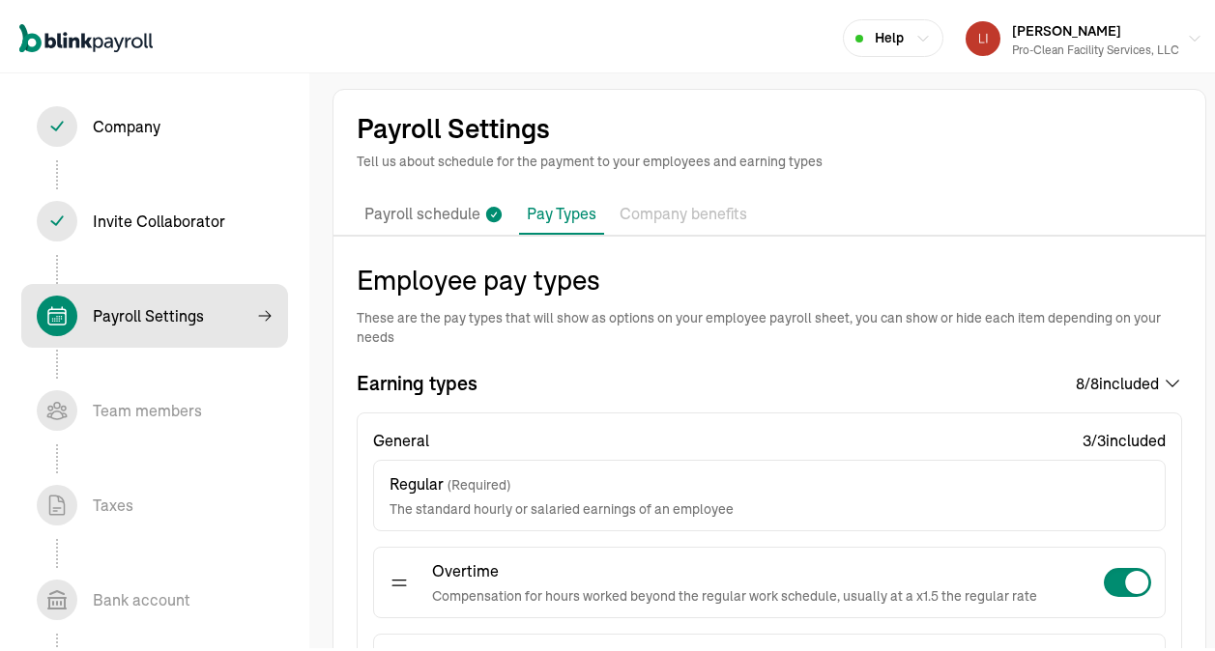
click at [1163, 382] on icon at bounding box center [1172, 379] width 19 height 19
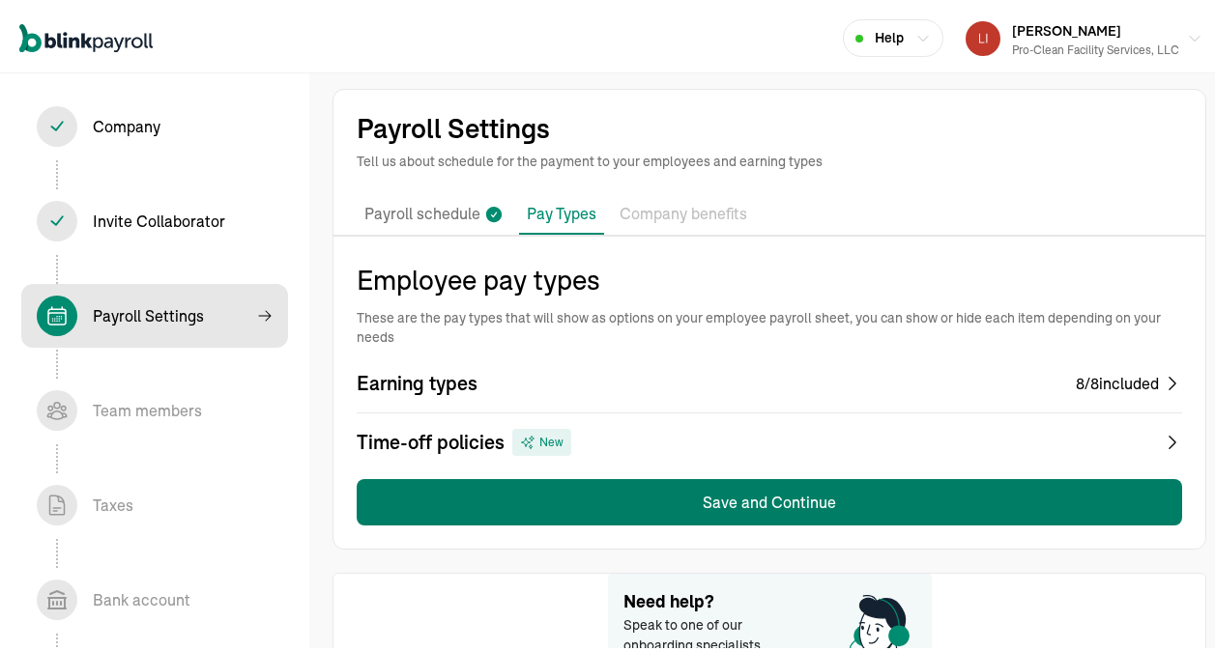
click at [740, 488] on button "Save and Continue" at bounding box center [769, 499] width 825 height 46
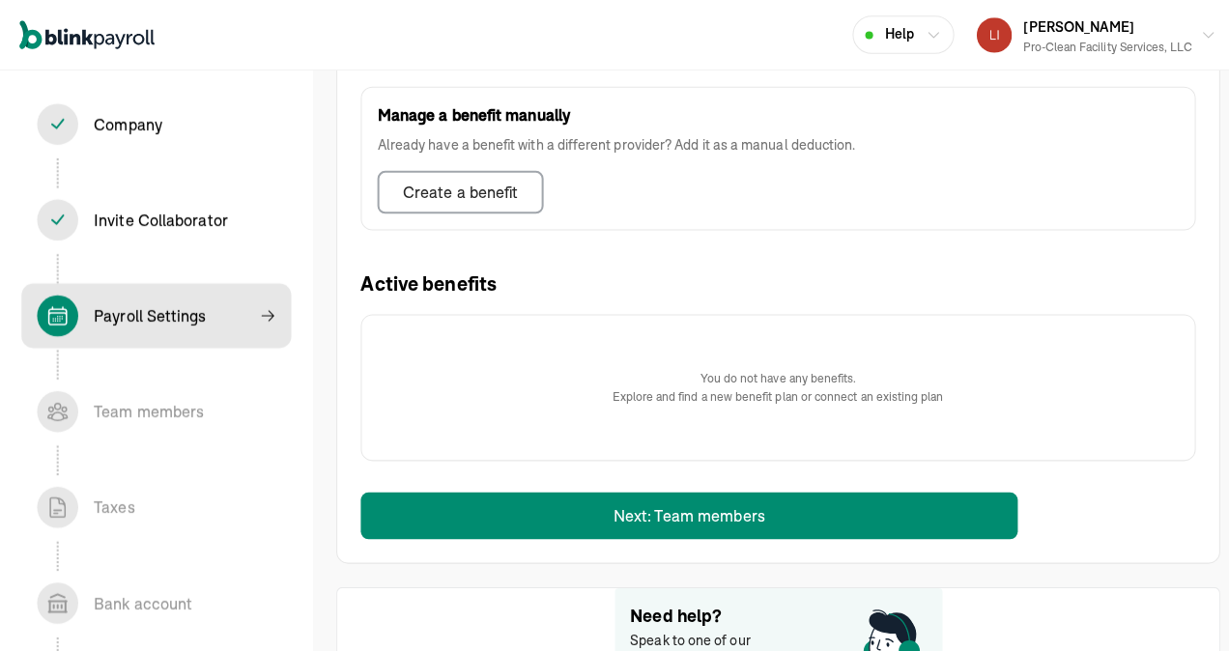
scroll to position [676, 0]
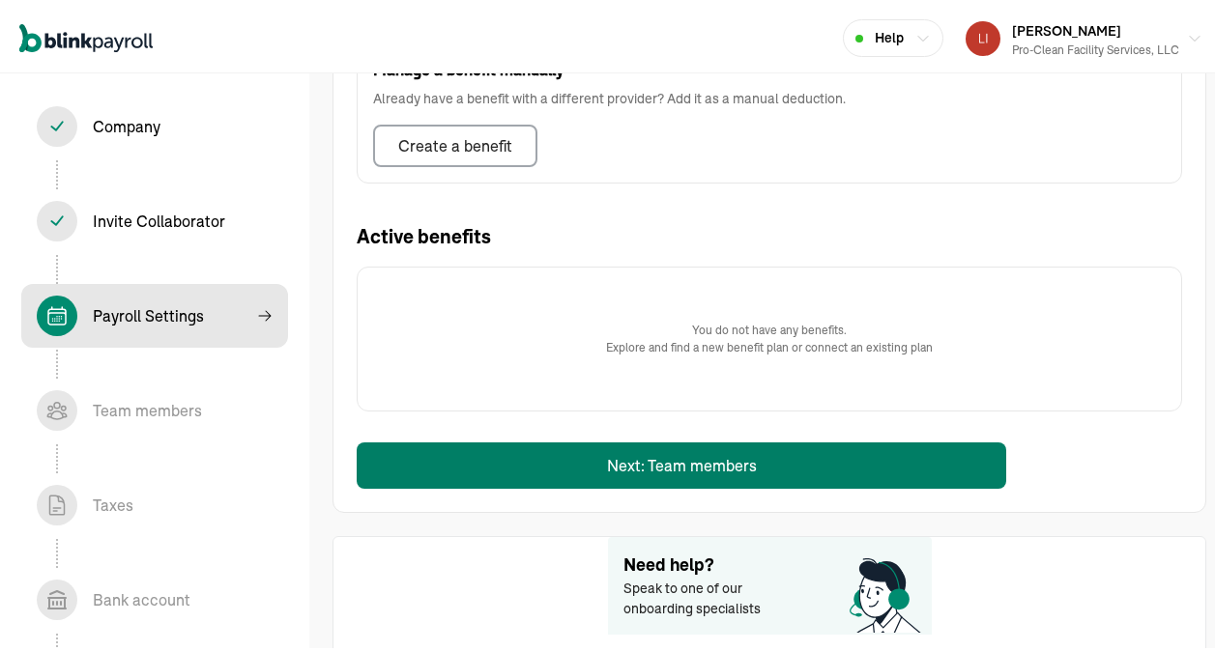
click at [655, 460] on button "Next: Team members" at bounding box center [682, 462] width 650 height 46
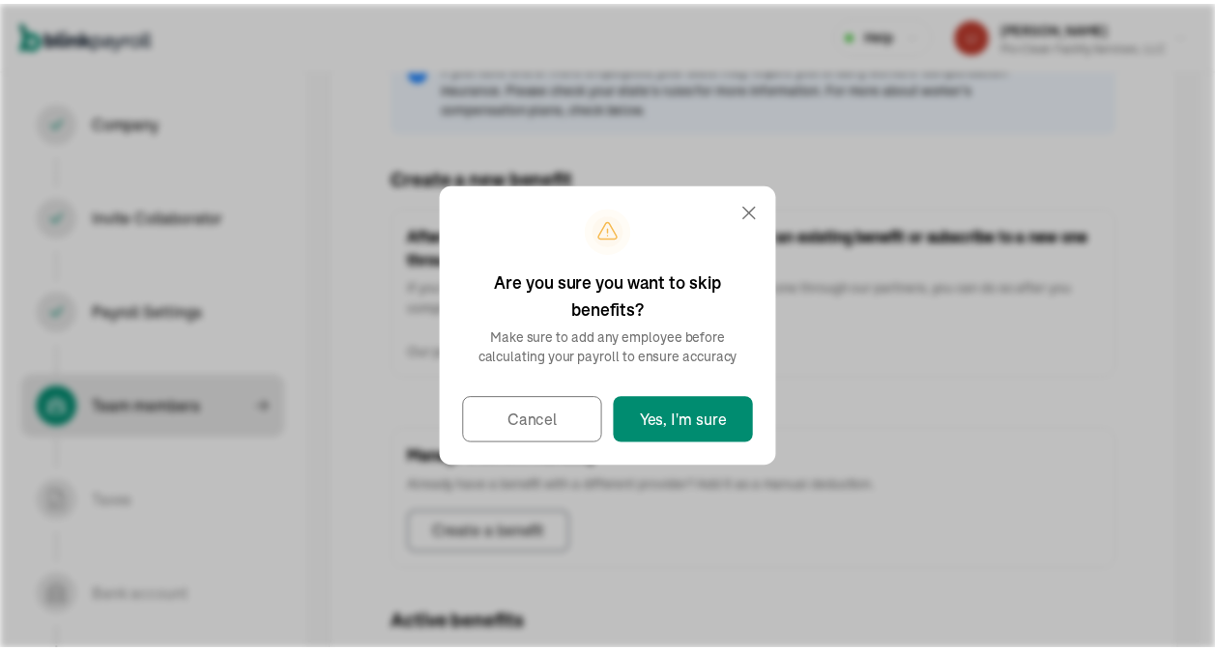
scroll to position [229, 0]
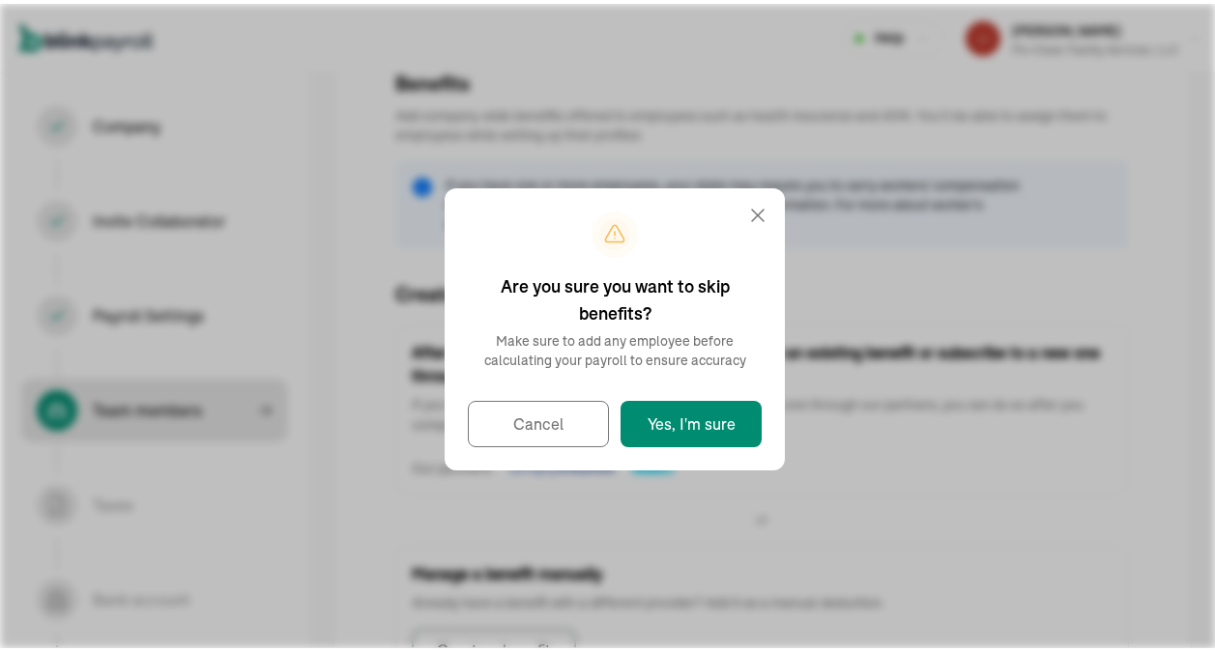
select select "employee"
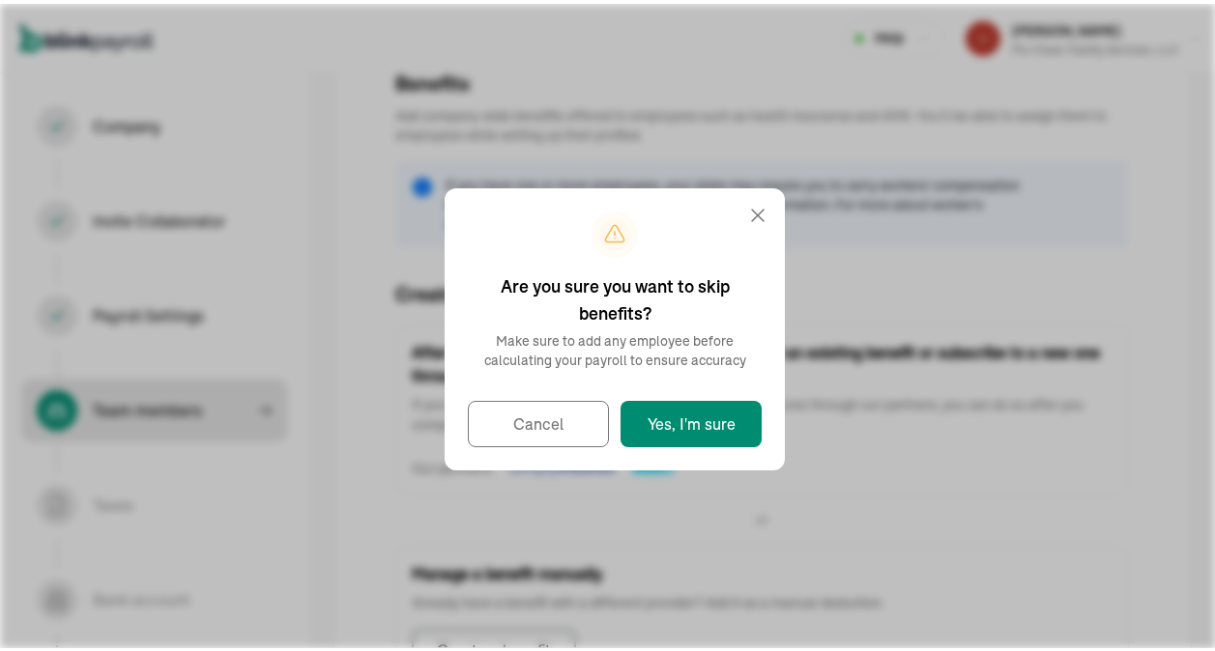
select select "contractor"
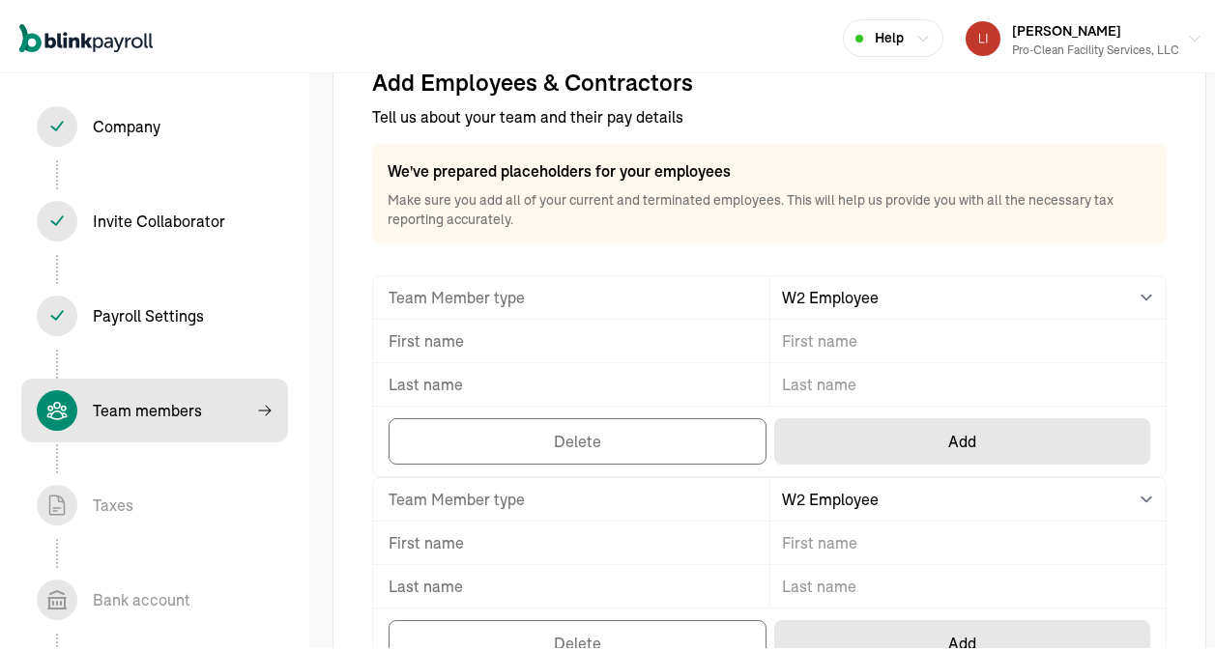
scroll to position [36, 0]
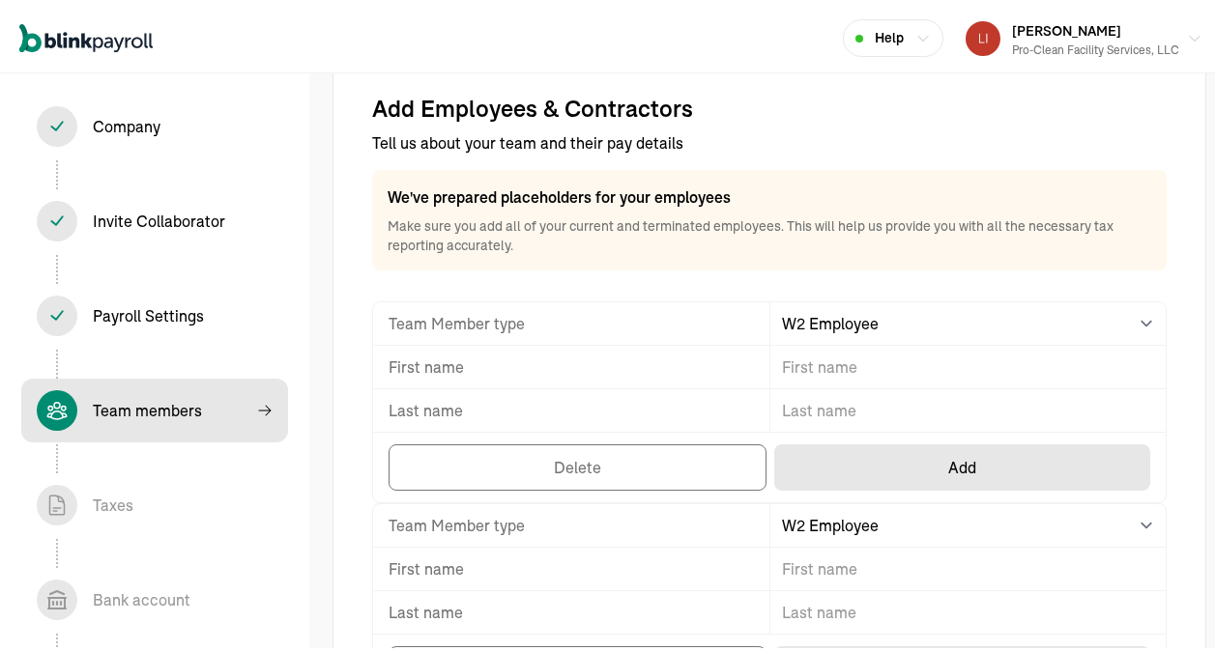
click at [912, 363] on input "TextInput" at bounding box center [968, 363] width 396 height 43
type input "[PERSON_NAME]"
type input "m"
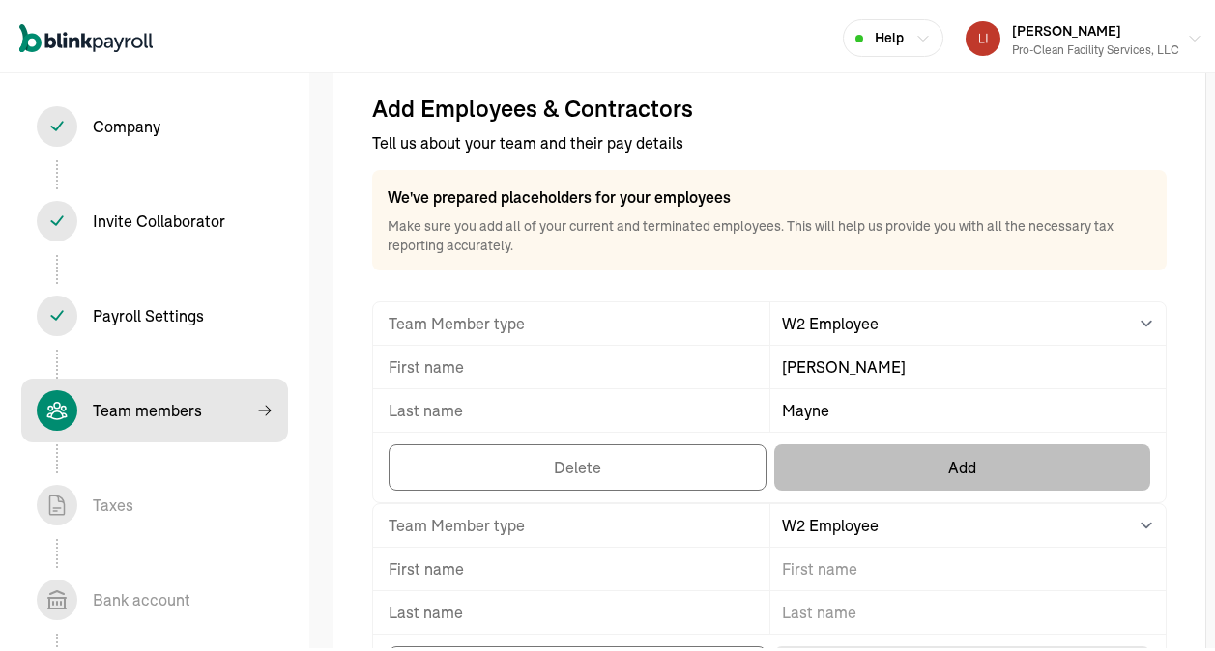
type input "Mayne"
click at [971, 464] on button "Add" at bounding box center [962, 464] width 376 height 46
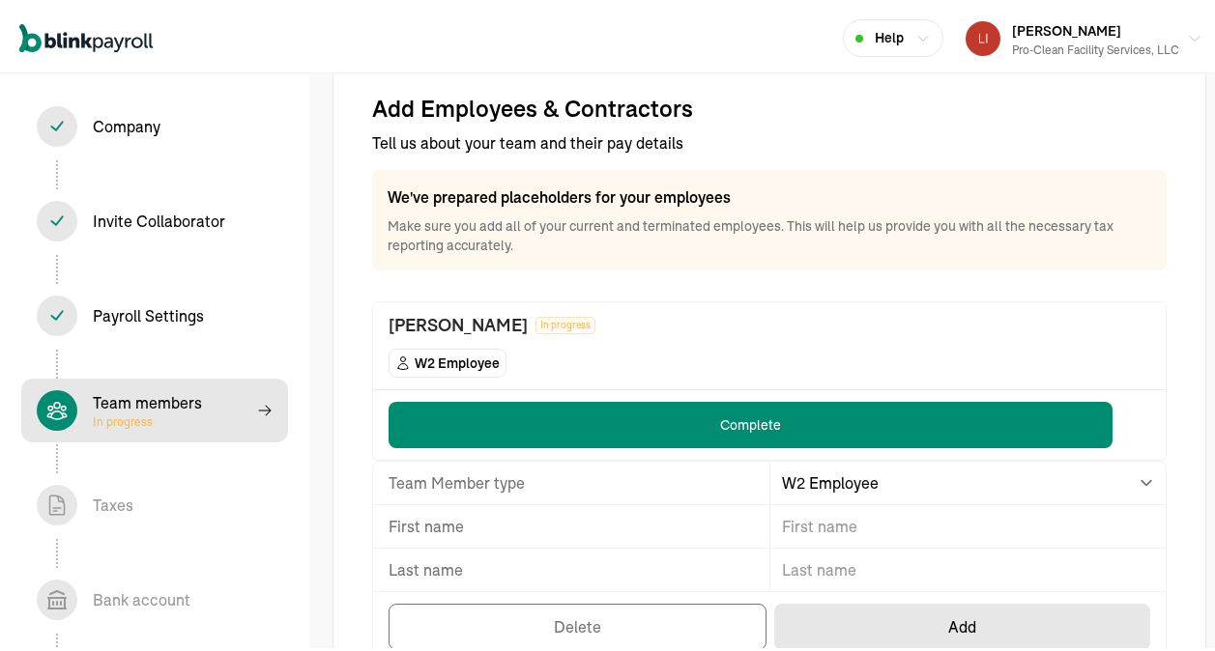
click at [929, 528] on input "TextInput" at bounding box center [968, 523] width 396 height 43
type input "[PERSON_NAME]"
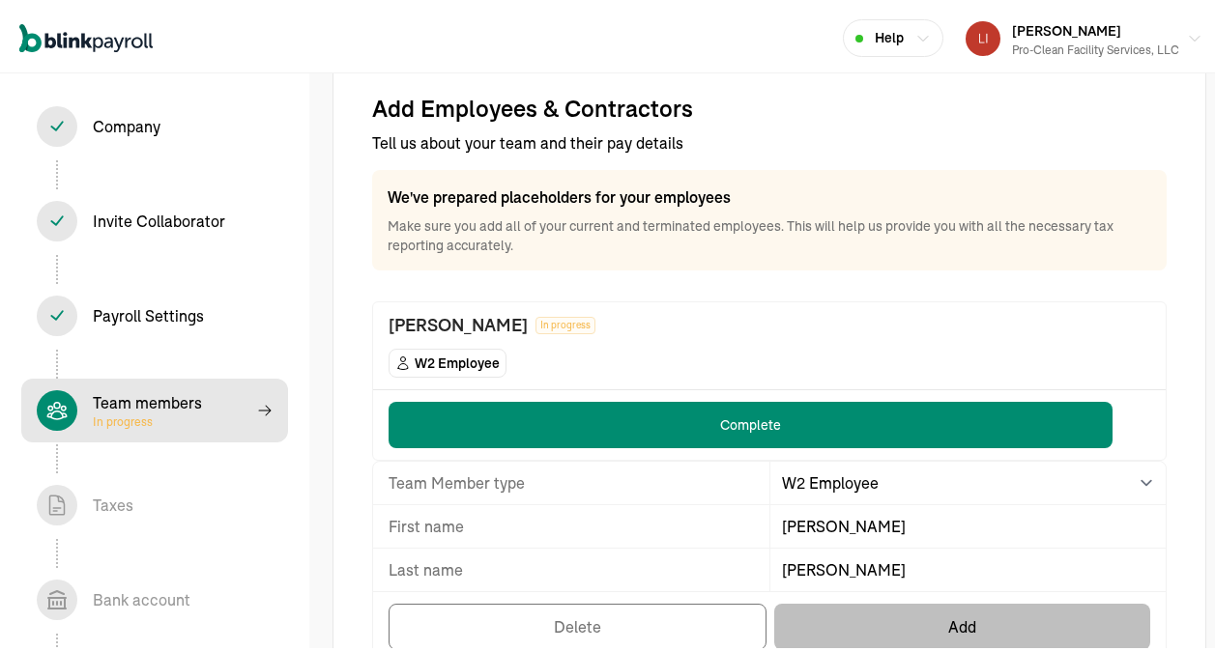
type input "[PERSON_NAME]"
click at [958, 573] on button "Add" at bounding box center [962, 623] width 376 height 46
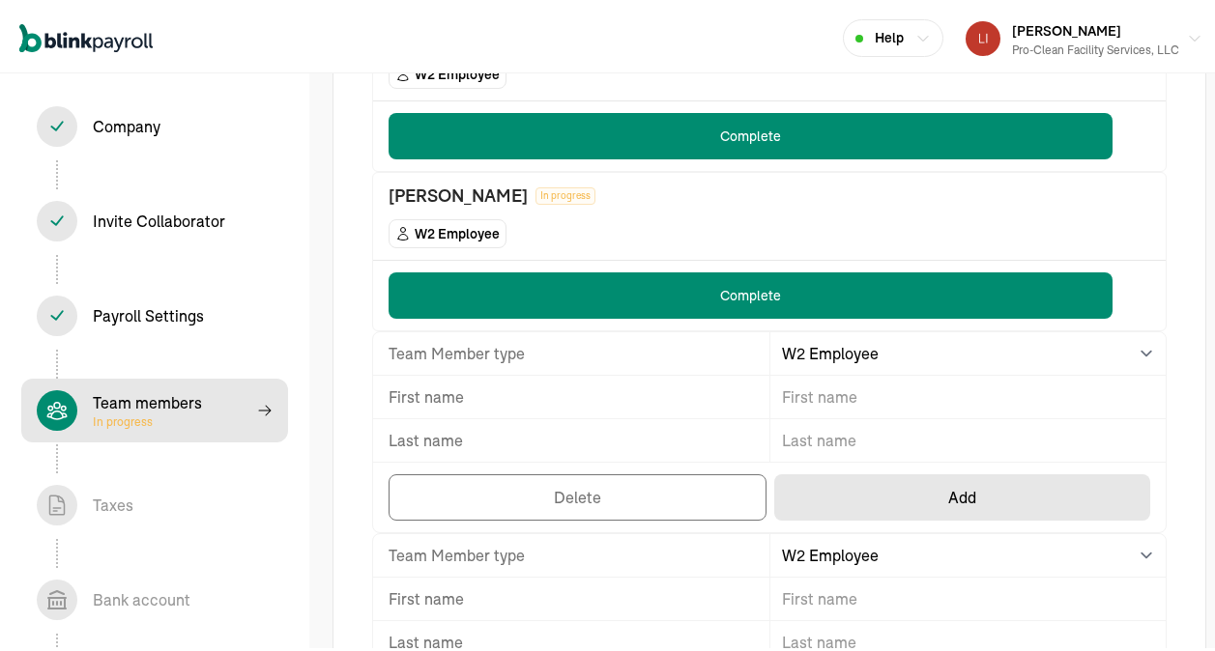
scroll to position [326, 0]
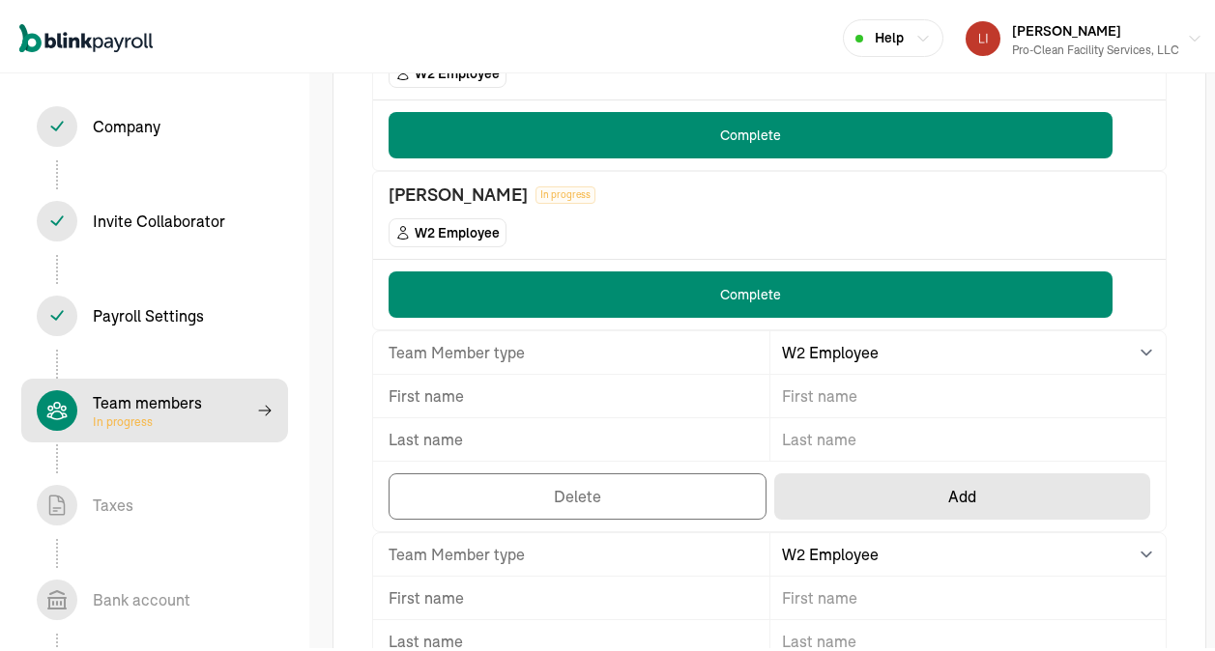
click at [869, 398] on input "TextInput" at bounding box center [968, 392] width 396 height 43
type input "[PERSON_NAME]"
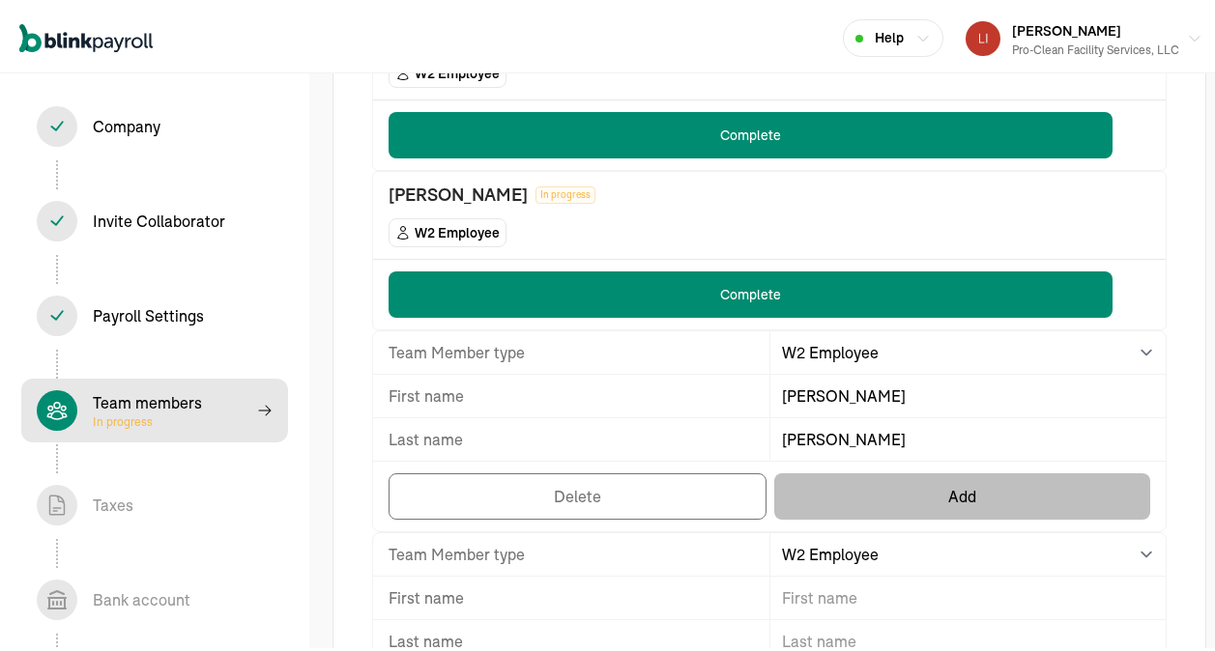
type input "[PERSON_NAME]"
click at [791, 487] on button "Add" at bounding box center [962, 493] width 376 height 46
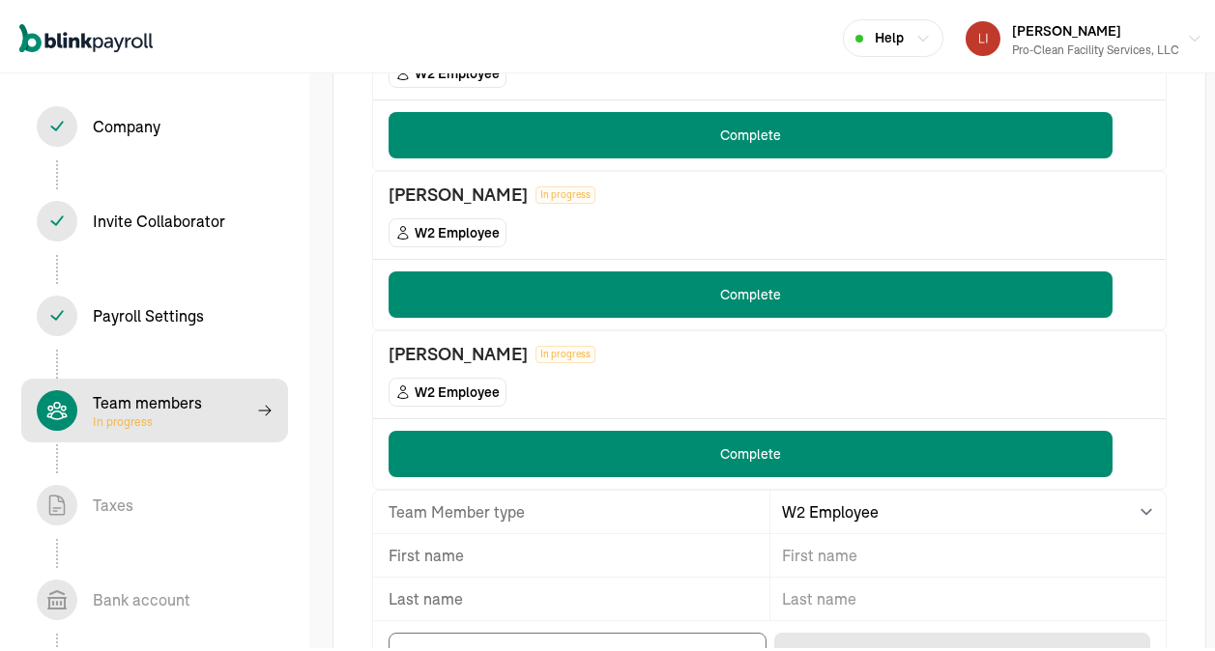
click at [863, 549] on input "TextInput" at bounding box center [968, 552] width 396 height 43
type input "[PERSON_NAME]"
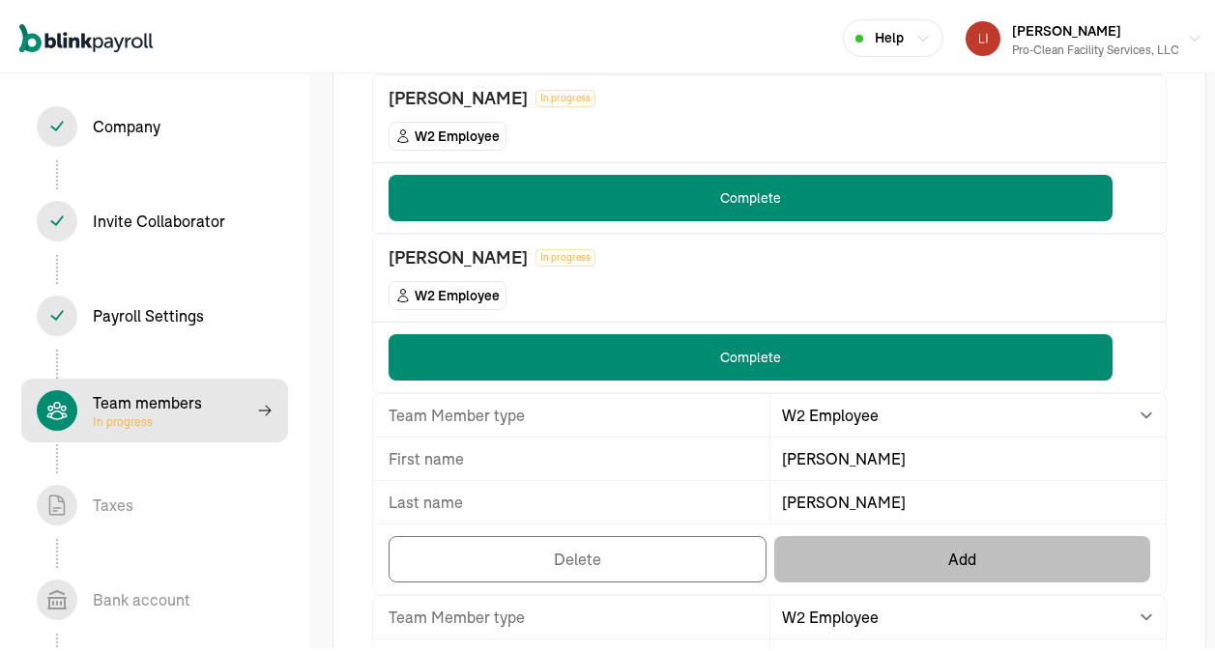
type input "[PERSON_NAME]"
click at [942, 554] on button "Add" at bounding box center [962, 556] width 376 height 46
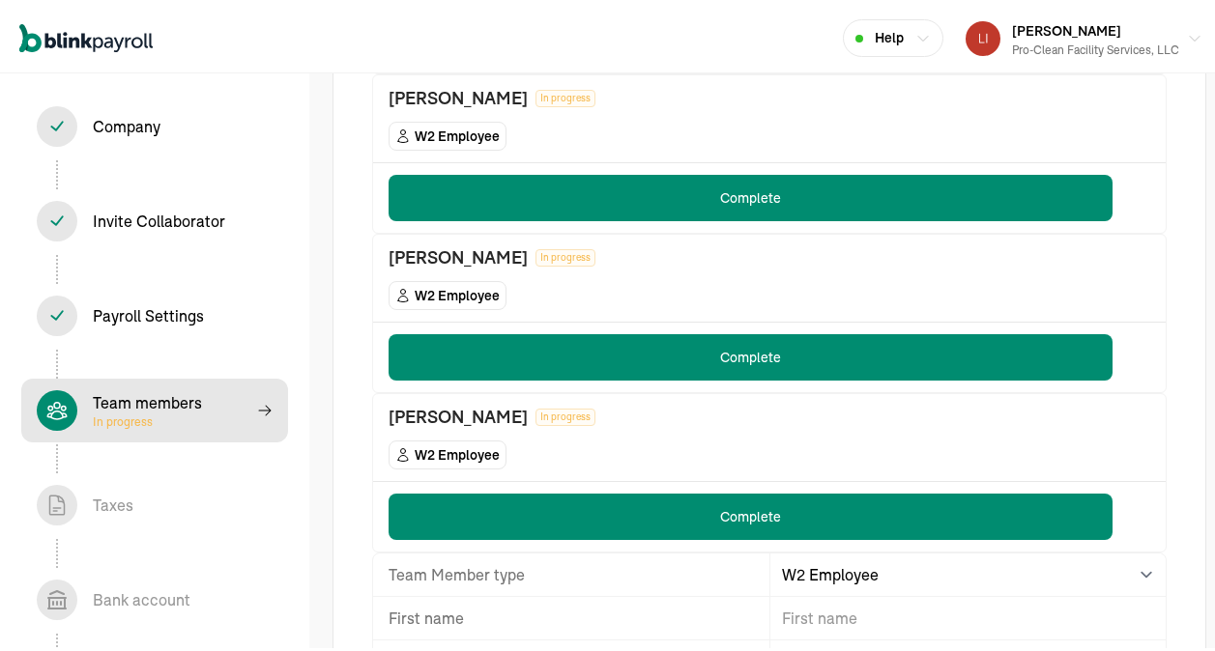
click at [872, 573] on input "TextInput" at bounding box center [968, 614] width 396 height 43
type input "Ryder"
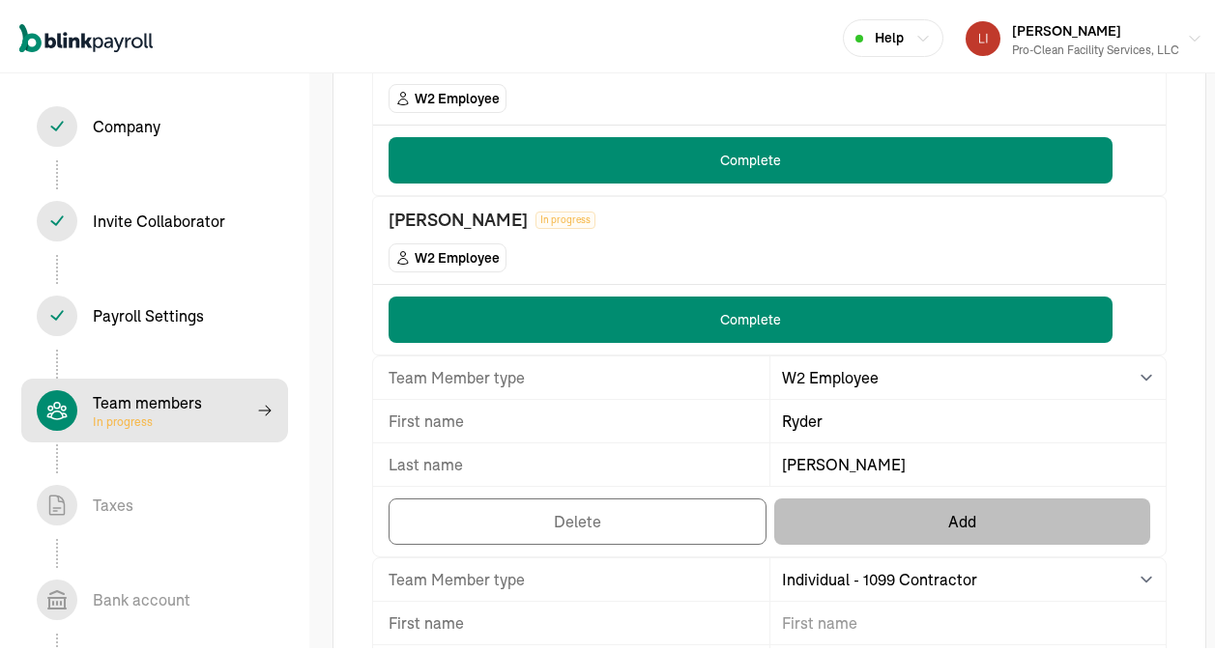
scroll to position [644, 0]
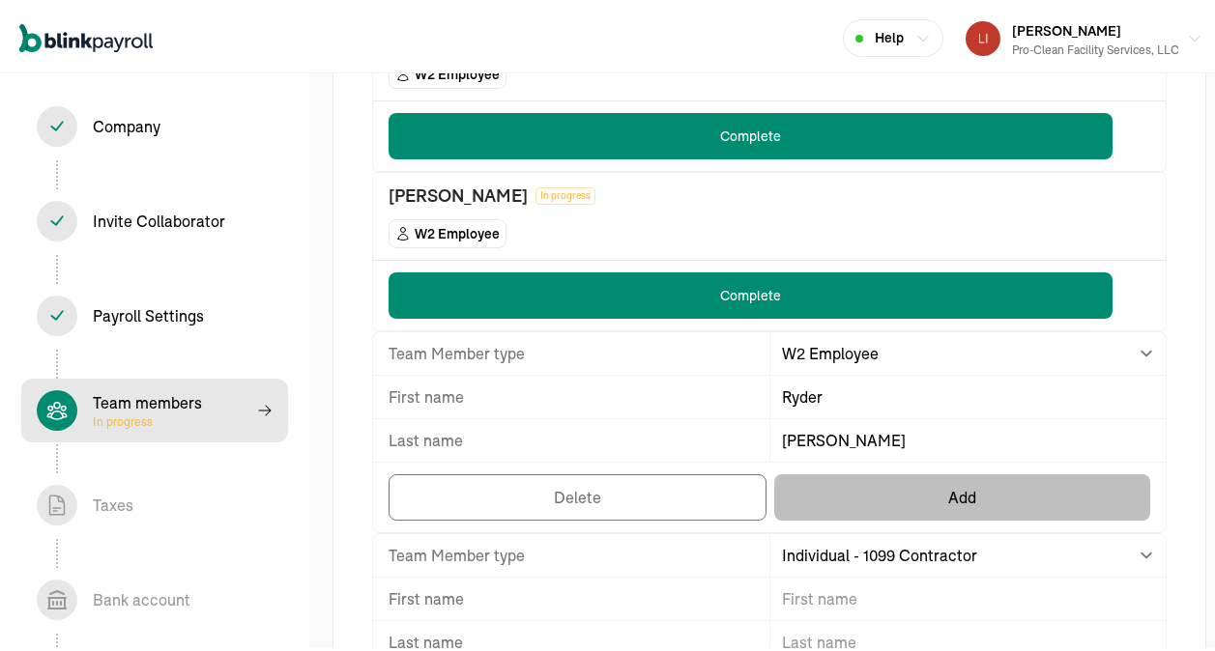
type input "[PERSON_NAME]"
click at [882, 489] on button "Add" at bounding box center [962, 494] width 376 height 46
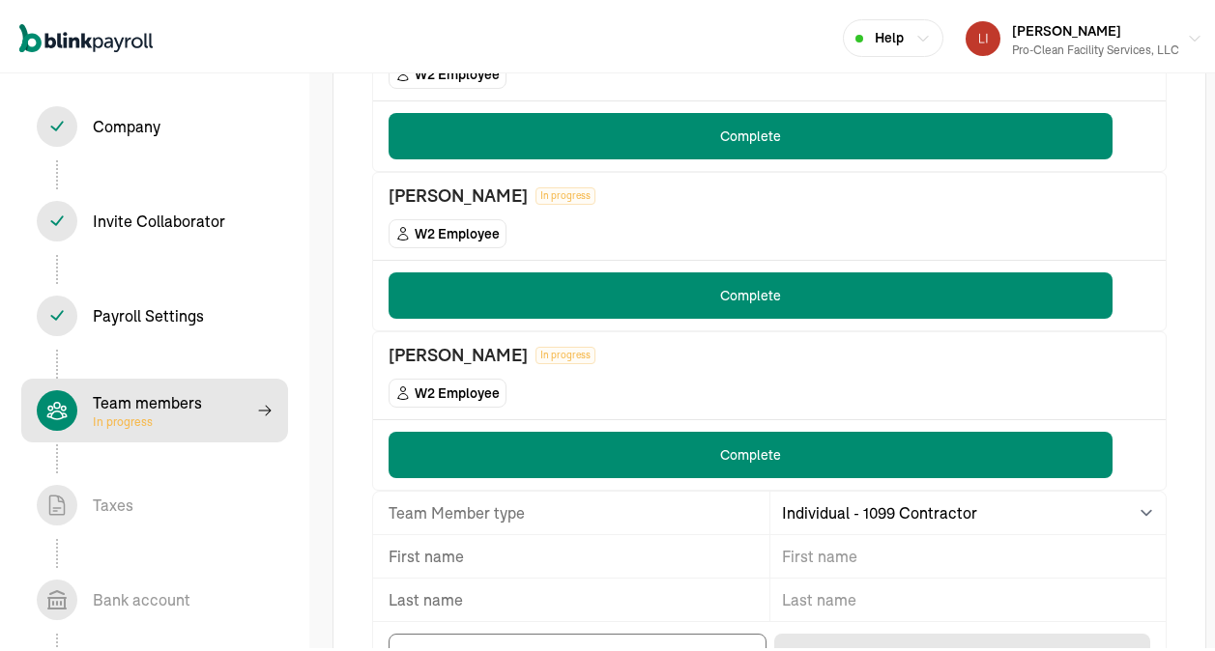
click at [932, 551] on input "TextInput" at bounding box center [968, 553] width 396 height 43
type input "[PERSON_NAME]"
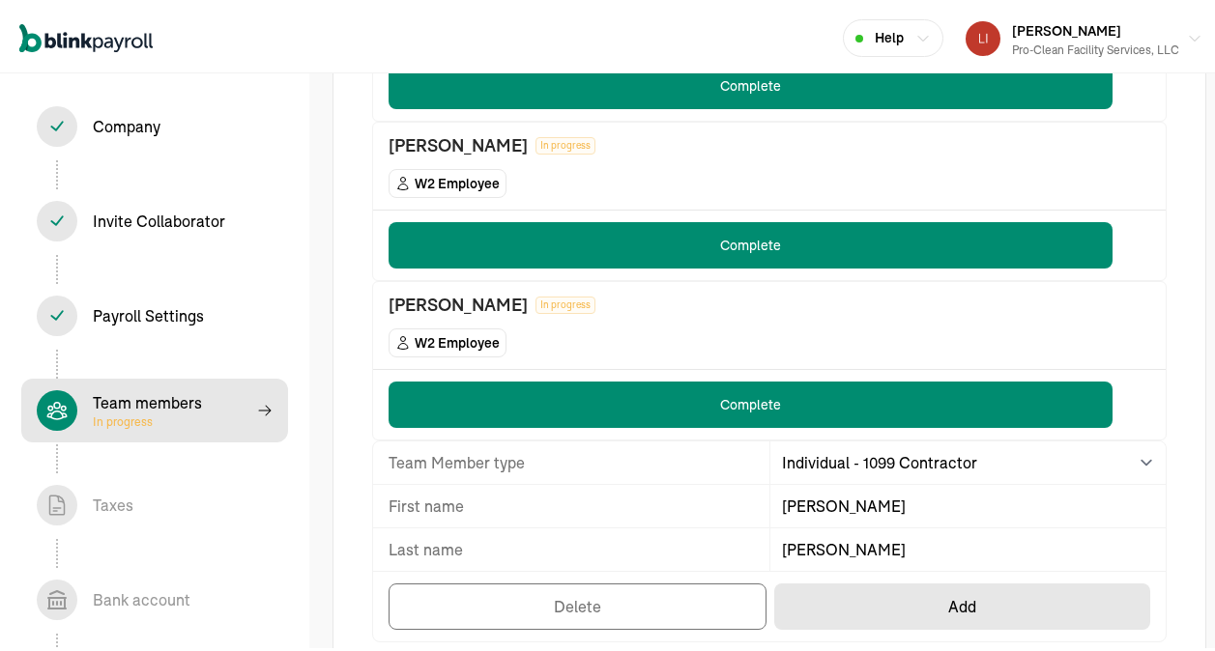
scroll to position [740, 0]
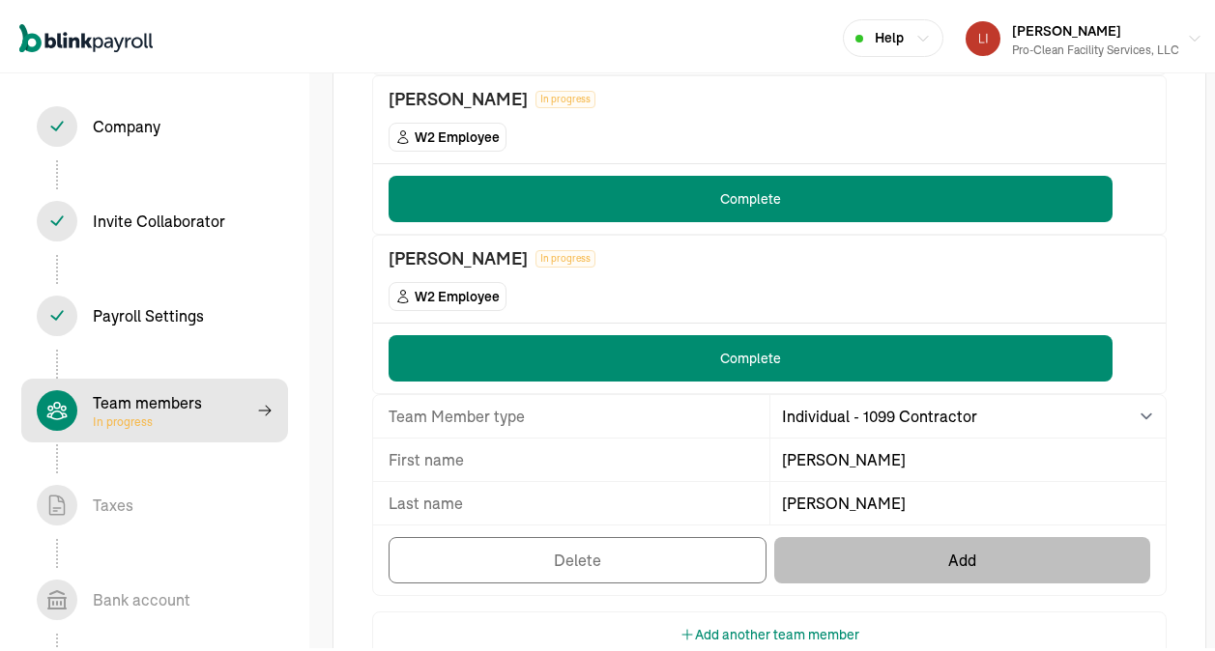
type input "[PERSON_NAME]"
click at [944, 545] on button "Add" at bounding box center [962, 557] width 376 height 46
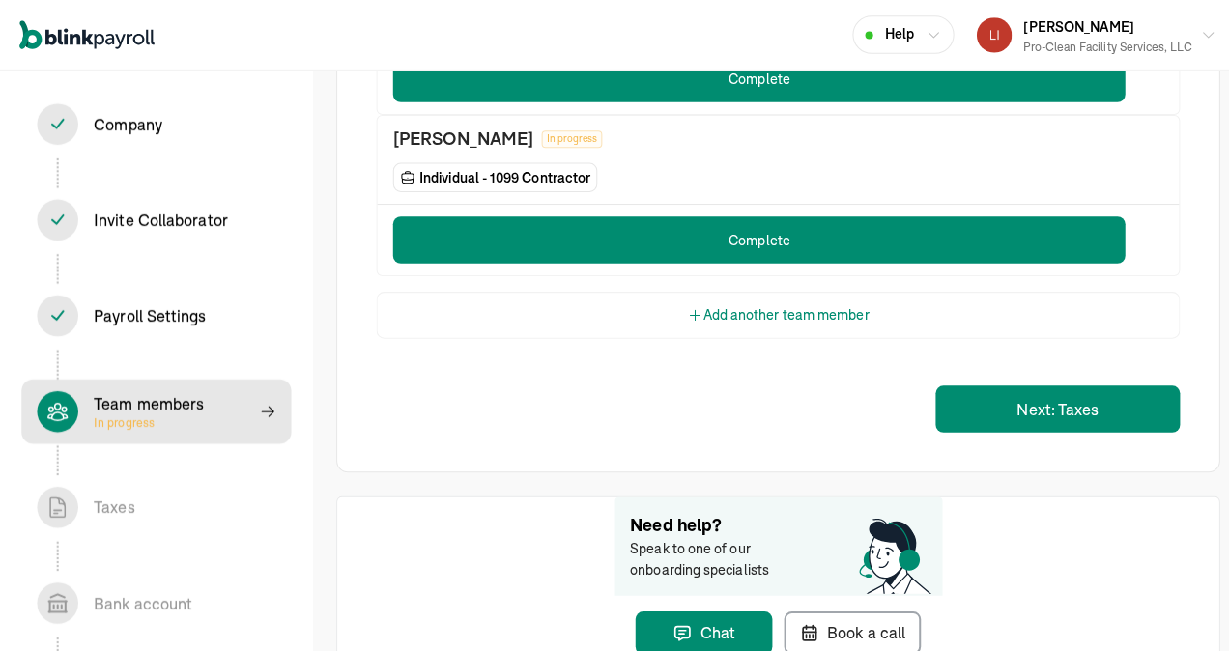
scroll to position [1030, 0]
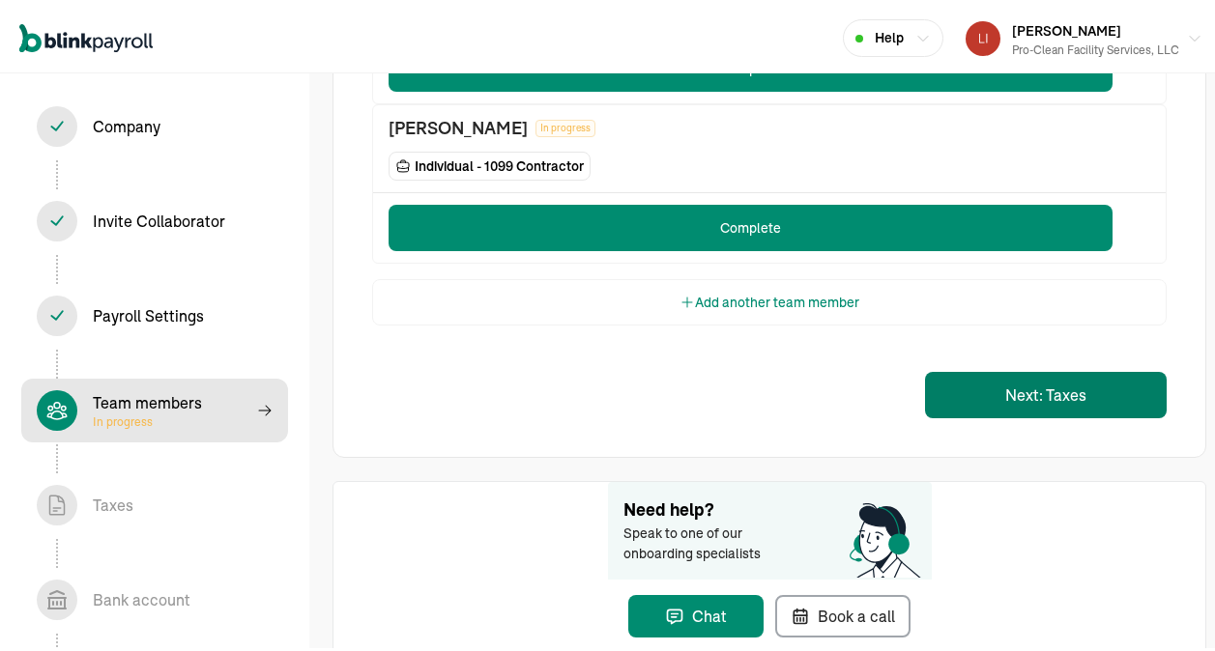
click at [1022, 390] on button "Next: Taxes" at bounding box center [1046, 391] width 242 height 46
click at [980, 384] on button "Next: Taxes" at bounding box center [1046, 391] width 242 height 46
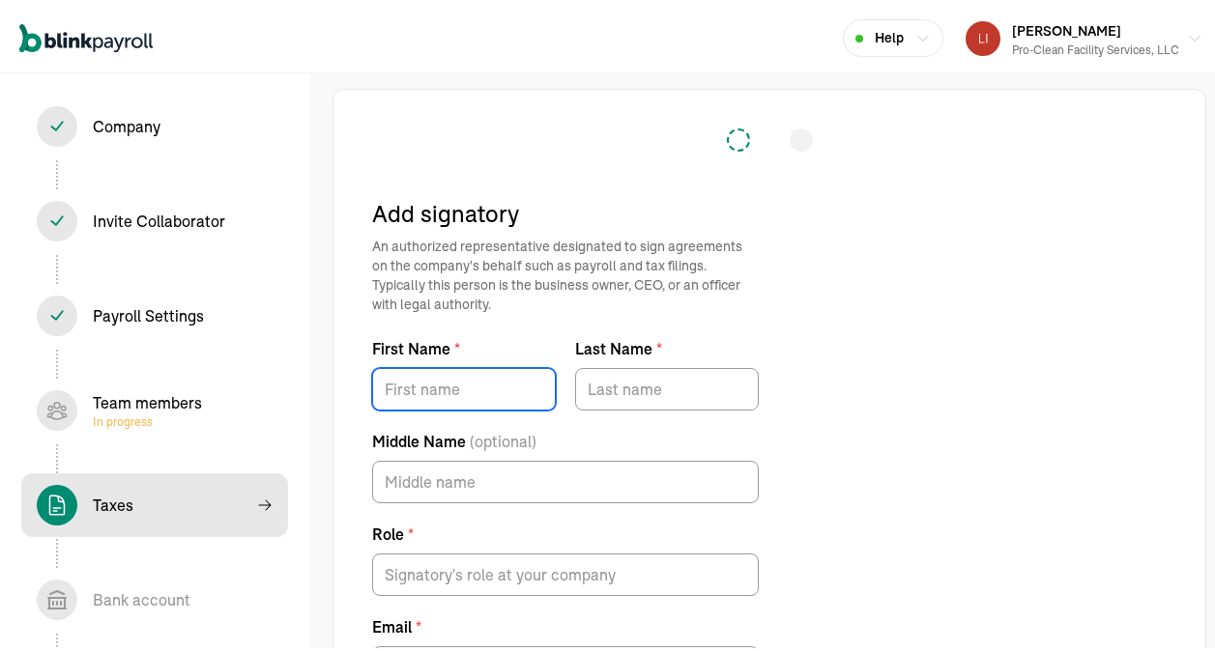
click at [419, 382] on input "First Name *" at bounding box center [464, 385] width 184 height 43
type input "[PERSON_NAME]"
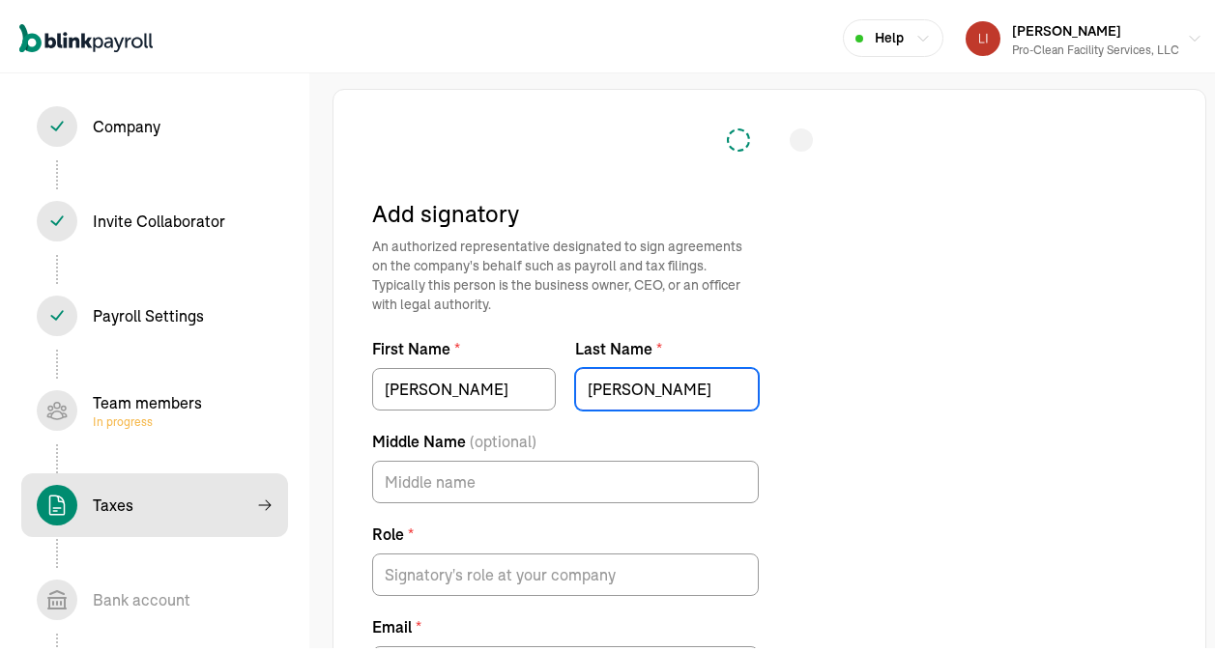
type input "[PERSON_NAME]"
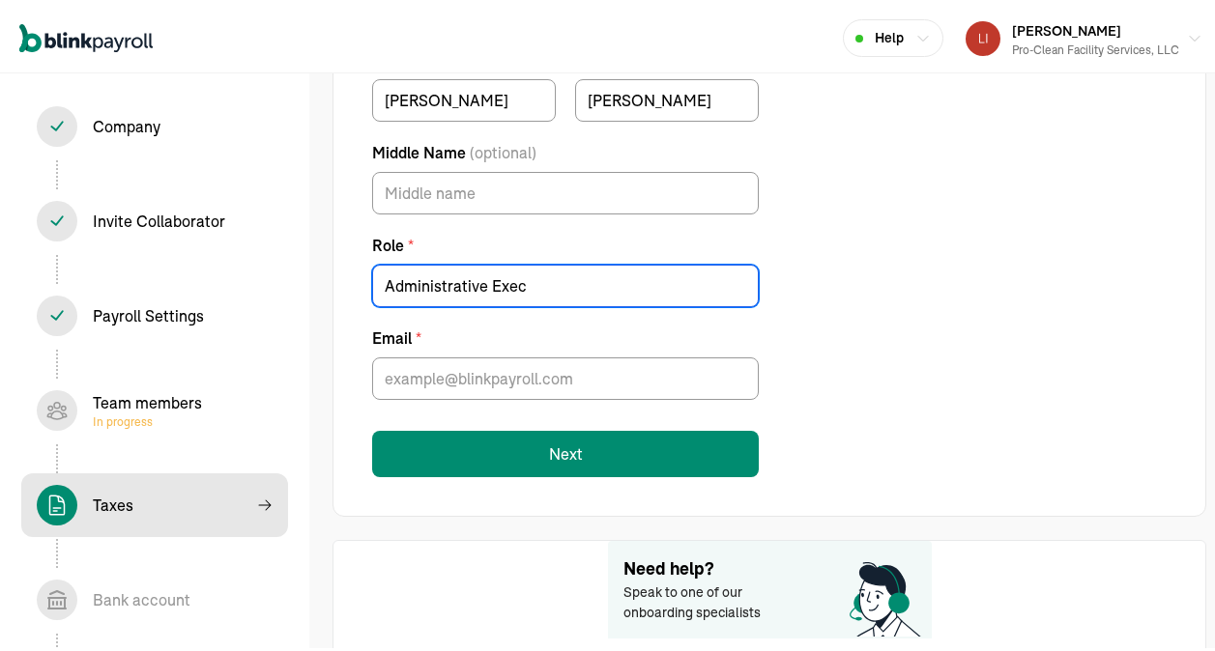
scroll to position [290, 0]
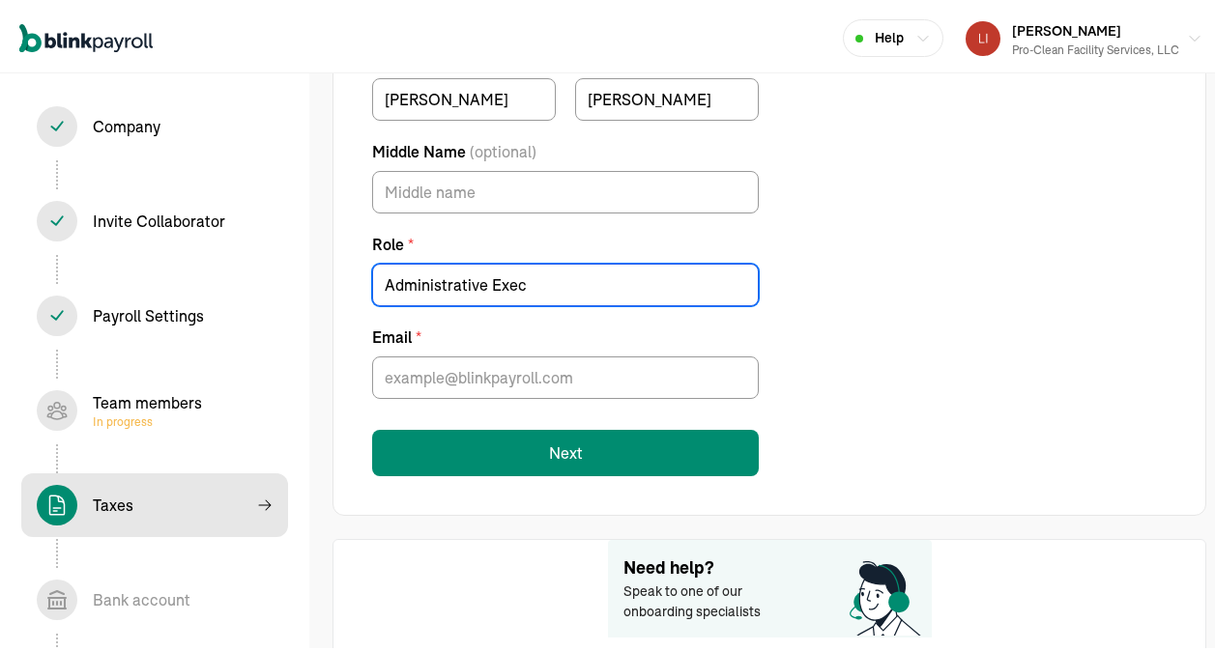
type input "Administrative Exec"
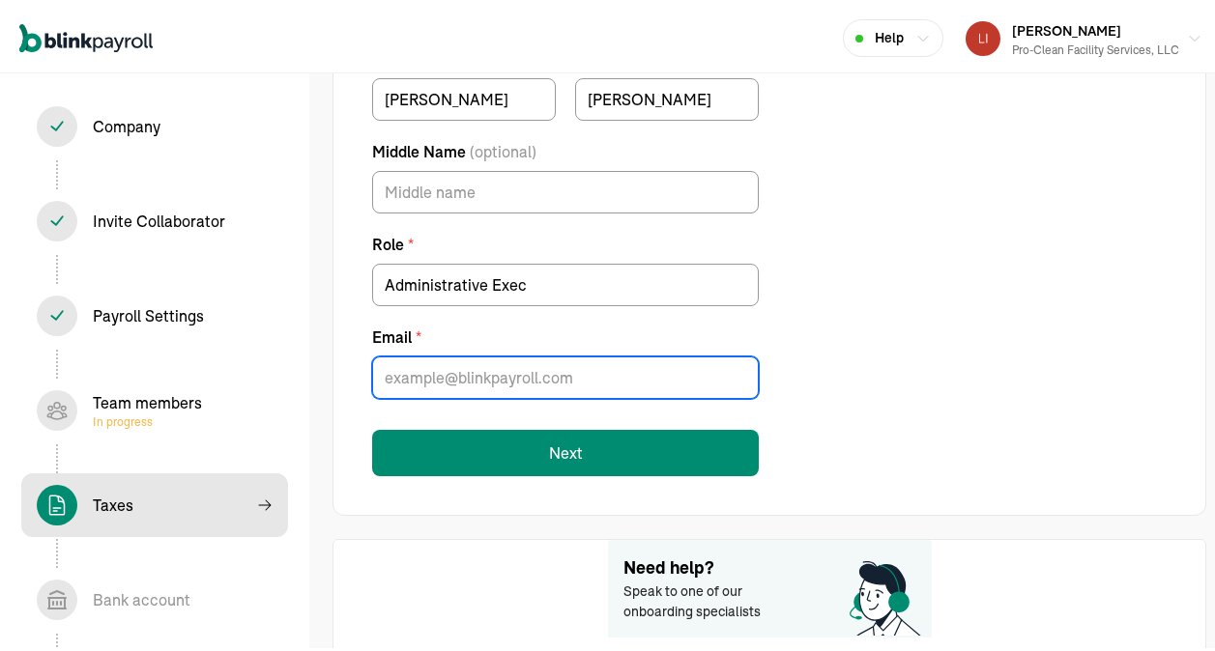
click at [445, 367] on input "Email *" at bounding box center [565, 374] width 387 height 43
type input "[EMAIL_ADDRESS][DOMAIN_NAME]"
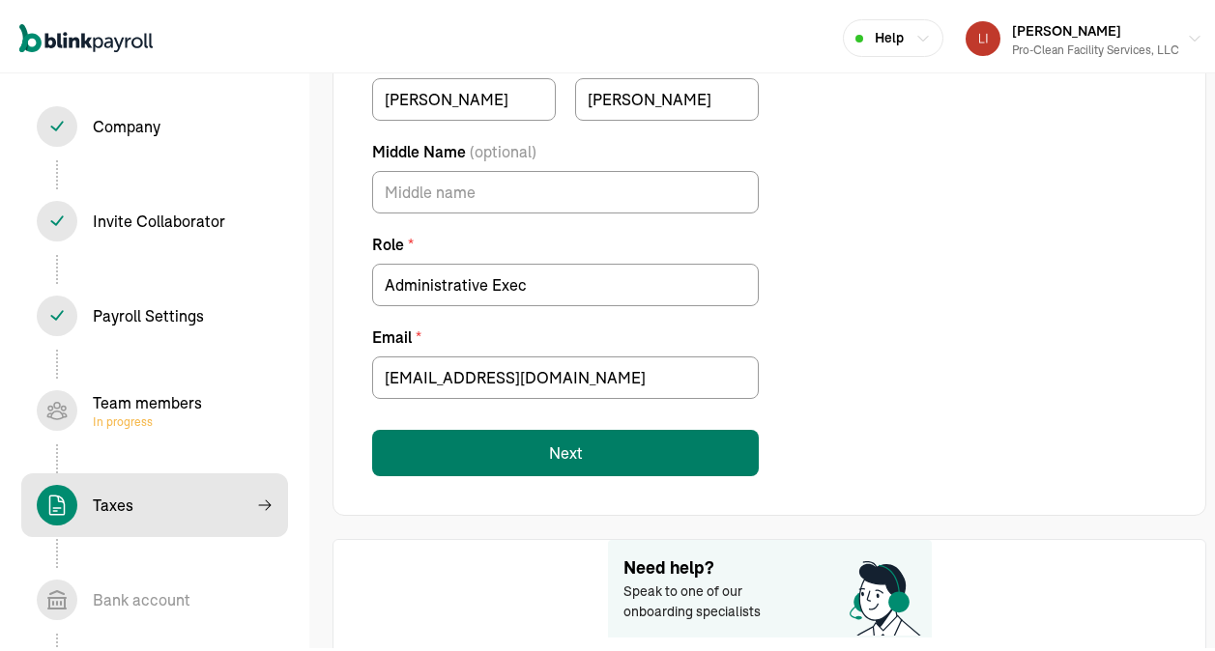
click at [555, 455] on button "Next" at bounding box center [565, 449] width 387 height 46
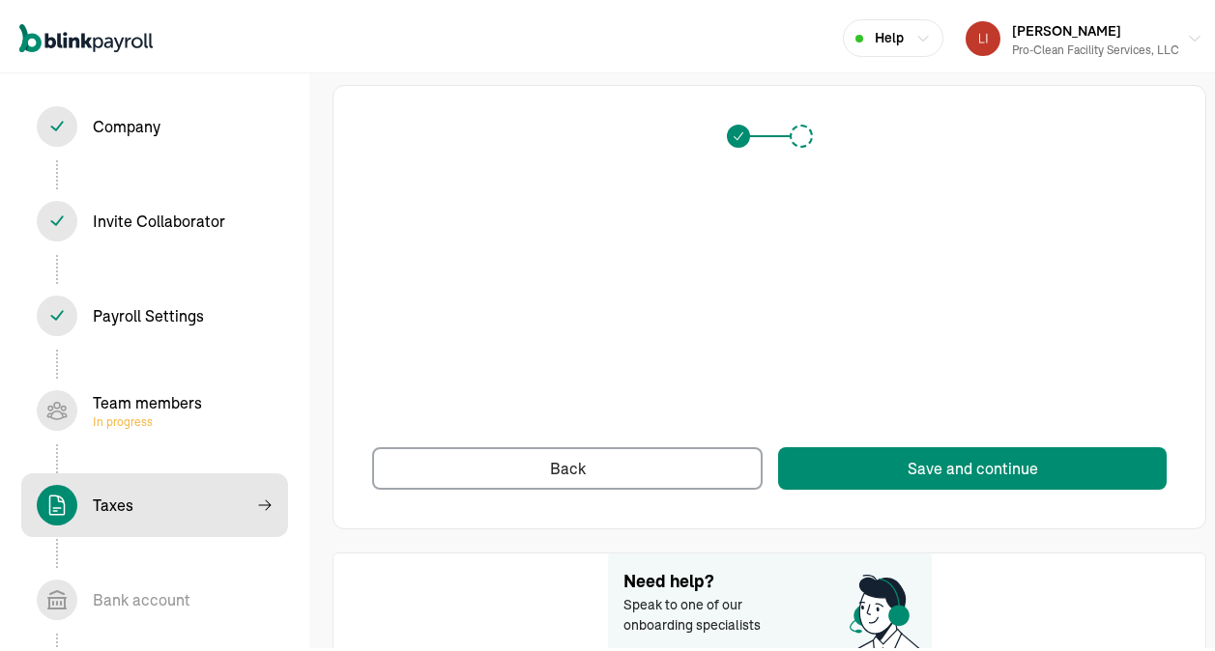
scroll to position [0, 0]
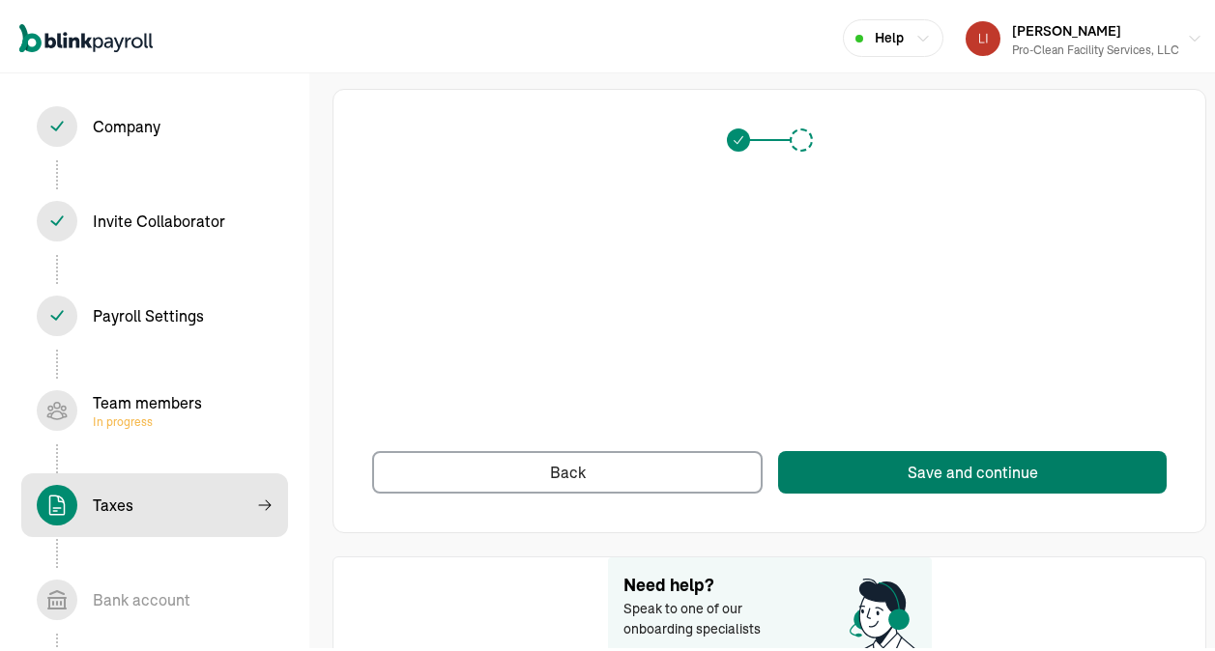
click at [941, 460] on div "Save and continue" at bounding box center [973, 468] width 130 height 23
